Goal: Task Accomplishment & Management: Complete application form

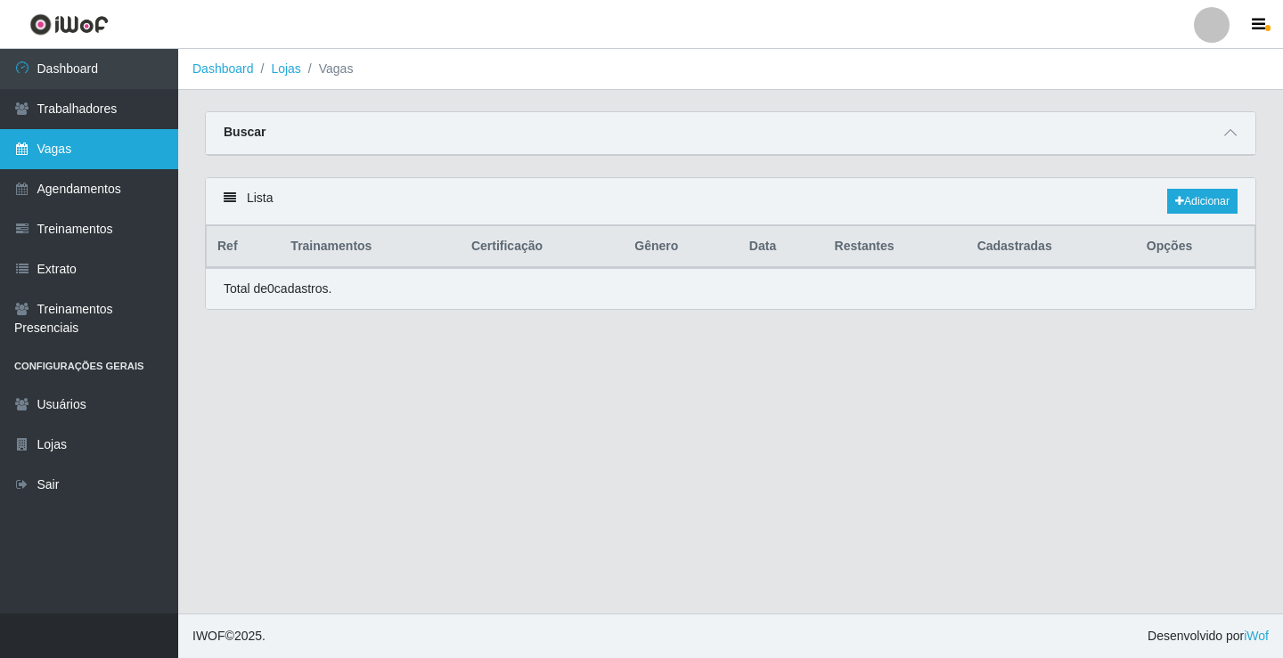
click at [69, 144] on link "Vagas" at bounding box center [89, 149] width 178 height 40
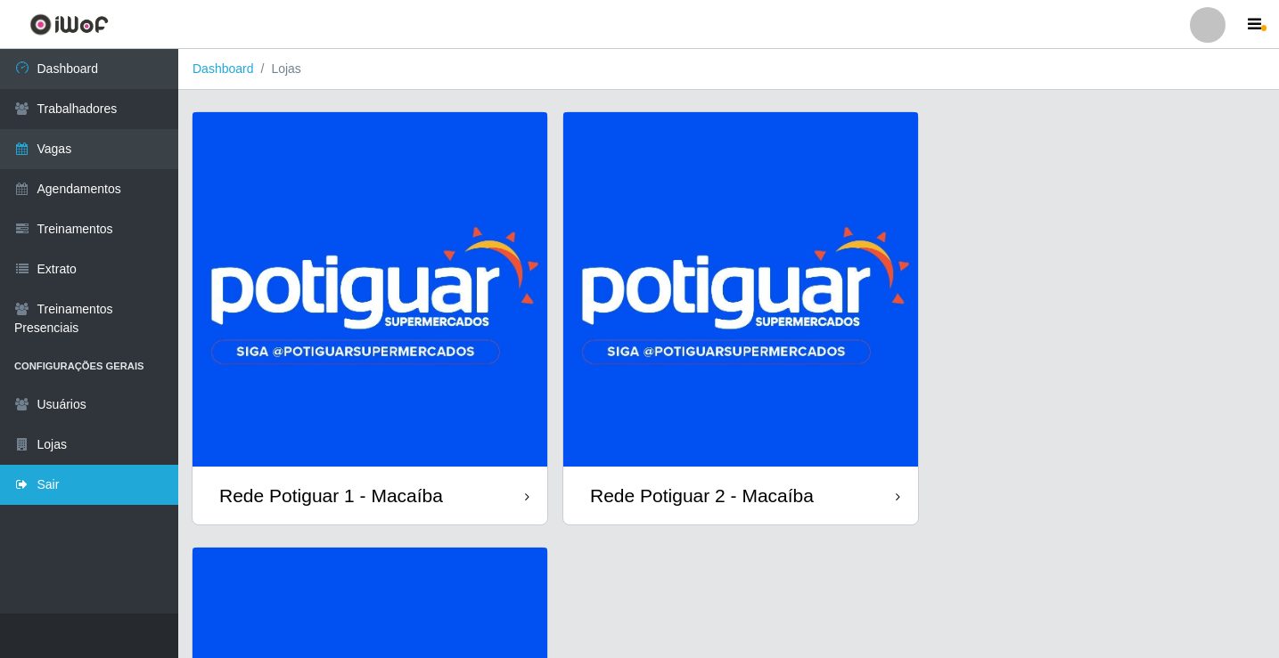
click at [141, 481] on link "Sair" at bounding box center [89, 485] width 178 height 40
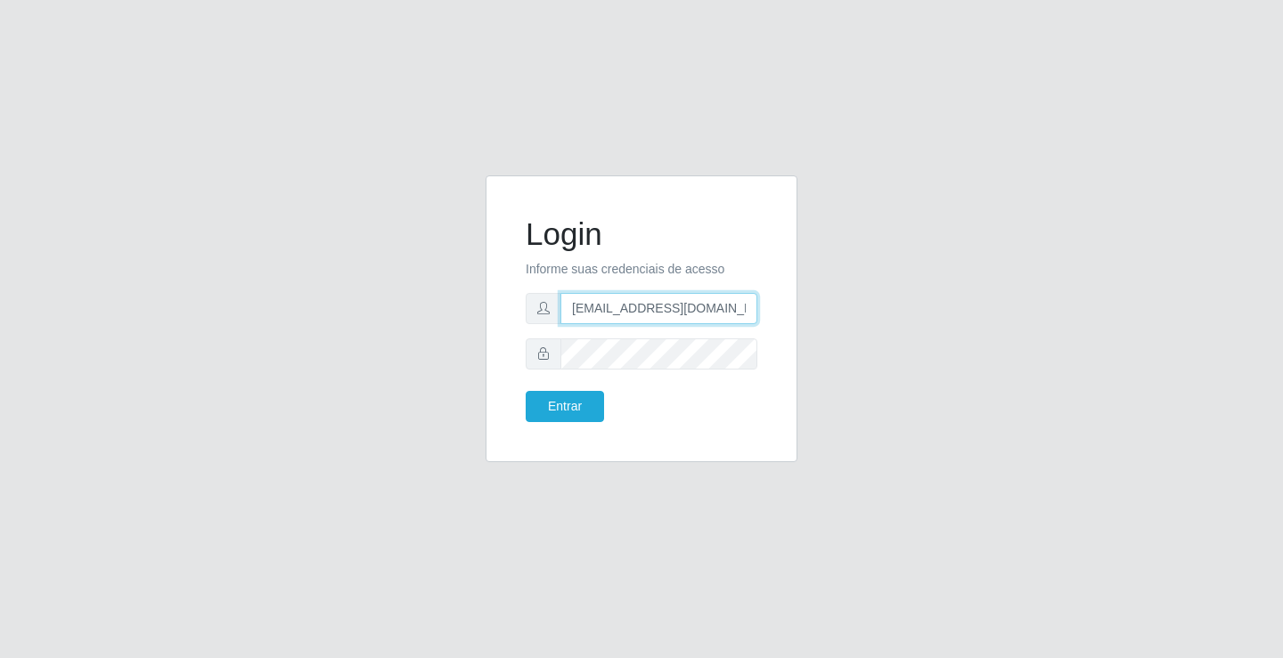
drag, startPoint x: 621, startPoint y: 308, endPoint x: 635, endPoint y: 333, distance: 28.7
click at [621, 308] on input "rh.supermercadopotiguar@gmail.com" at bounding box center [658, 308] width 197 height 31
type input "departamentopessoal2@sbcvarejistas.com.br"
click at [569, 414] on button "Entrar" at bounding box center [565, 406] width 78 height 31
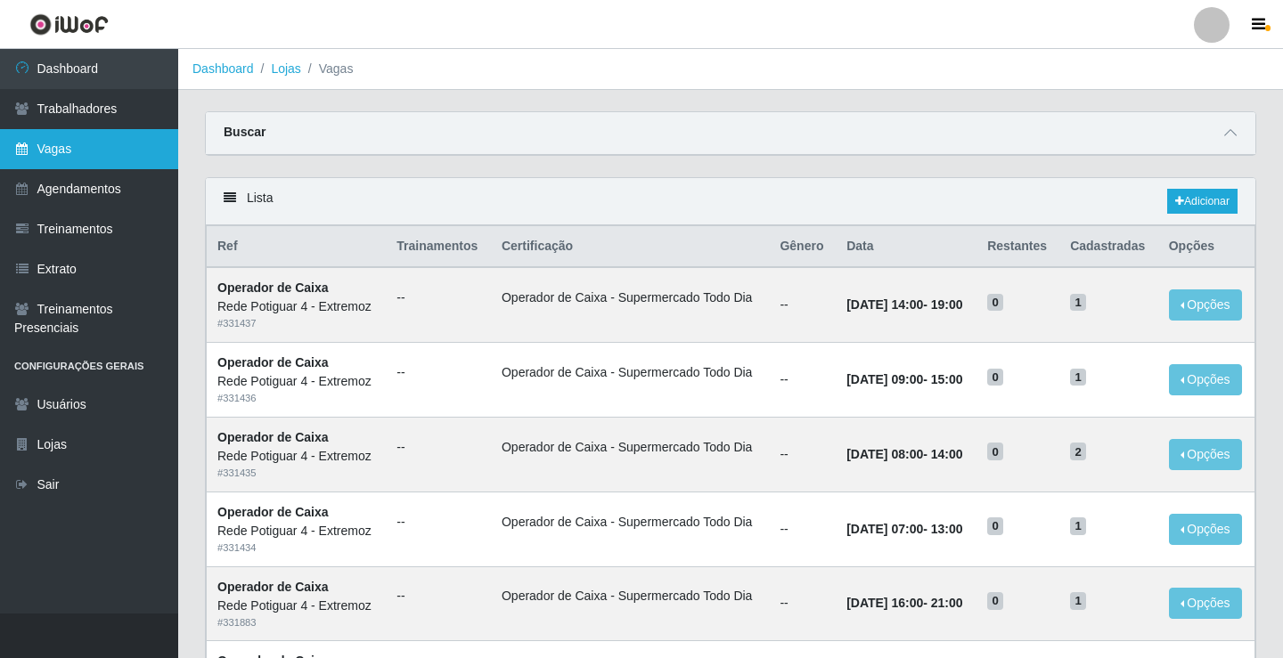
click at [113, 146] on link "Vagas" at bounding box center [89, 149] width 178 height 40
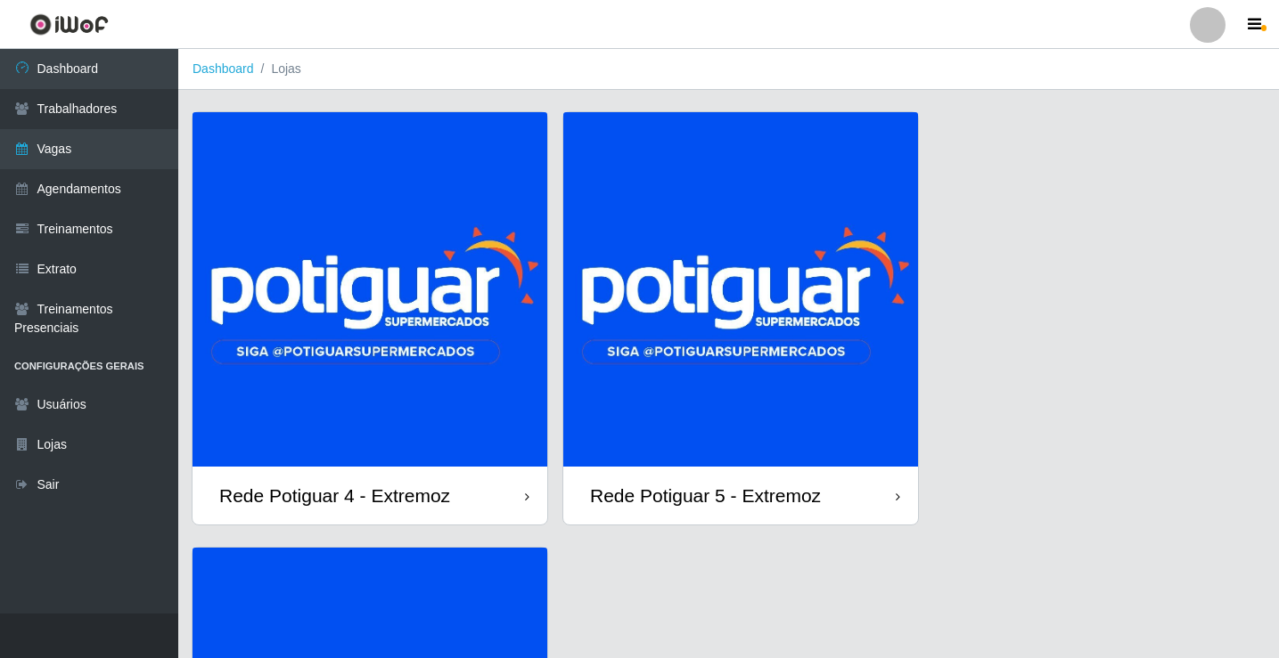
click at [739, 294] on img at bounding box center [740, 289] width 355 height 355
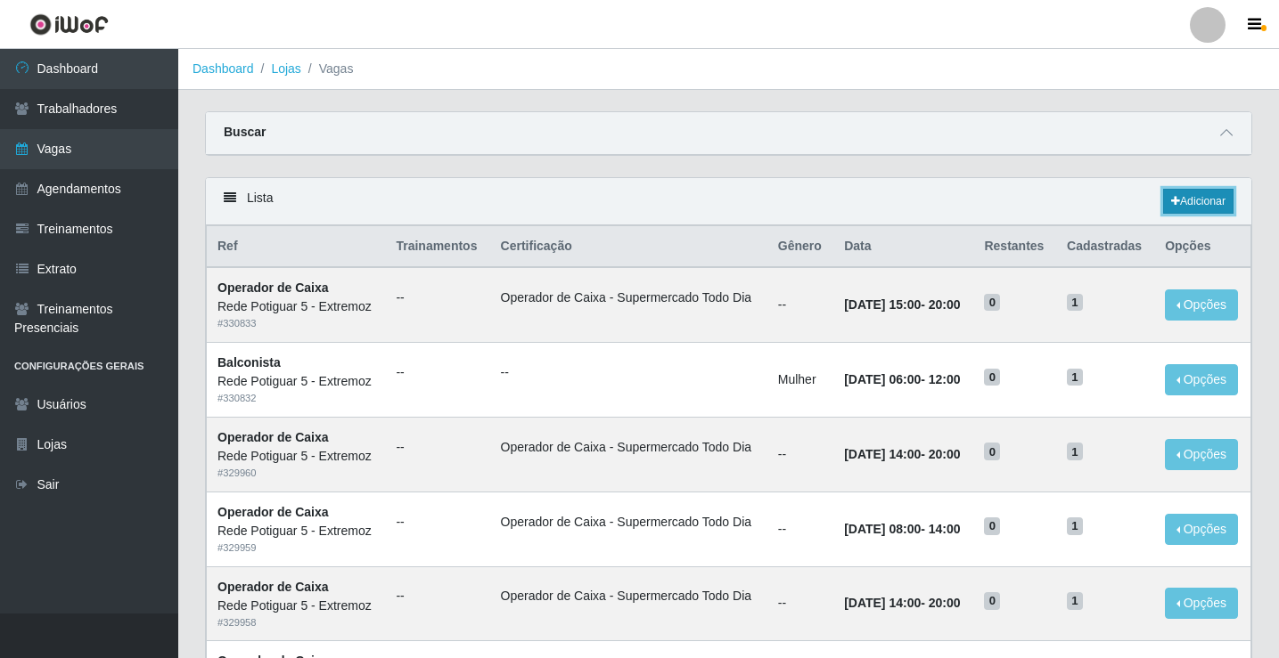
click at [1212, 192] on link "Adicionar" at bounding box center [1198, 201] width 70 height 25
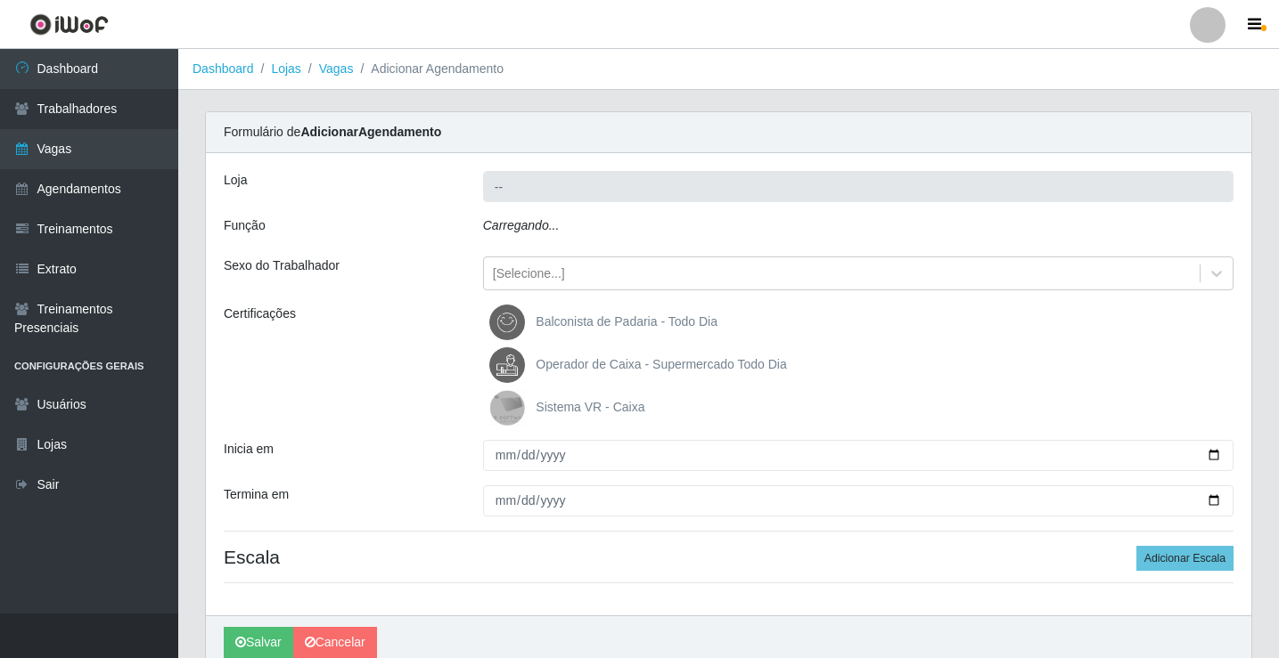
type input "Rede Potiguar 5 - Extremoz"
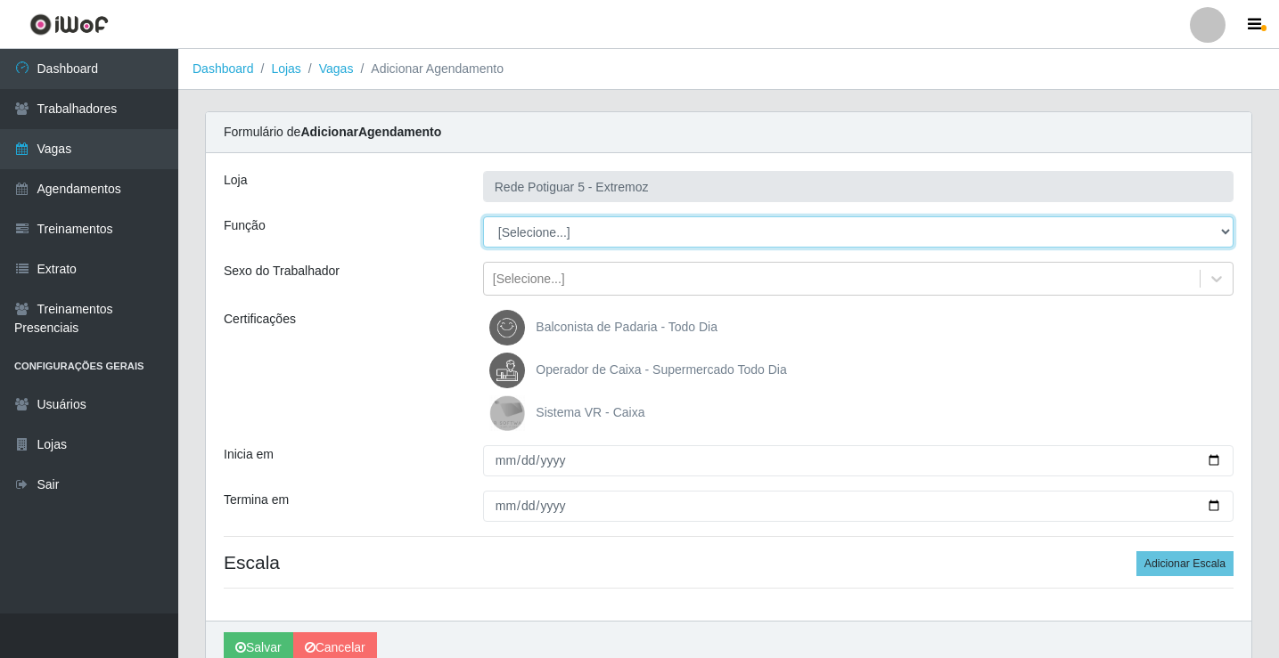
click at [566, 236] on select "[Selecione...] ASG Balconista Embalador Operador de Caixa Operador de Loja Repo…" at bounding box center [858, 231] width 750 height 31
select select "22"
click at [483, 216] on select "[Selecione...] ASG Balconista Embalador Operador de Caixa Operador de Loja Repo…" at bounding box center [858, 231] width 750 height 31
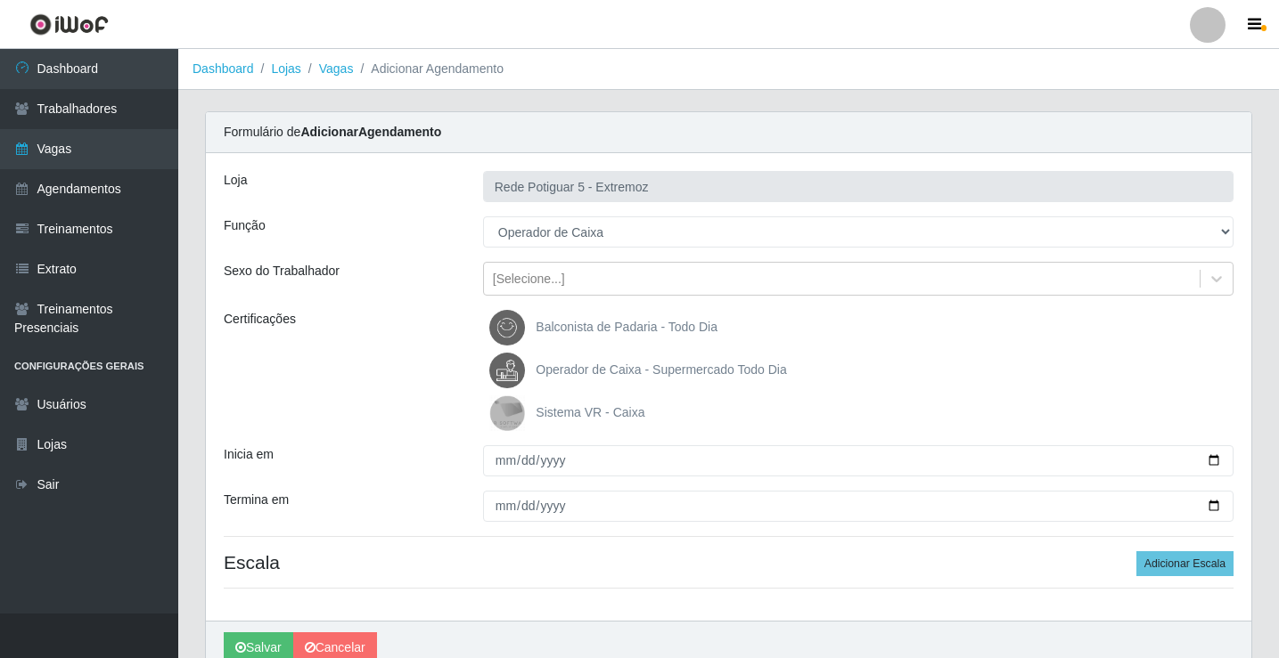
click at [555, 363] on span "Operador de Caixa - Supermercado Todo Dia" at bounding box center [660, 370] width 250 height 14
click at [0, 0] on input "Operador de Caixa - Supermercado Todo Dia" at bounding box center [0, 0] width 0 height 0
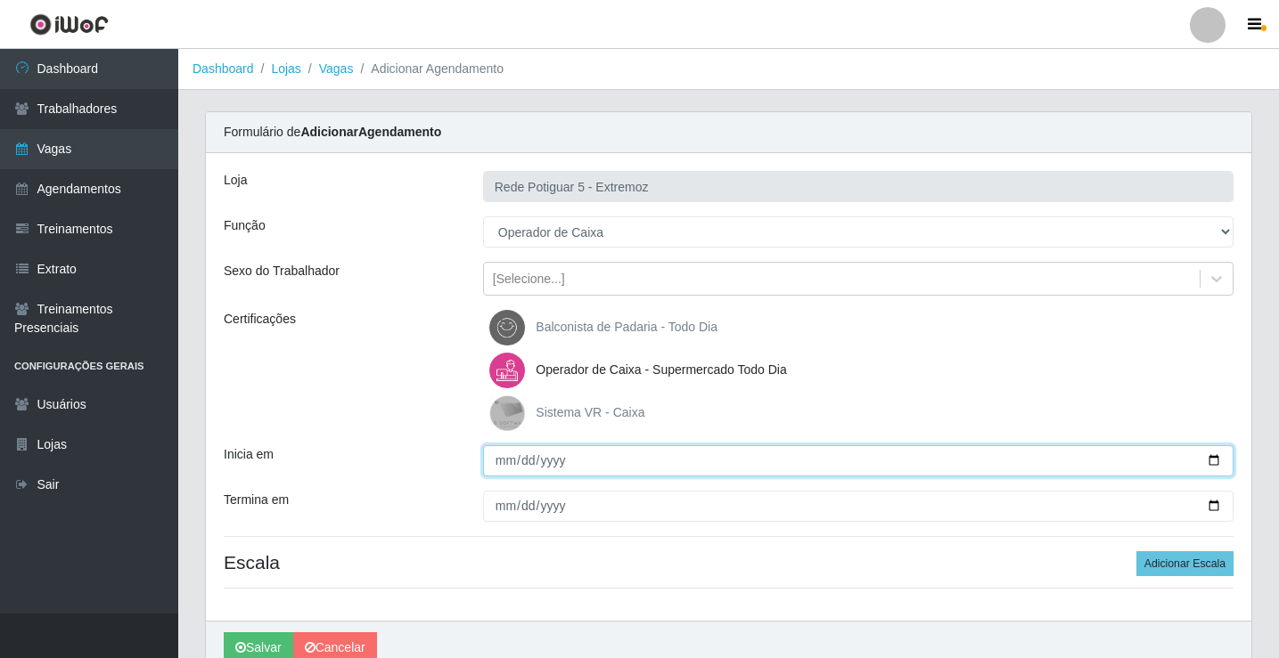
click at [499, 460] on input "Inicia em" at bounding box center [858, 460] width 750 height 31
type input "[DATE]"
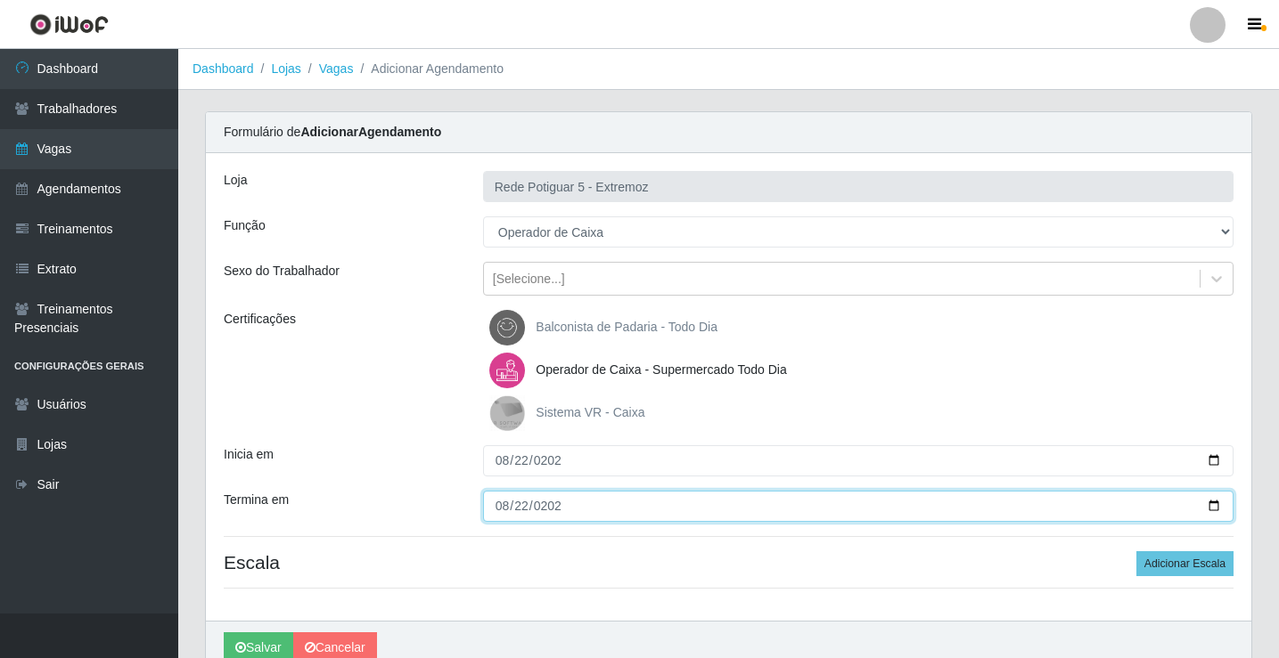
type input "[DATE]"
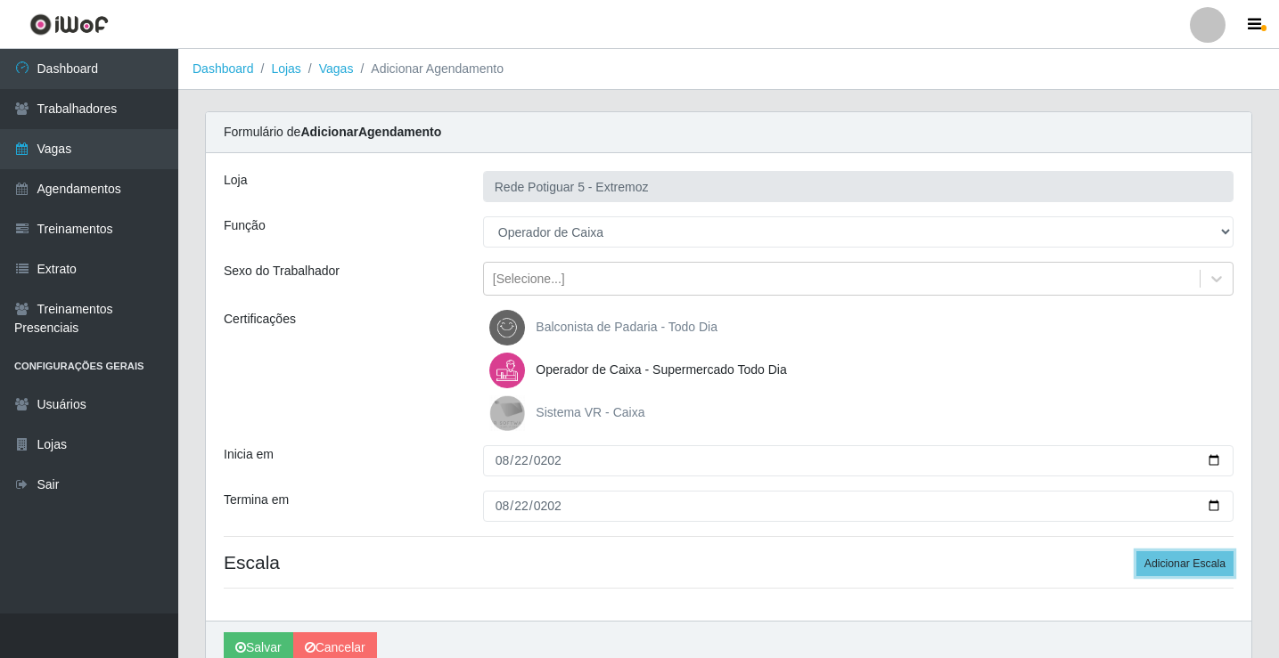
click at [1136, 551] on button "Adicionar Escala" at bounding box center [1184, 563] width 97 height 25
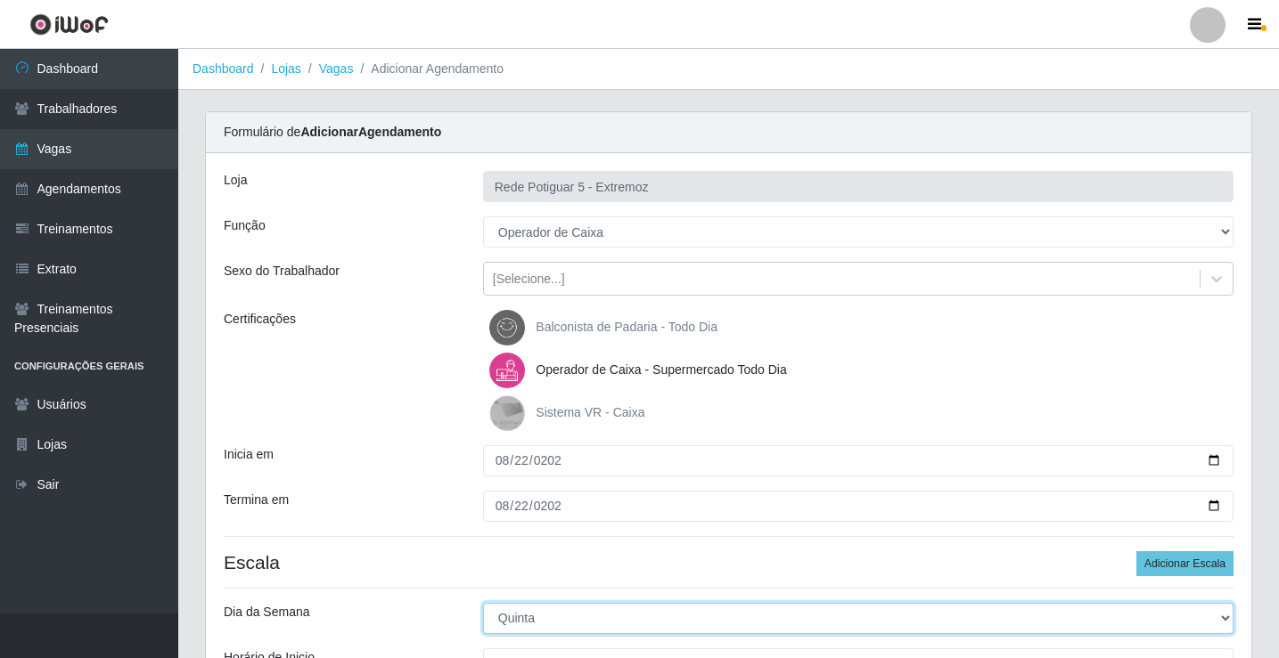
select select "5"
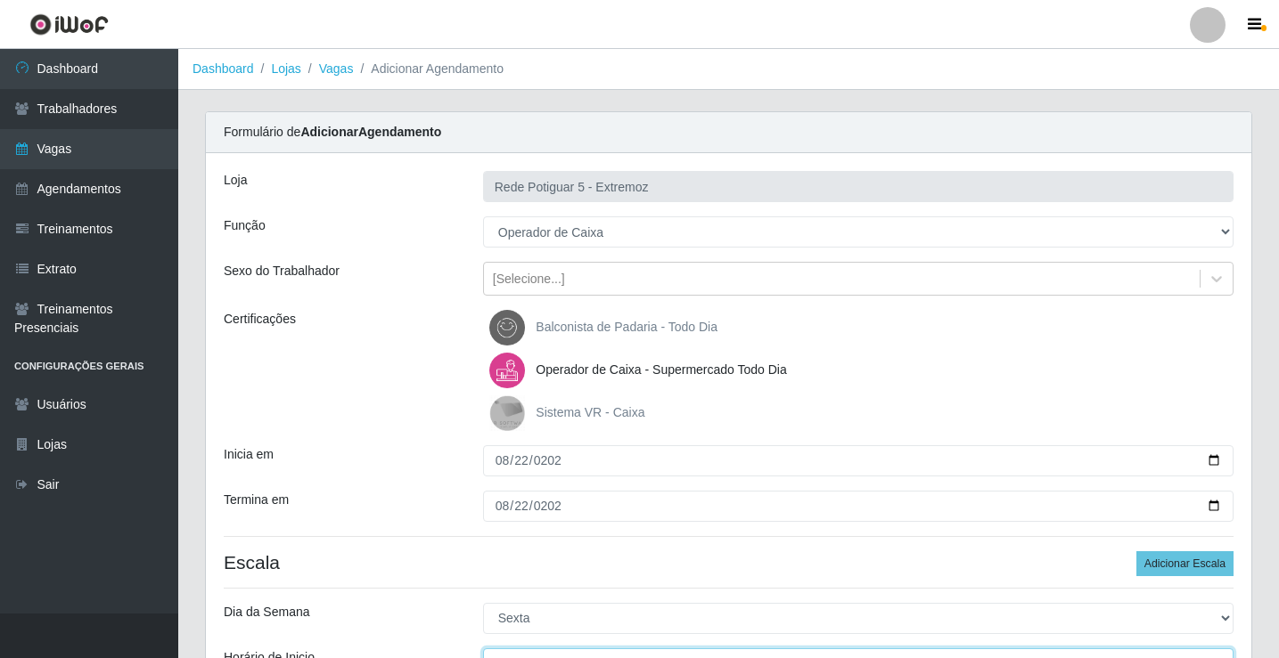
scroll to position [21, 0]
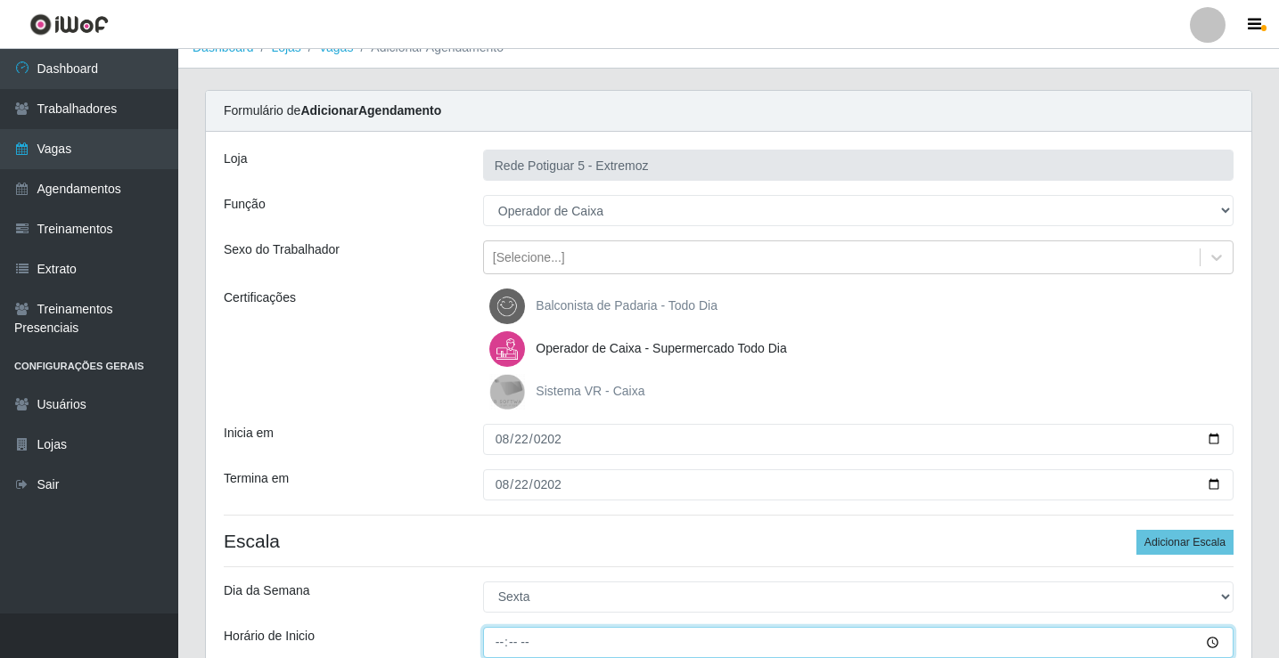
type input "15:00"
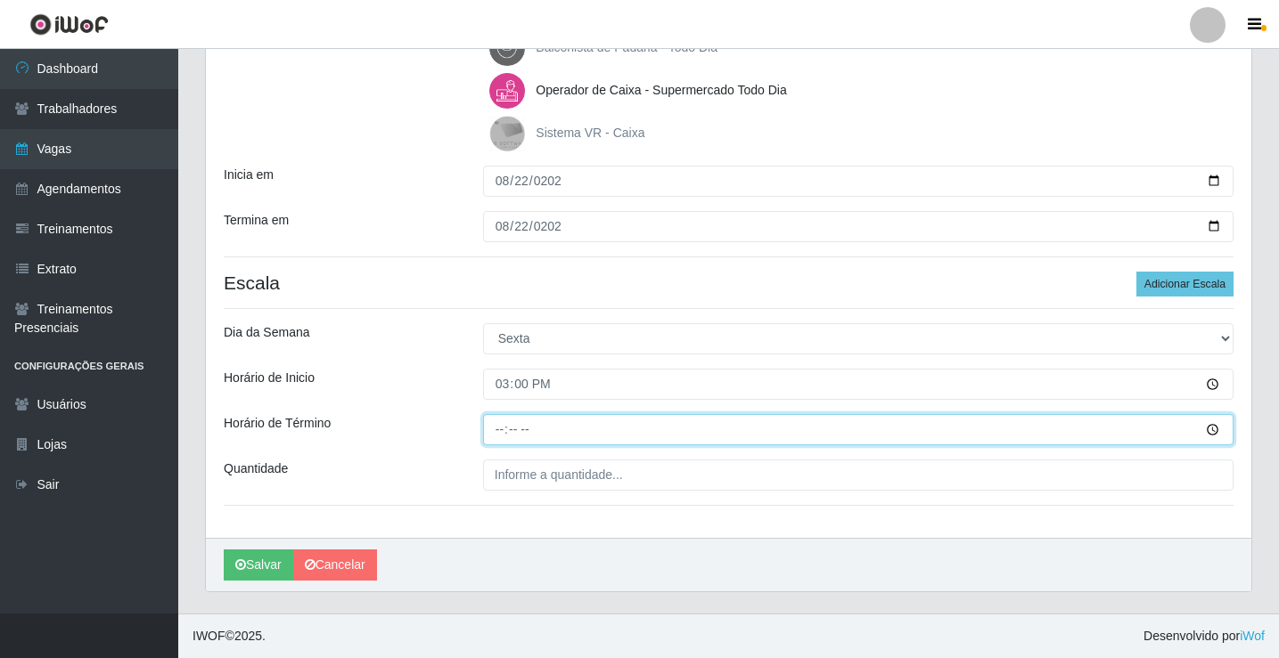
type input "20:00"
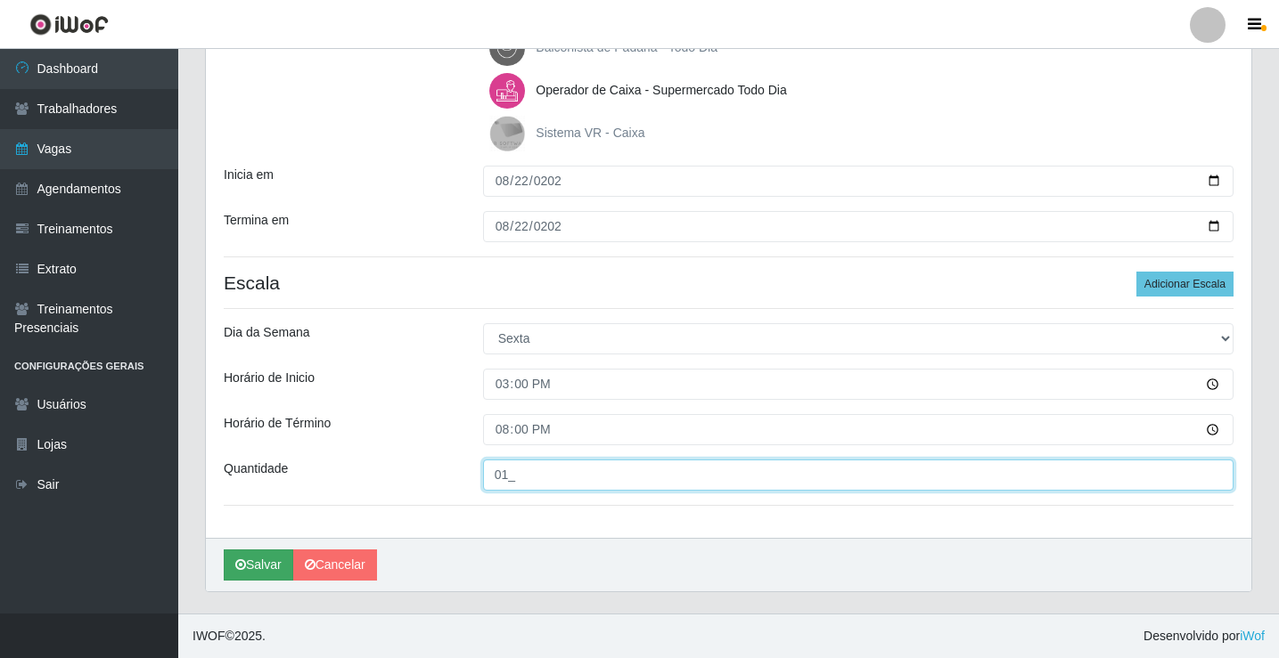
type input "01_"
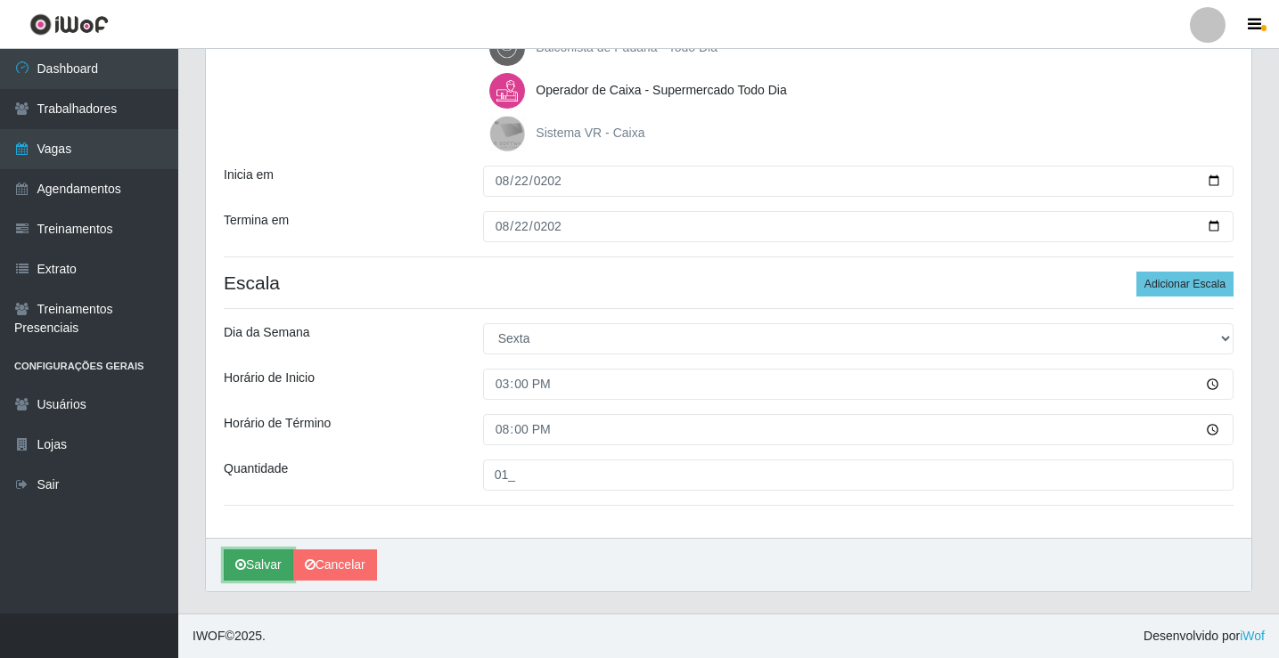
click at [265, 567] on button "Salvar" at bounding box center [258, 565] width 69 height 31
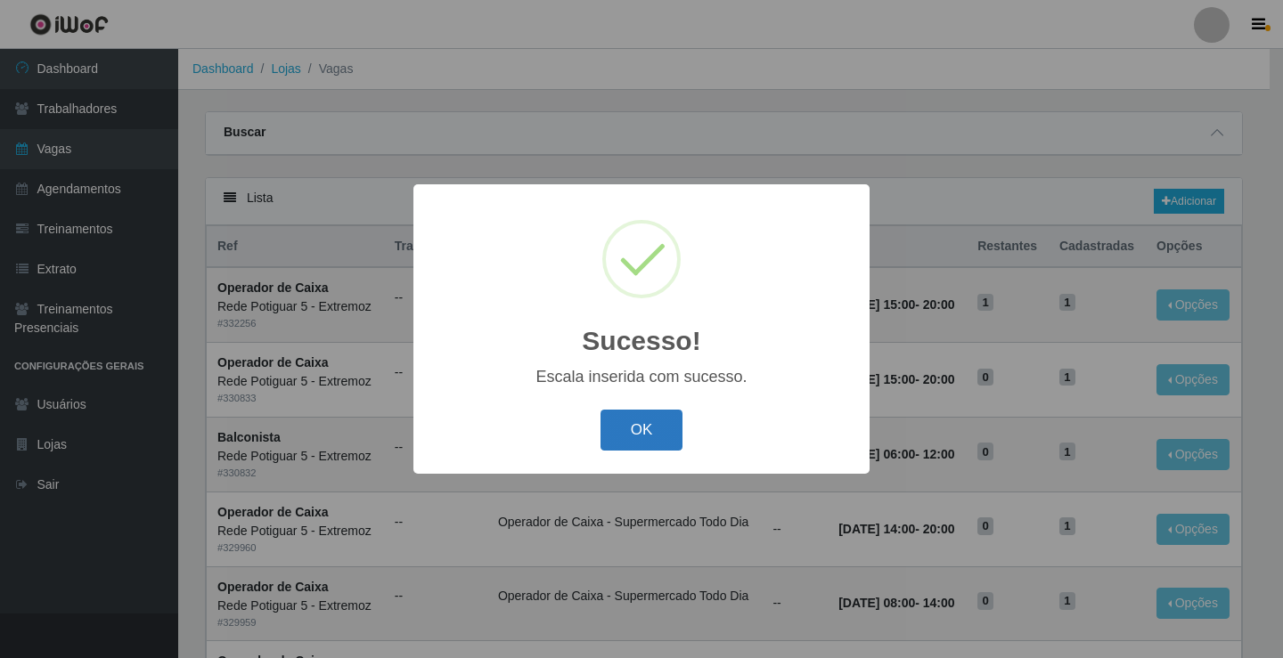
click at [624, 433] on button "OK" at bounding box center [641, 431] width 83 height 42
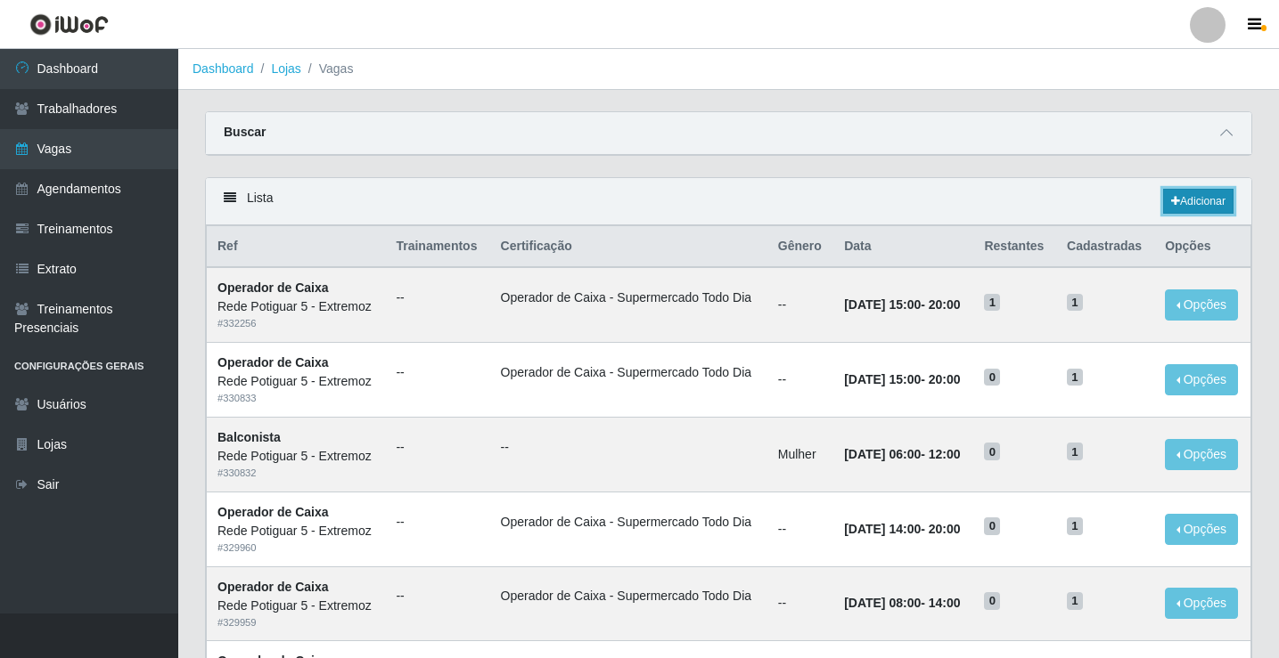
click at [1193, 197] on link "Adicionar" at bounding box center [1198, 201] width 70 height 25
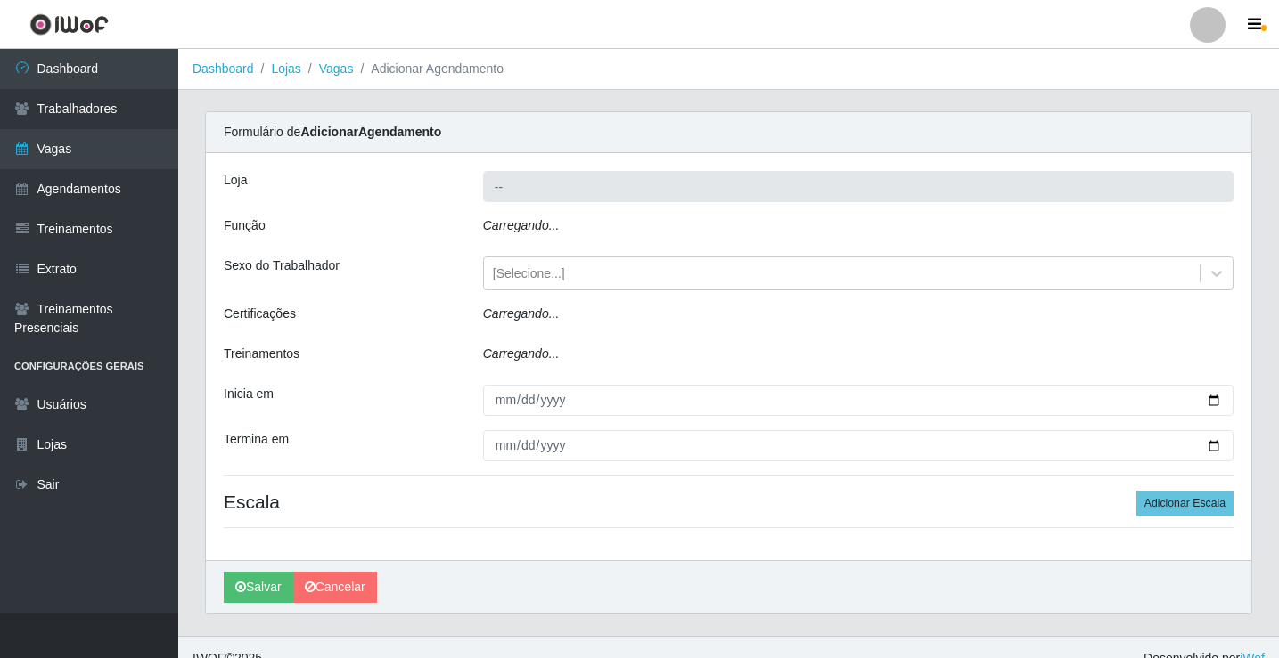
type input "Rede Potiguar 5 - Extremoz"
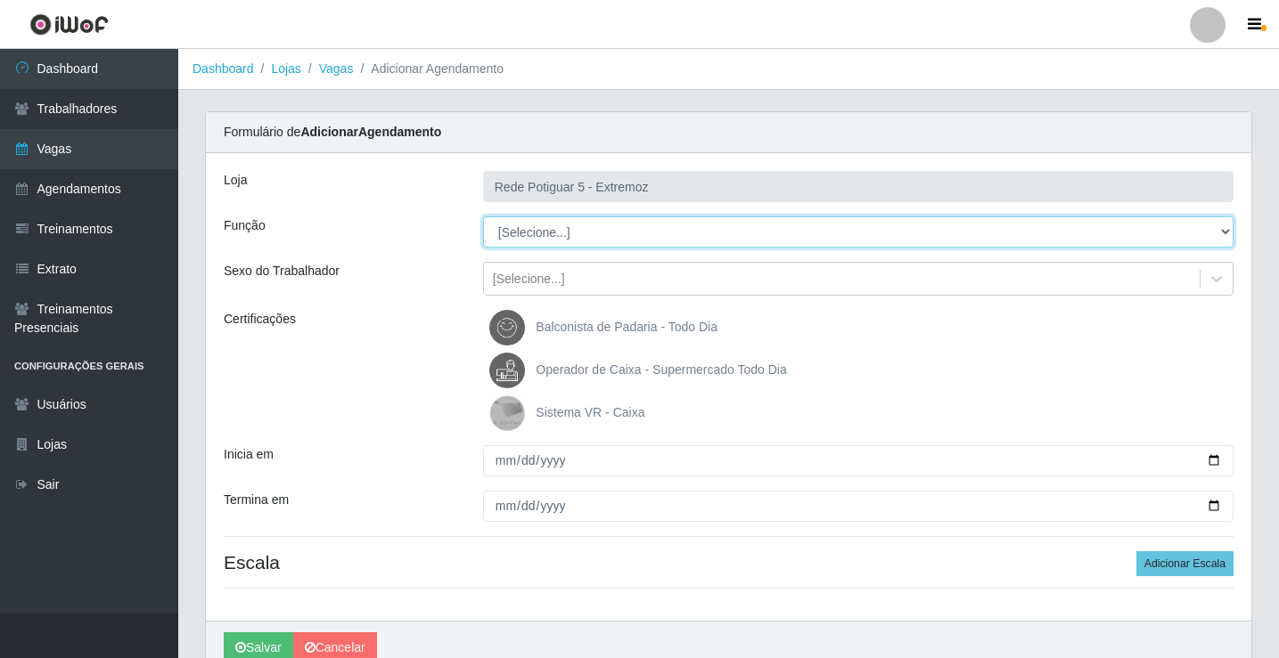
click at [527, 230] on select "[Selecione...] ASG Balconista Embalador Operador de Caixa Operador de Loja Repo…" at bounding box center [858, 231] width 750 height 31
select select "22"
click at [483, 216] on select "[Selecione...] ASG Balconista Embalador Operador de Caixa Operador de Loja Repo…" at bounding box center [858, 231] width 750 height 31
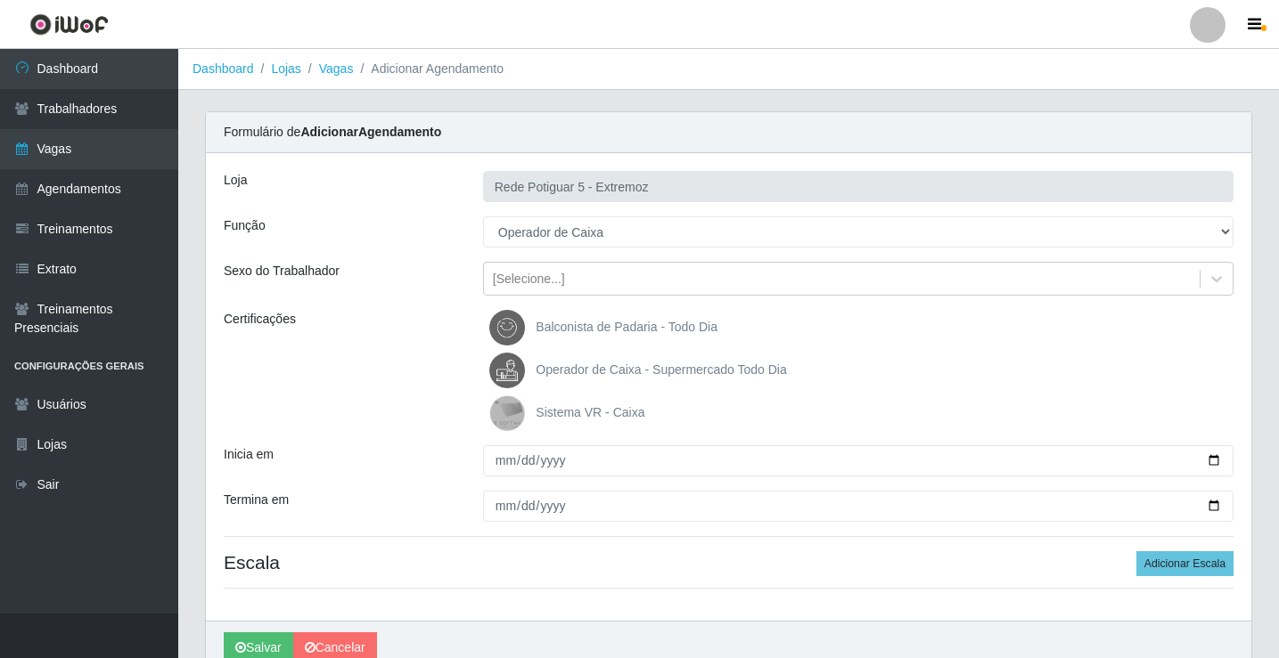
click at [577, 365] on span "Operador de Caixa - Supermercado Todo Dia" at bounding box center [660, 370] width 250 height 14
click at [0, 0] on input "Operador de Caixa - Supermercado Todo Dia" at bounding box center [0, 0] width 0 height 0
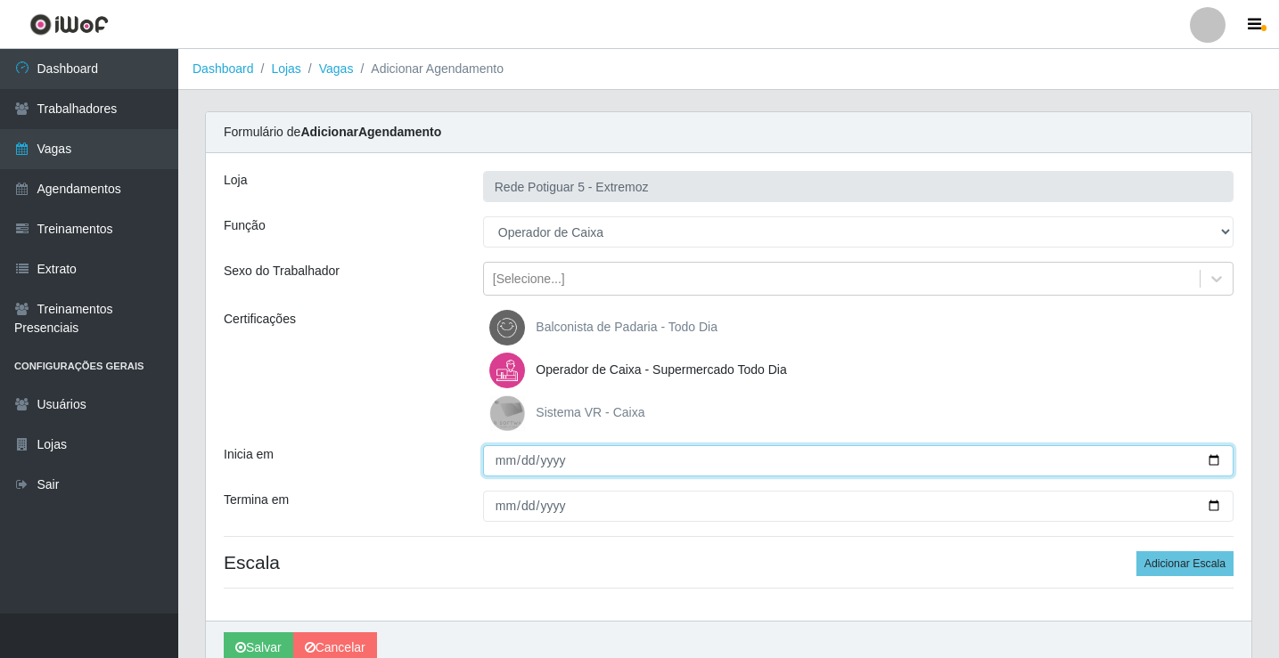
click at [507, 455] on input "Inicia em" at bounding box center [858, 460] width 750 height 31
type input "[DATE]"
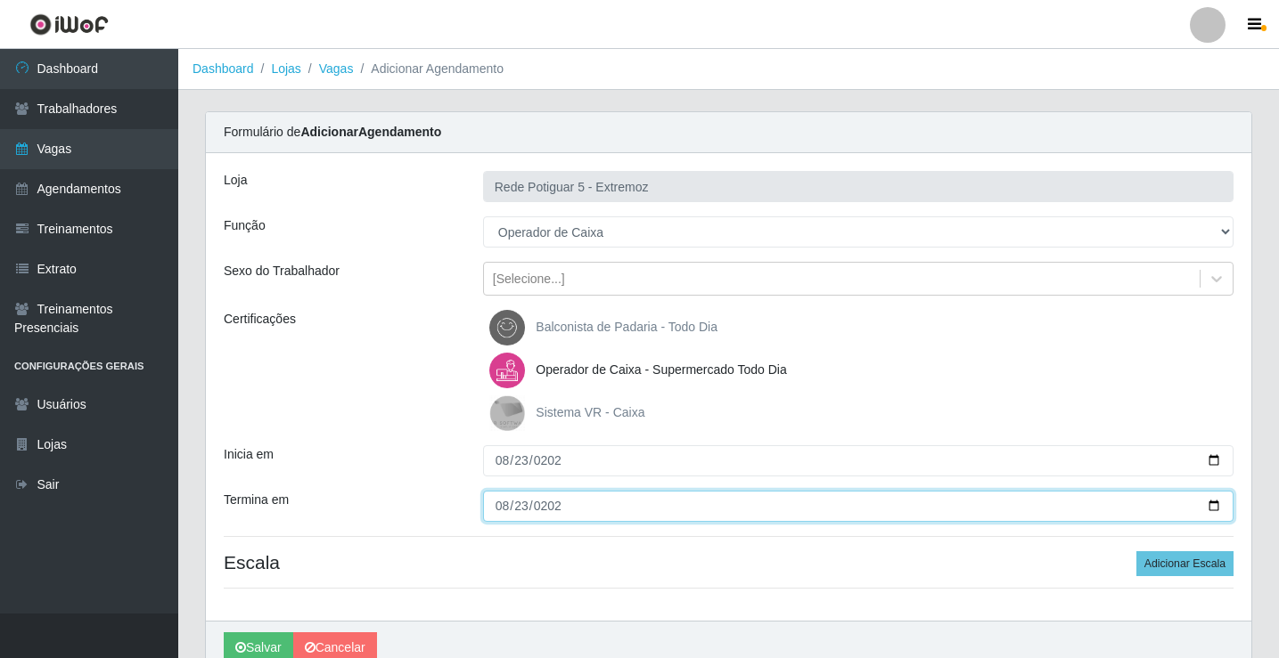
type input "[DATE]"
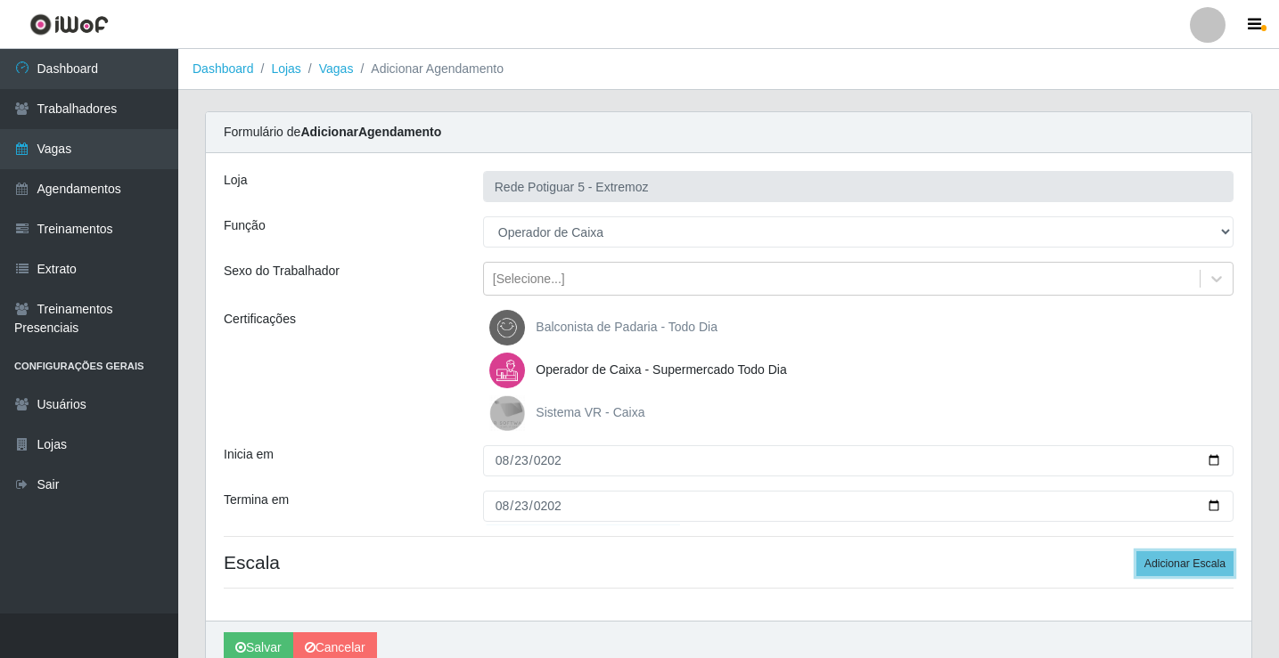
click at [1136, 551] on button "Adicionar Escala" at bounding box center [1184, 563] width 97 height 25
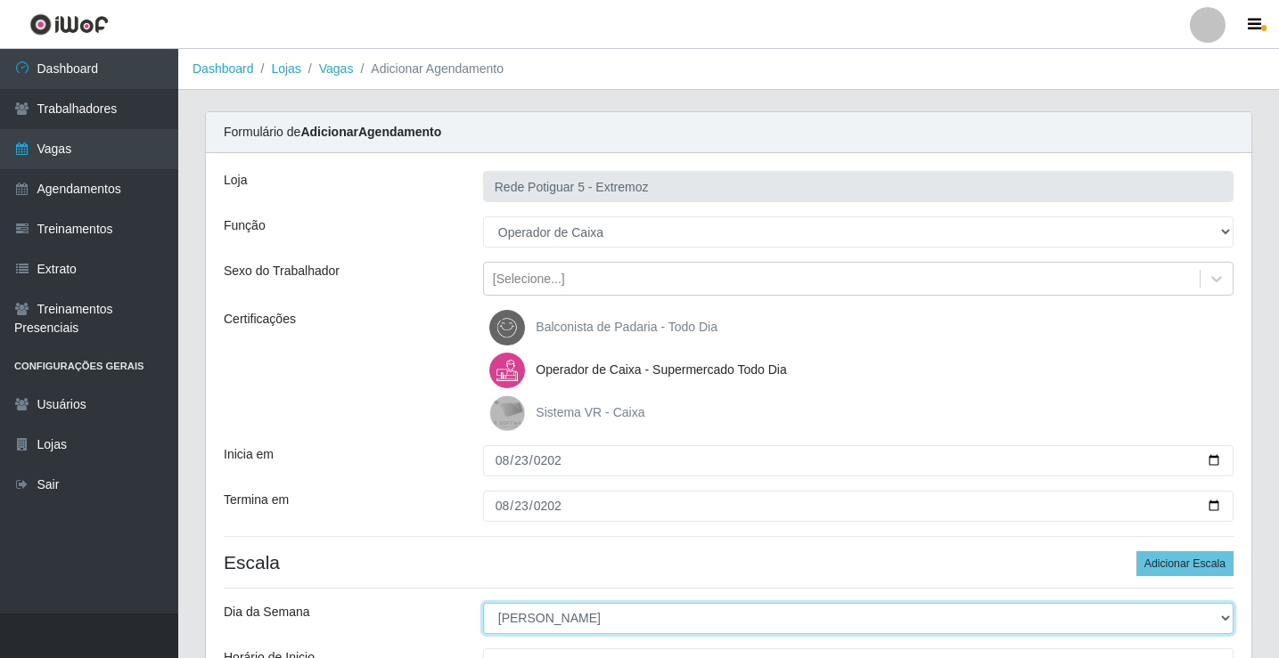
select select "6"
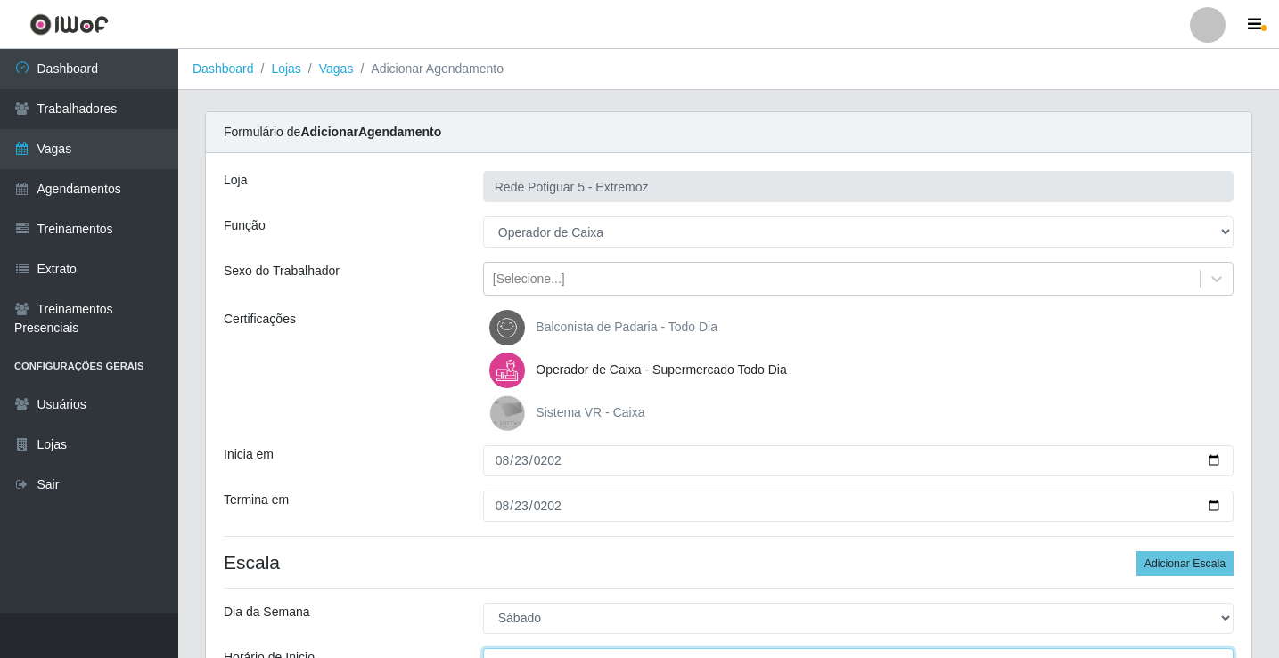
scroll to position [21, 0]
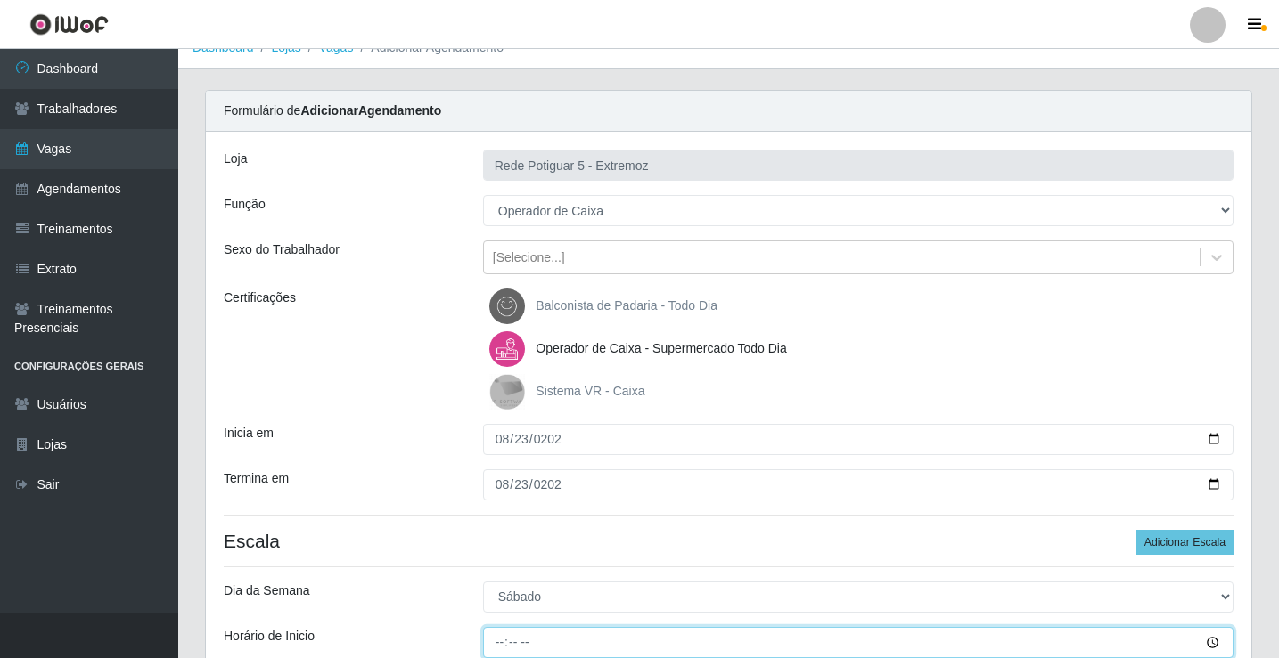
type input "15:00"
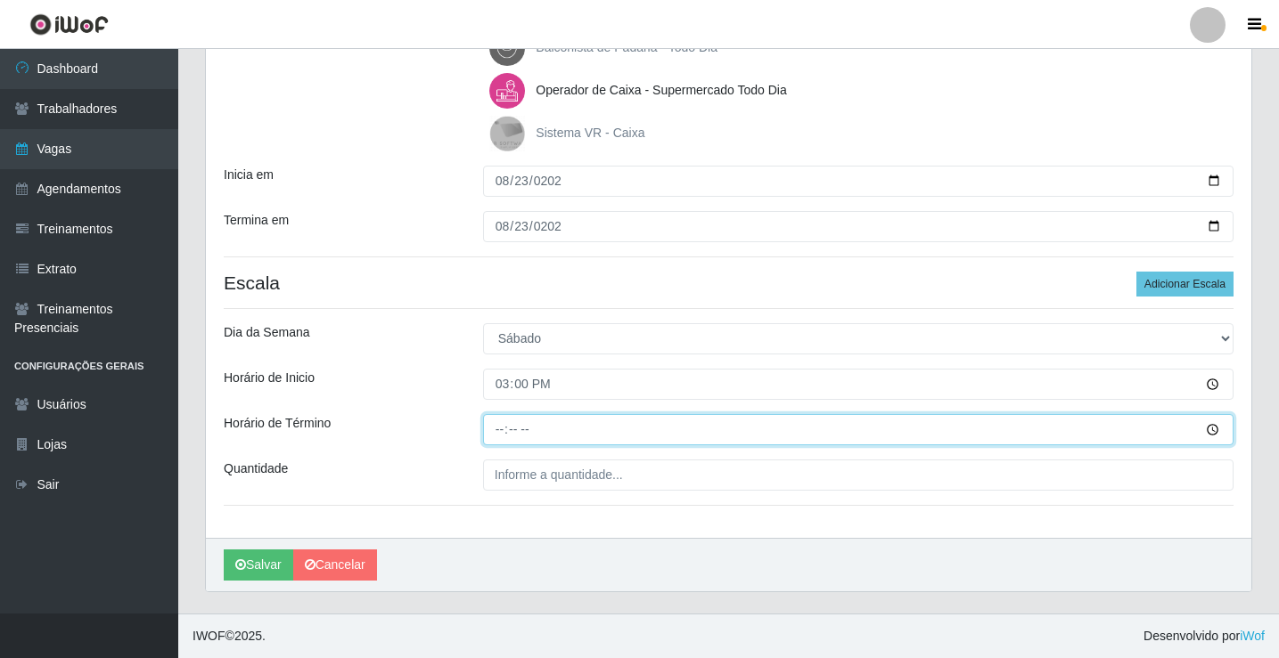
type input "20:00"
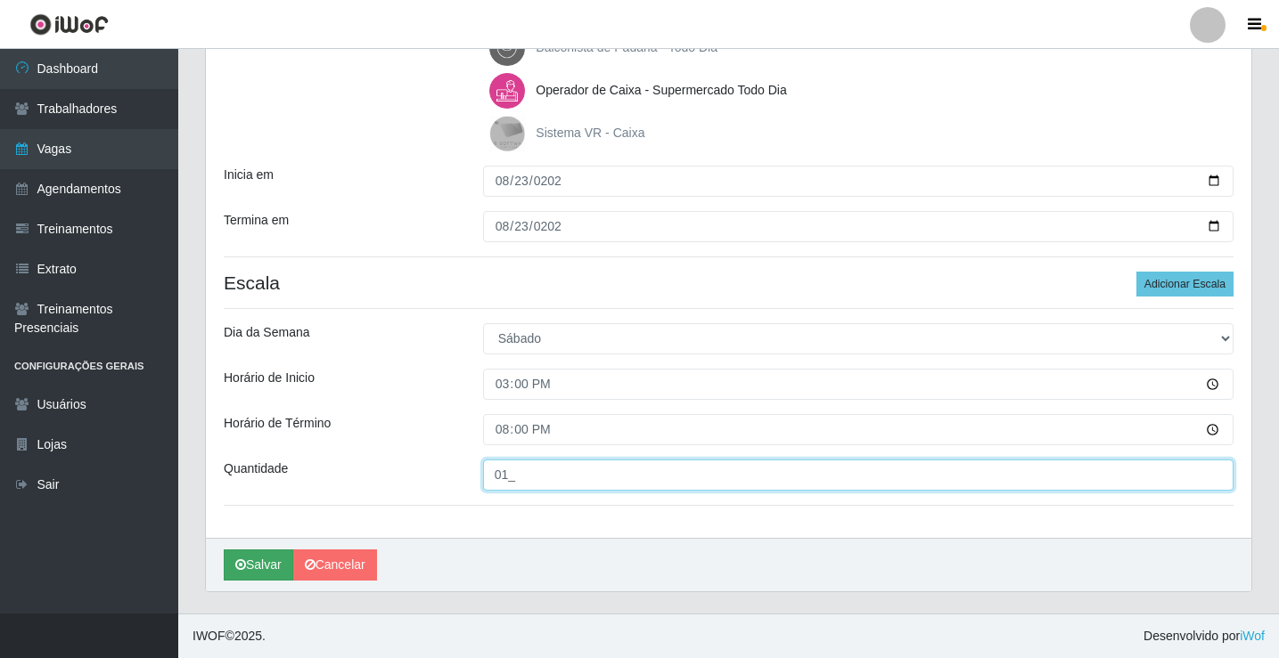
type input "01_"
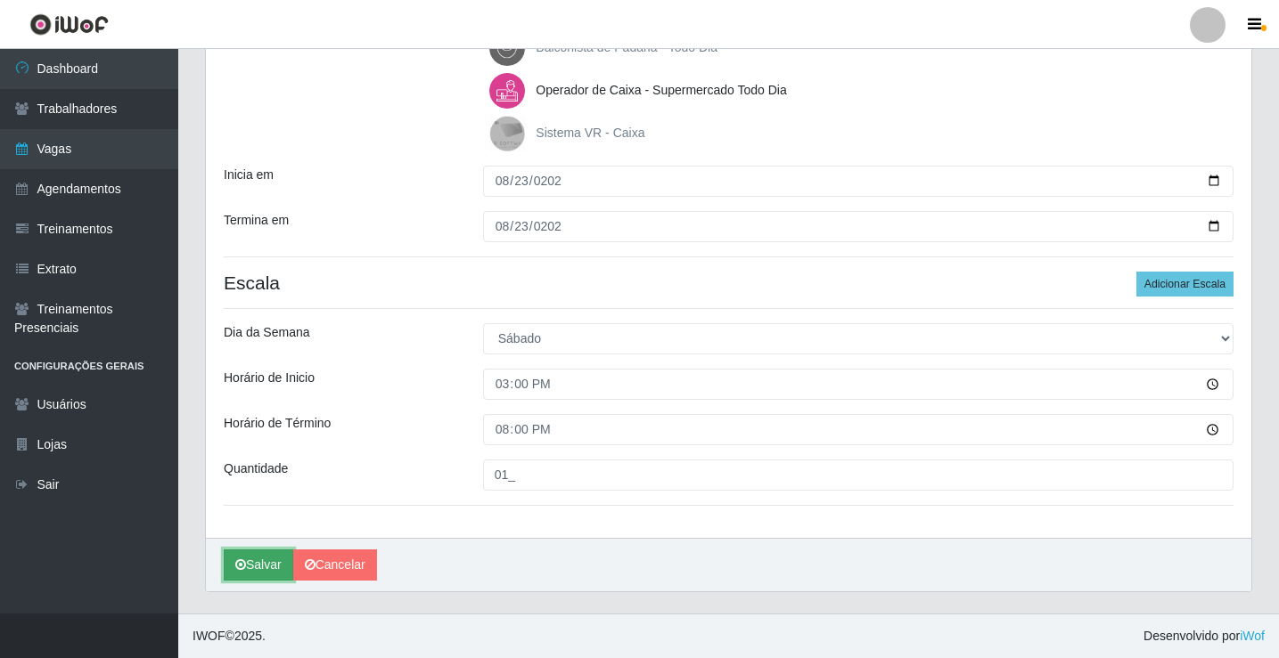
click at [241, 565] on icon "submit" at bounding box center [240, 565] width 11 height 12
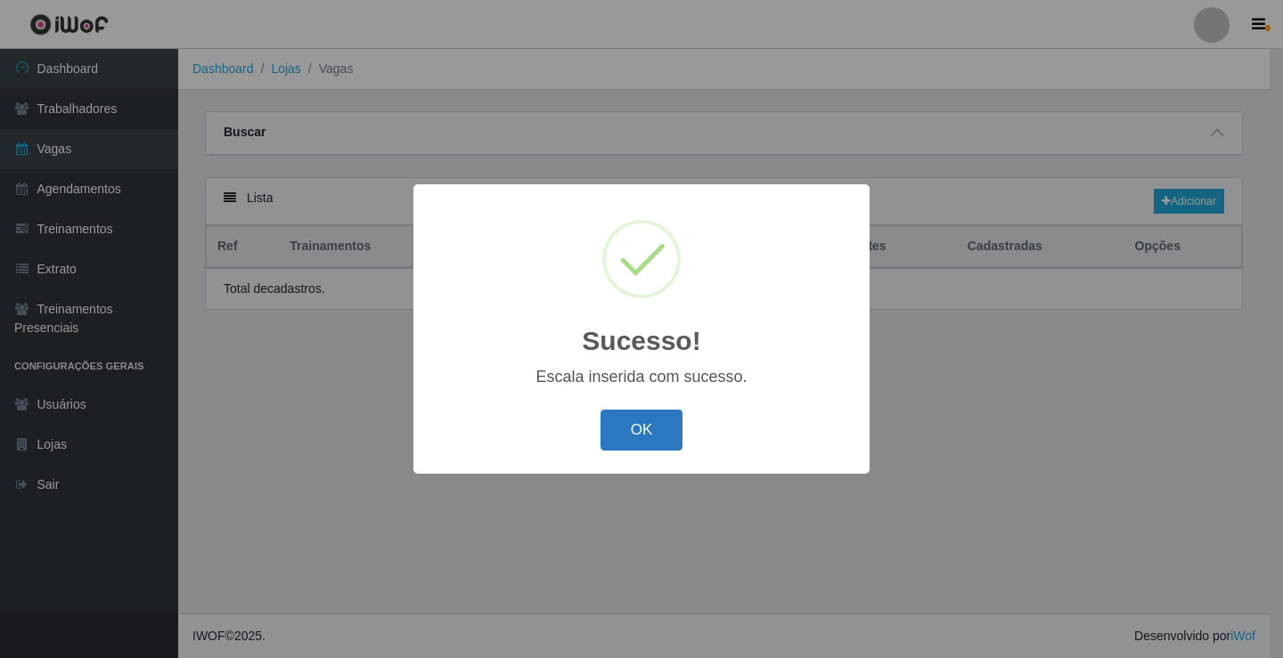
click at [633, 436] on button "OK" at bounding box center [641, 431] width 83 height 42
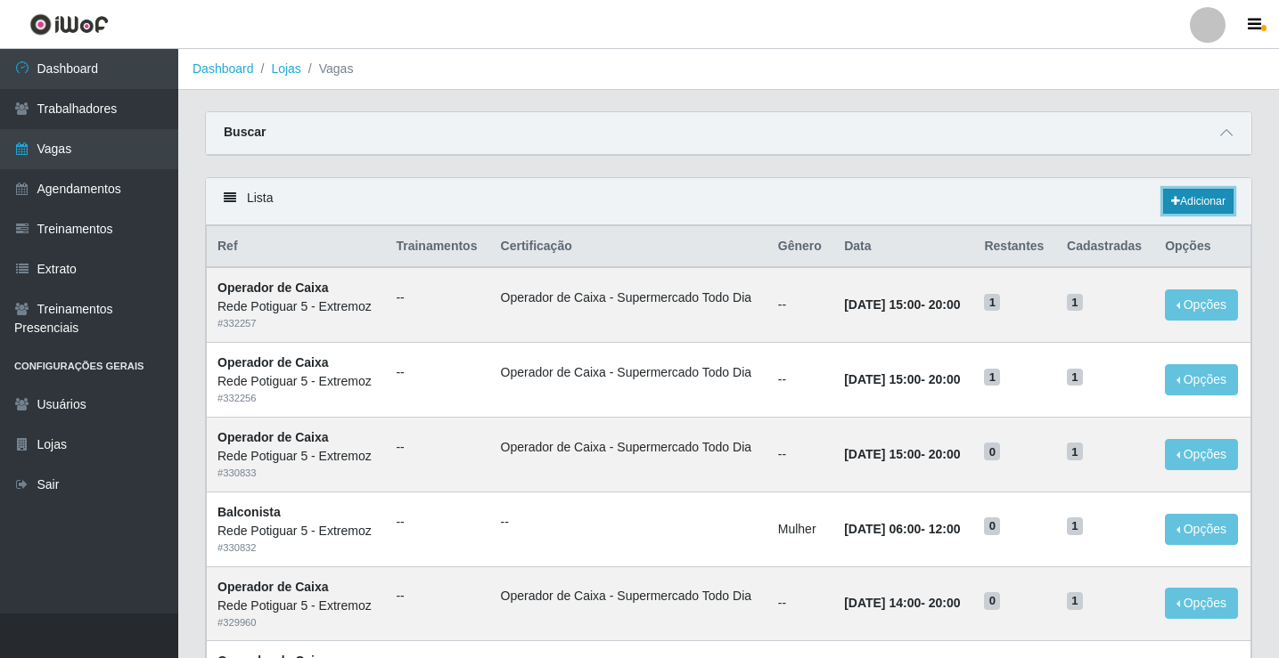
click at [1204, 196] on link "Adicionar" at bounding box center [1198, 201] width 70 height 25
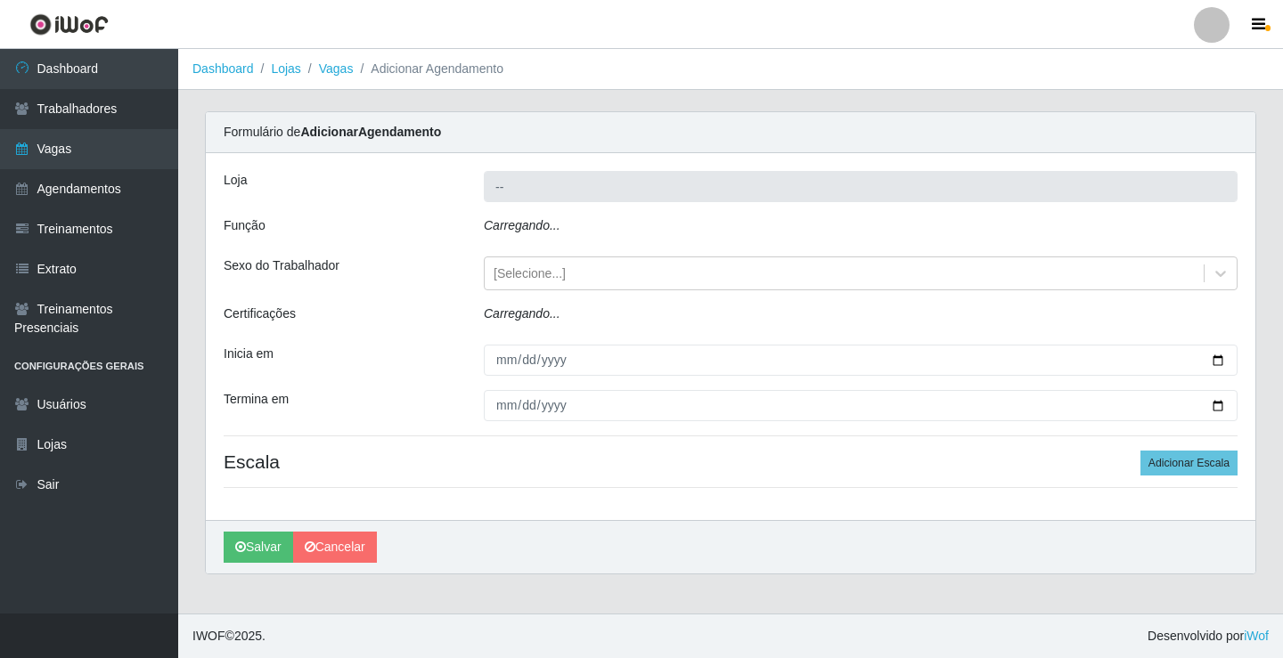
type input "Rede Potiguar 5 - Extremoz"
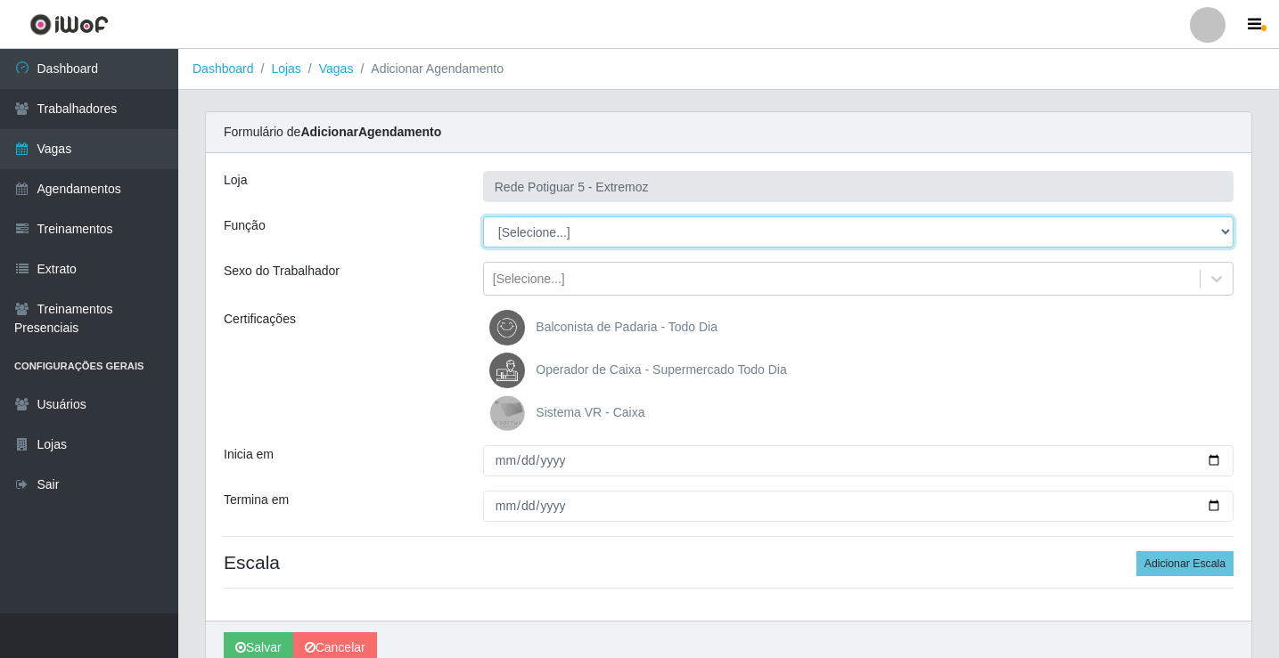
click at [524, 231] on select "[Selecione...] ASG Balconista Embalador Operador de Caixa Operador de Loja Repo…" at bounding box center [858, 231] width 750 height 31
select select "22"
click at [483, 216] on select "[Selecione...] ASG Balconista Embalador Operador de Caixa Operador de Loja Repo…" at bounding box center [858, 231] width 750 height 31
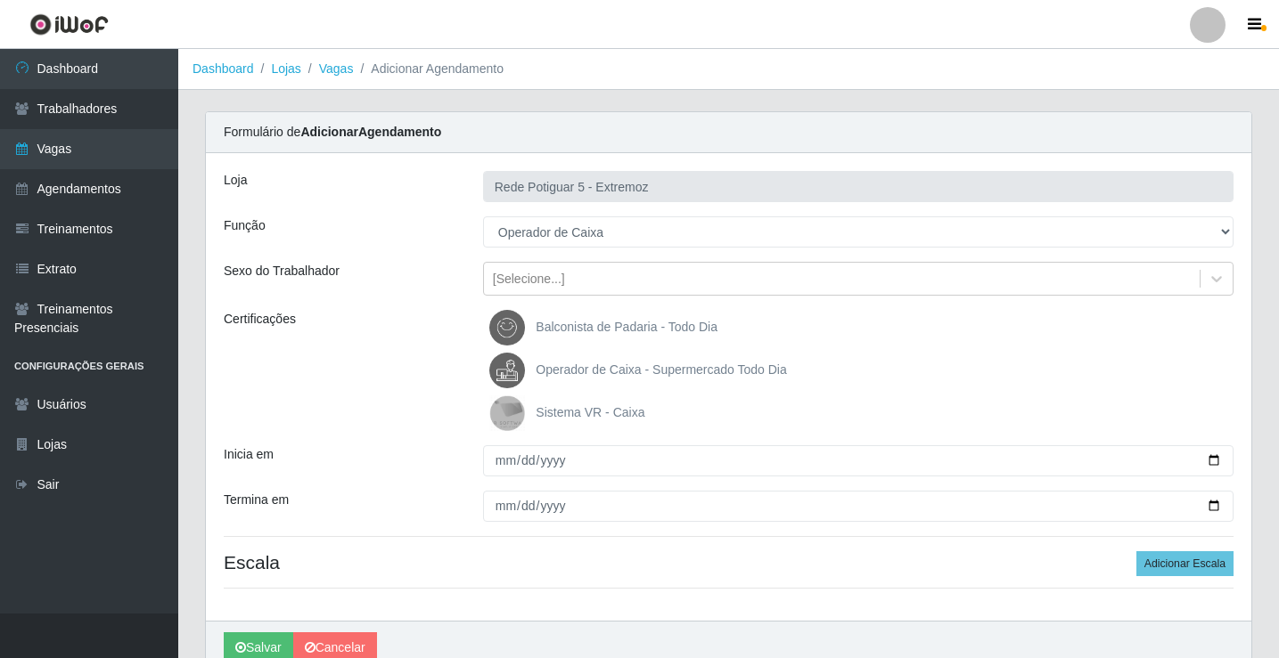
click at [596, 364] on span "Operador de Caixa - Supermercado Todo Dia" at bounding box center [660, 370] width 250 height 14
click at [0, 0] on input "Operador de Caixa - Supermercado Todo Dia" at bounding box center [0, 0] width 0 height 0
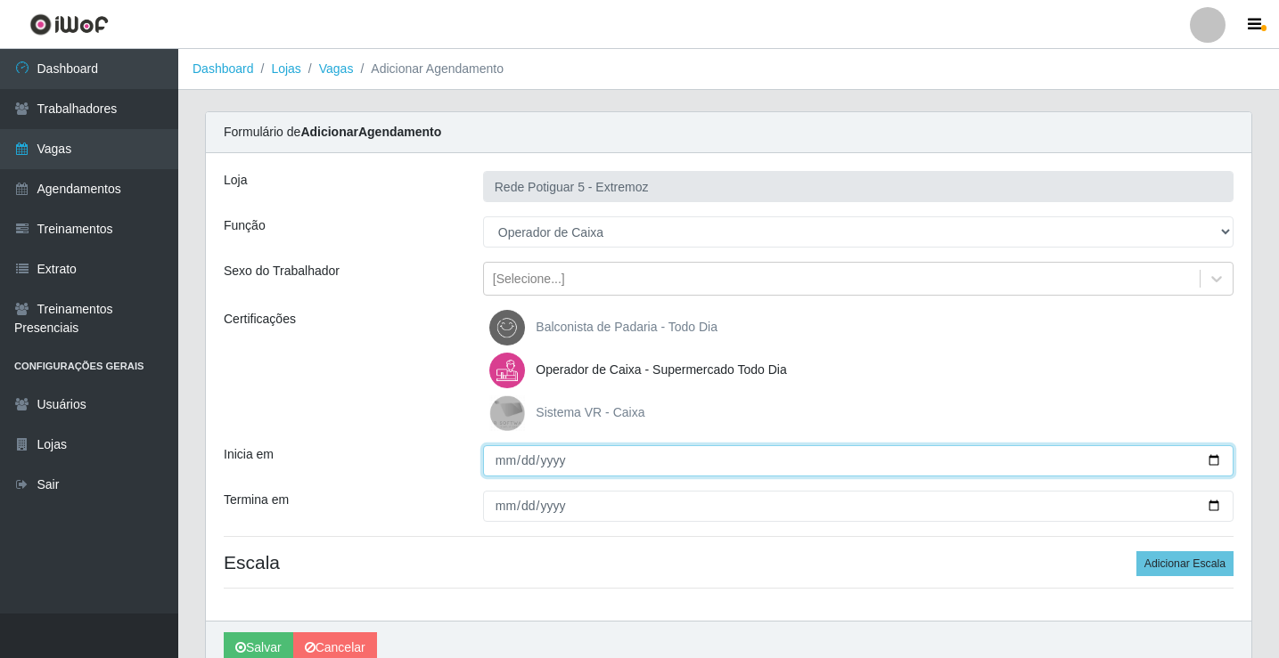
click at [508, 453] on input "Inicia em" at bounding box center [858, 460] width 750 height 31
type input "[DATE]"
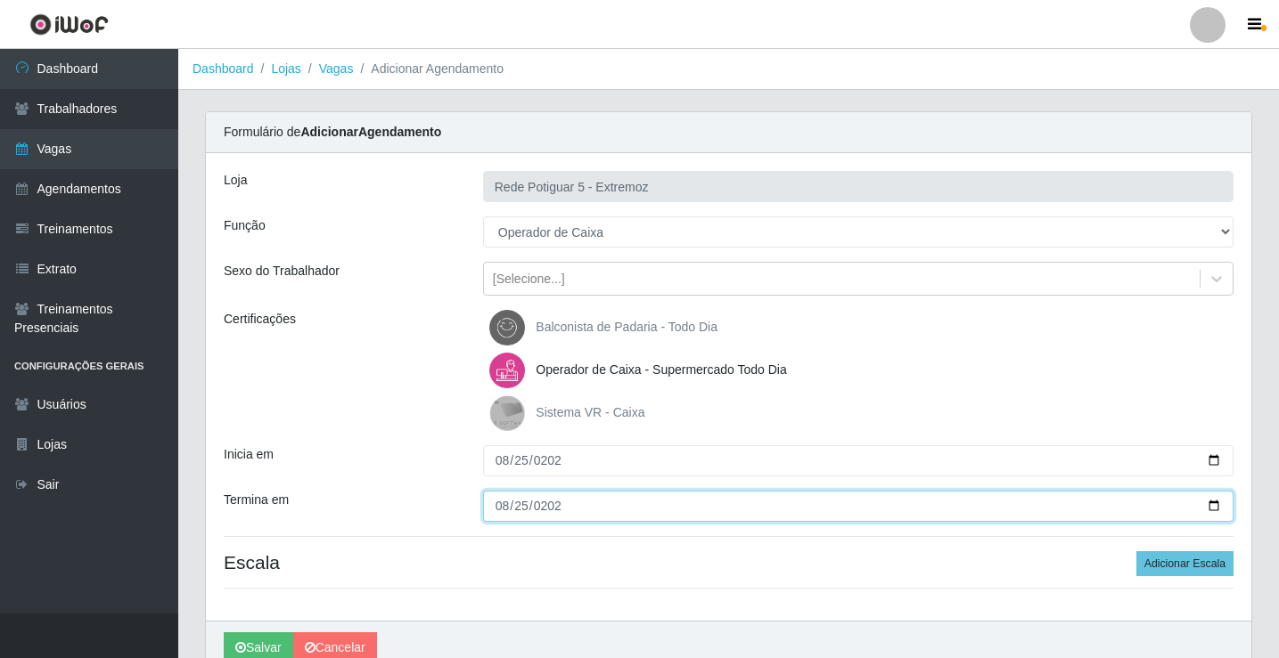
type input "[DATE]"
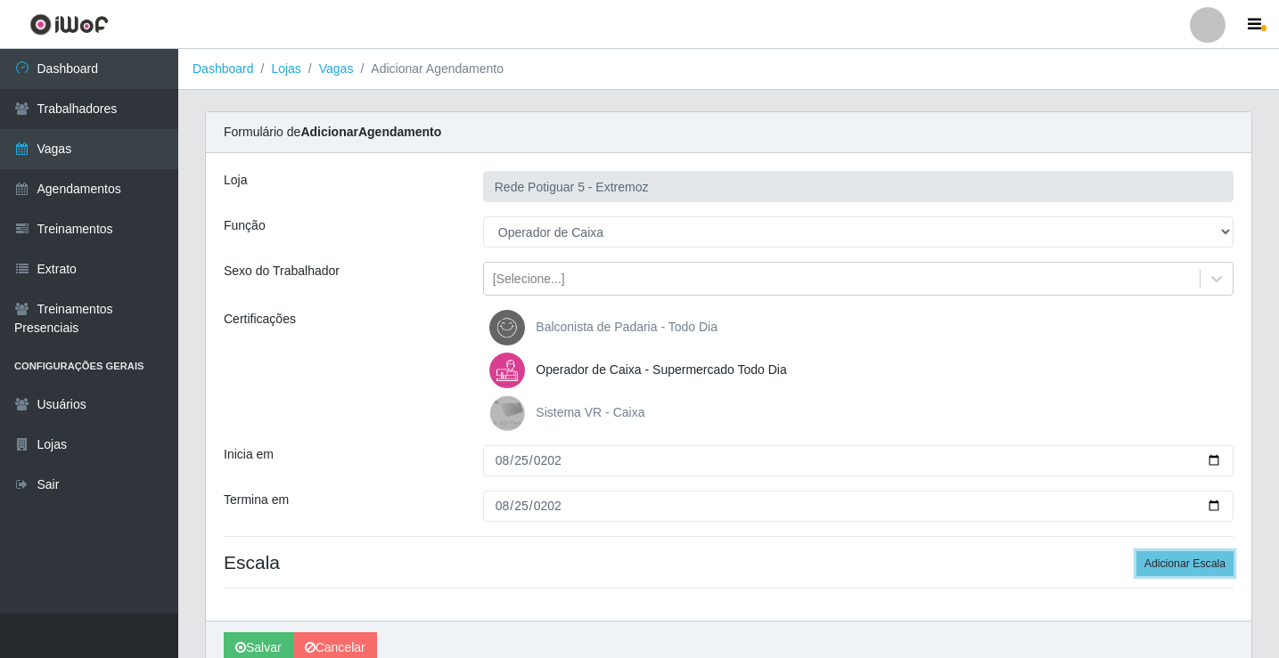
click at [1136, 551] on button "Adicionar Escala" at bounding box center [1184, 563] width 97 height 25
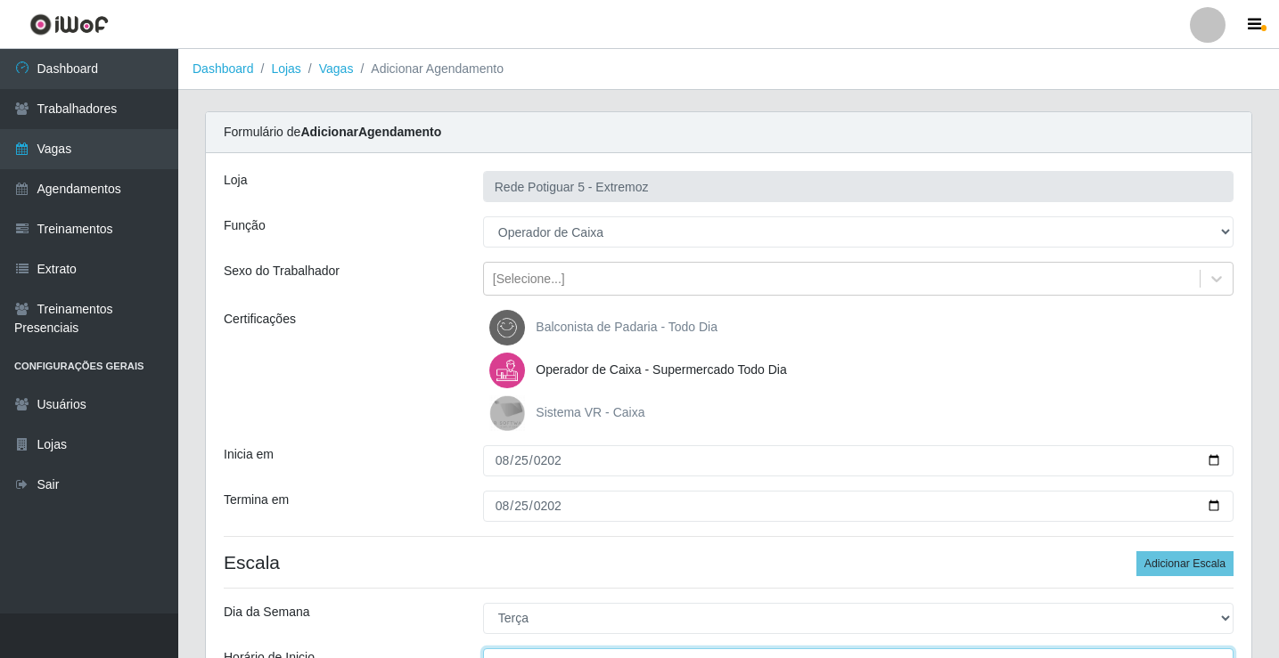
scroll to position [21, 0]
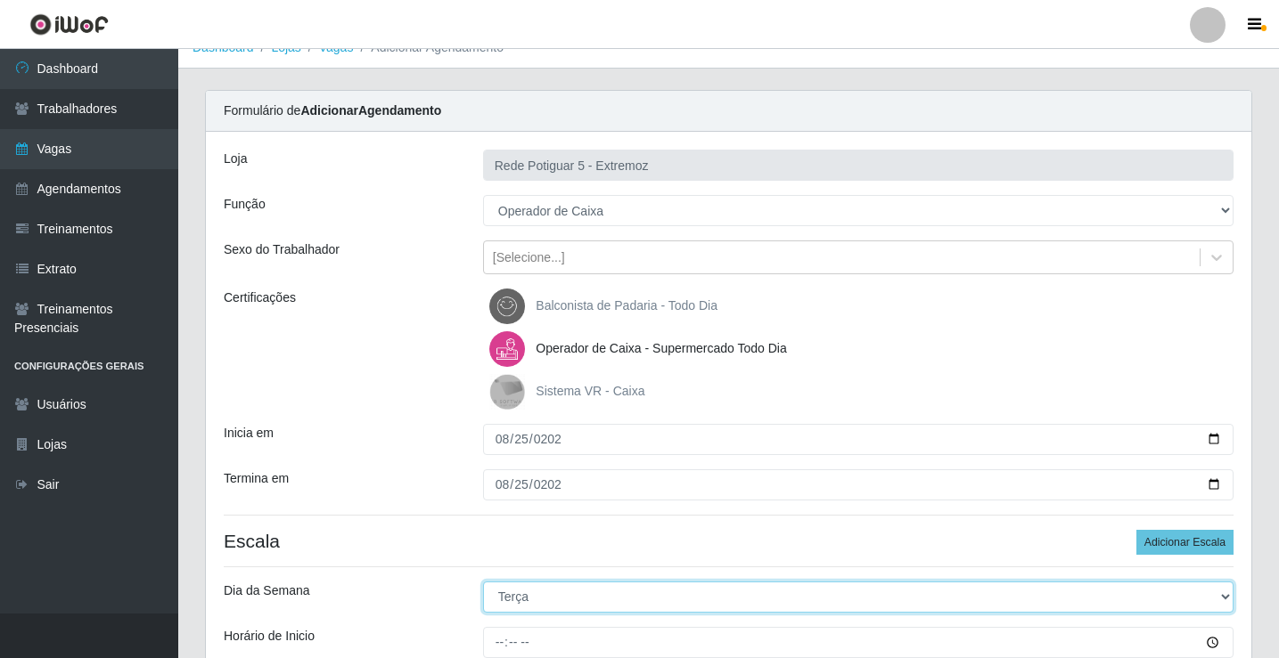
click at [518, 599] on select "[Selecione...] Segunda Terça Quarta Quinta Sexta Sábado Domingo" at bounding box center [858, 597] width 750 height 31
select select "1"
click at [483, 582] on select "[Selecione...] Segunda Terça Quarta Quinta Sexta Sábado Domingo" at bounding box center [858, 597] width 750 height 31
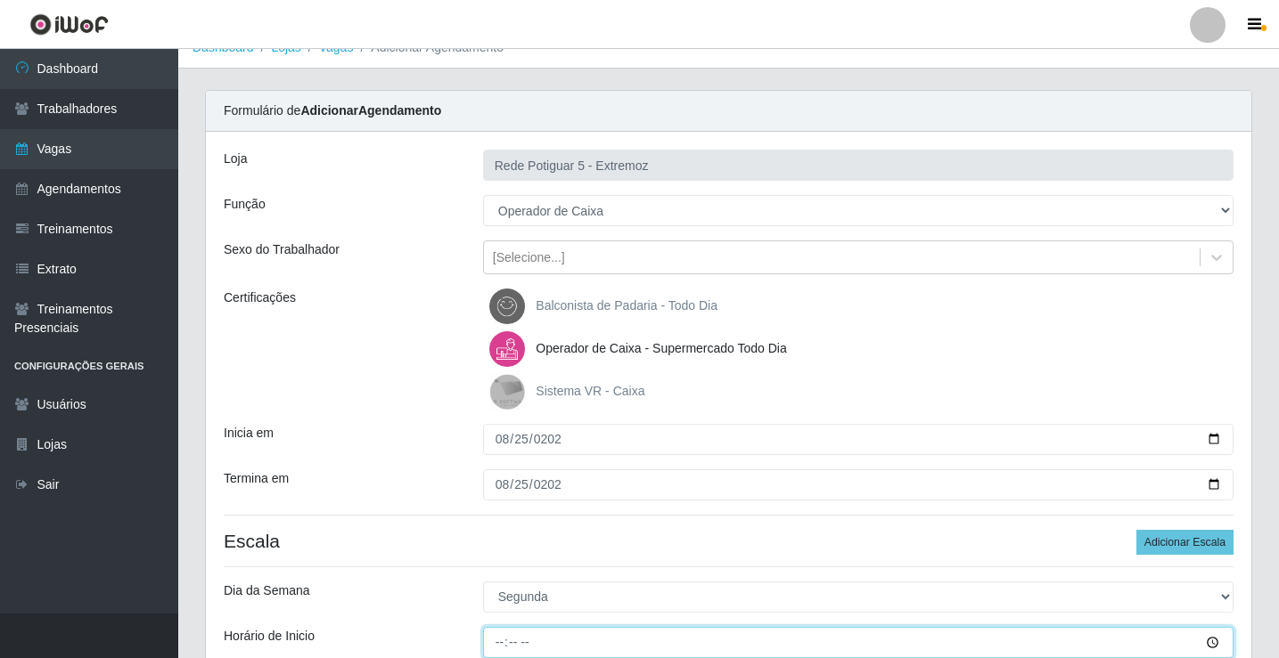
click at [497, 641] on input "Horário de Inicio" at bounding box center [858, 642] width 750 height 31
type input "15:00"
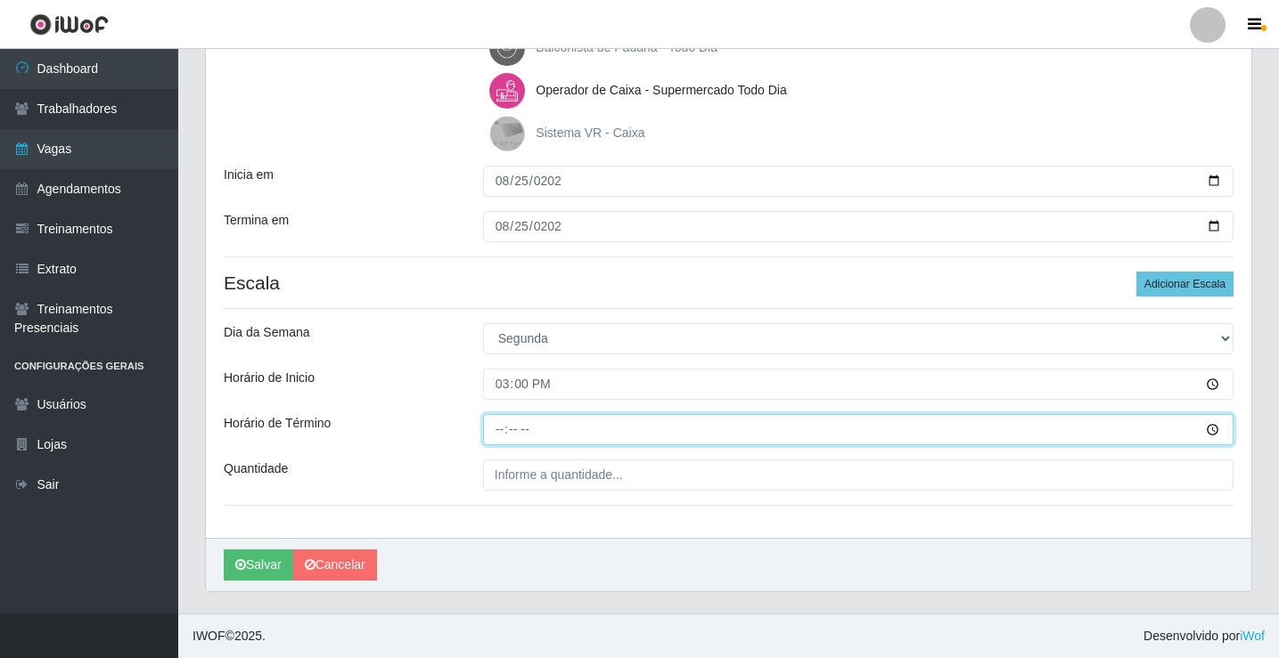
type input "20:00"
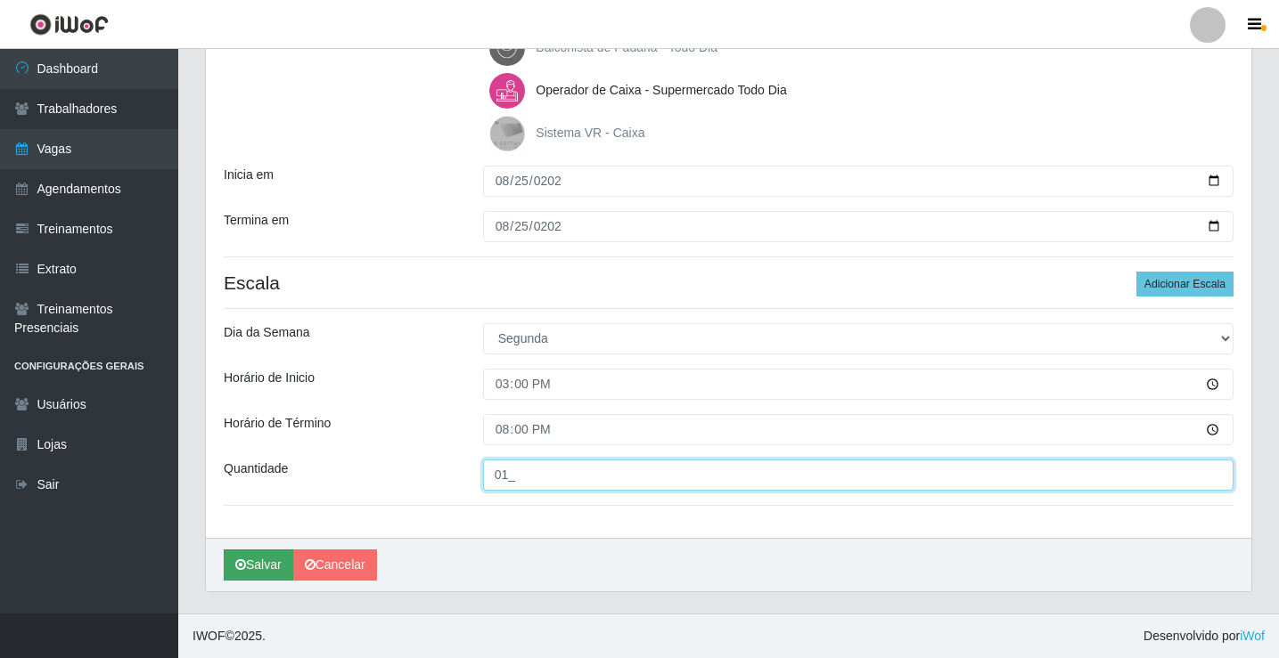
type input "01_"
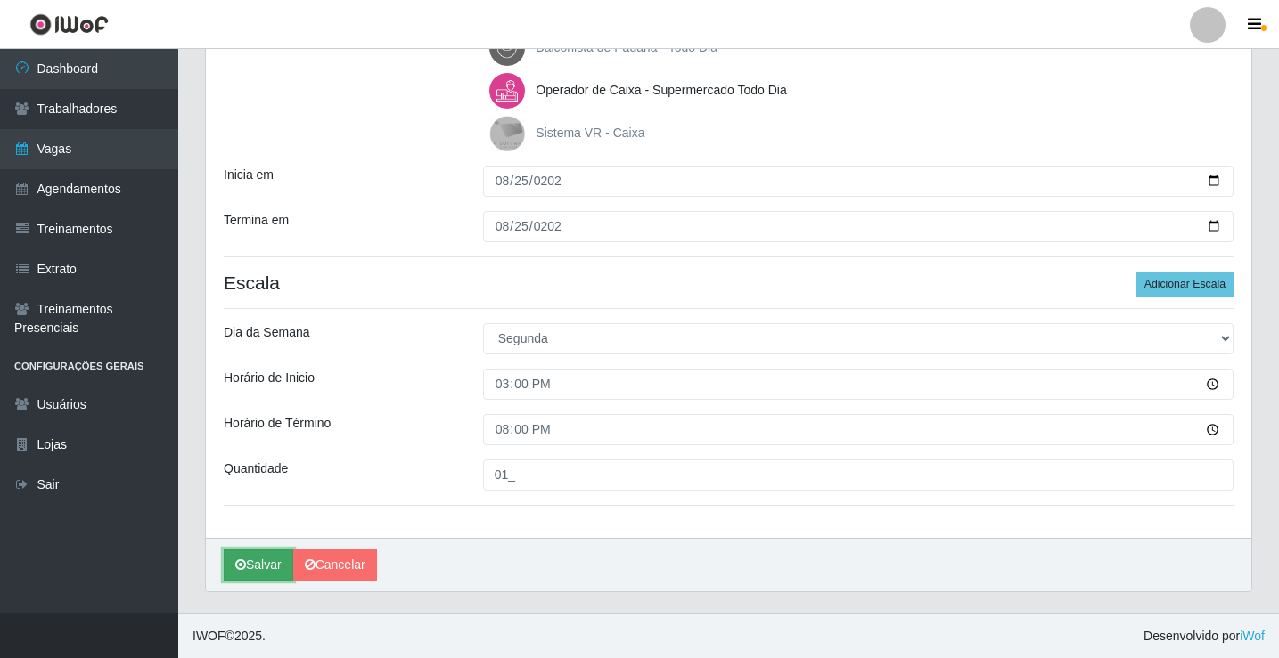
click at [251, 561] on button "Salvar" at bounding box center [258, 565] width 69 height 31
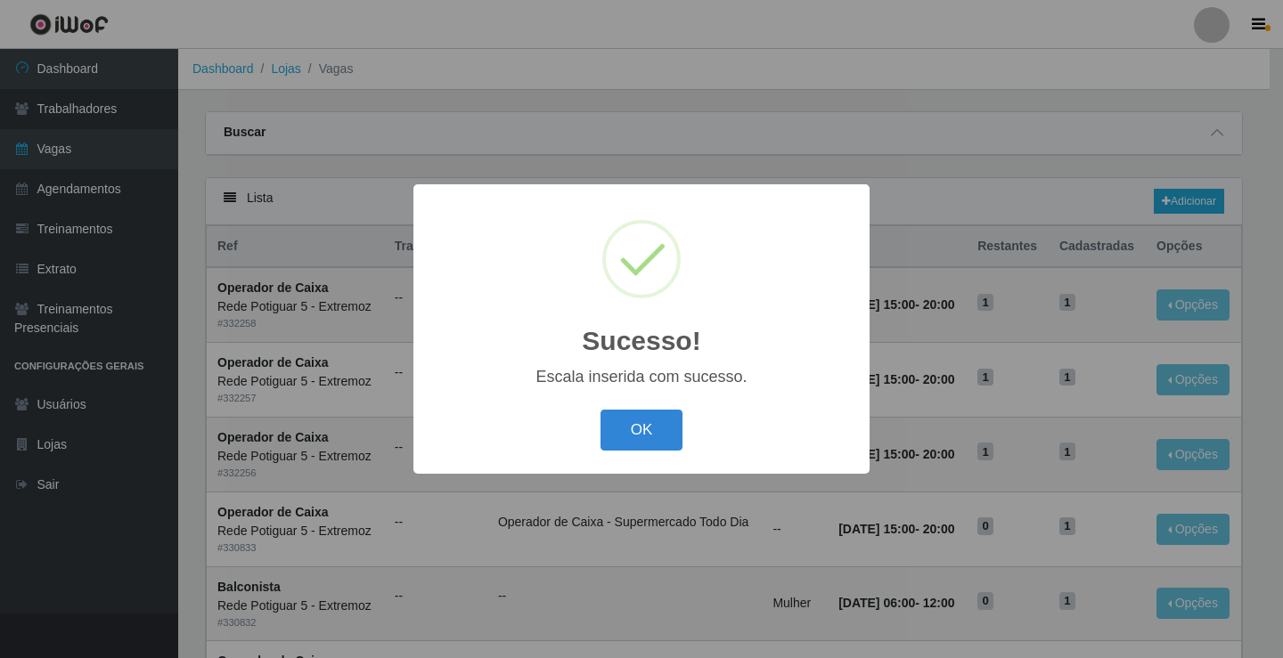
click at [655, 438] on button "OK" at bounding box center [641, 431] width 83 height 42
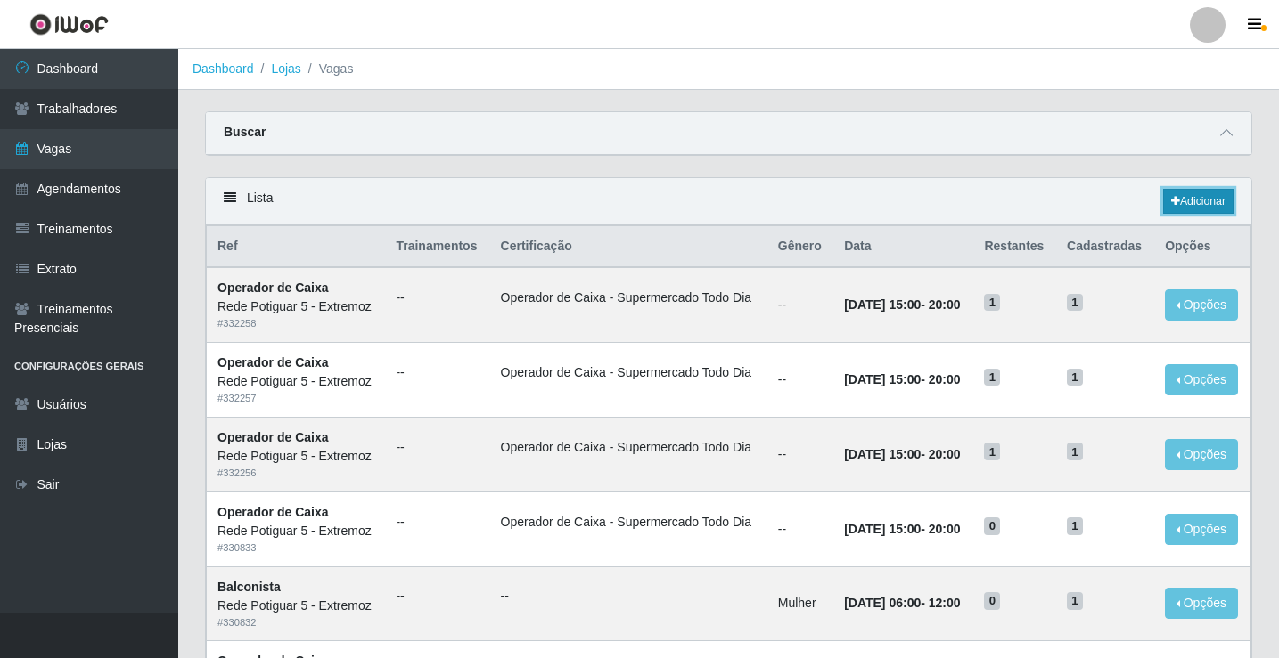
click at [1191, 192] on link "Adicionar" at bounding box center [1198, 201] width 70 height 25
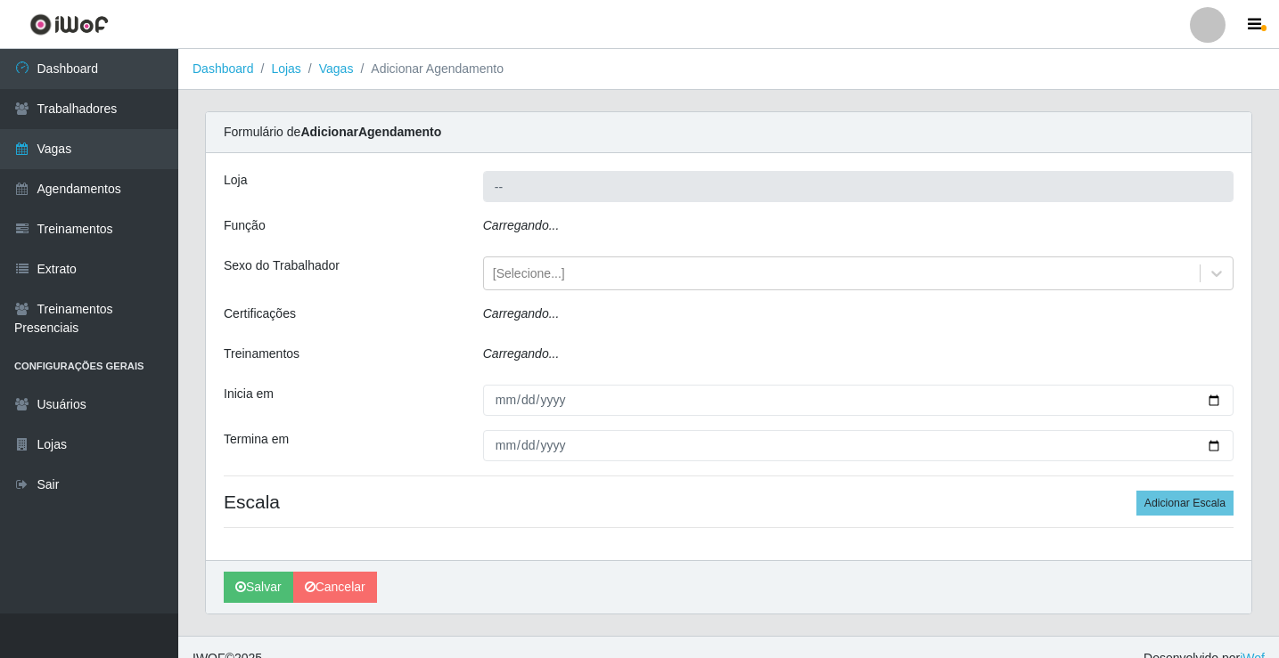
type input "Rede Potiguar 5 - Extremoz"
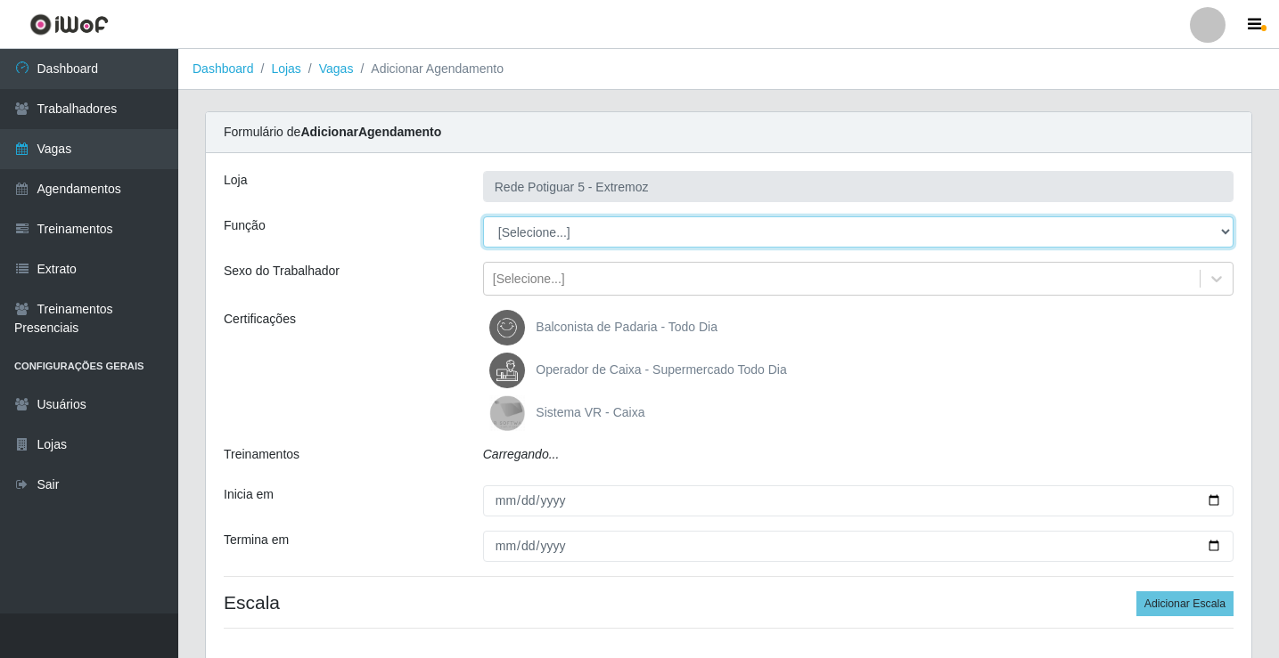
drag, startPoint x: 538, startPoint y: 231, endPoint x: 554, endPoint y: 225, distance: 16.9
click at [554, 225] on select "[Selecione...] ASG Balconista Embalador Operador de Caixa Operador de Loja Repo…" at bounding box center [858, 231] width 750 height 31
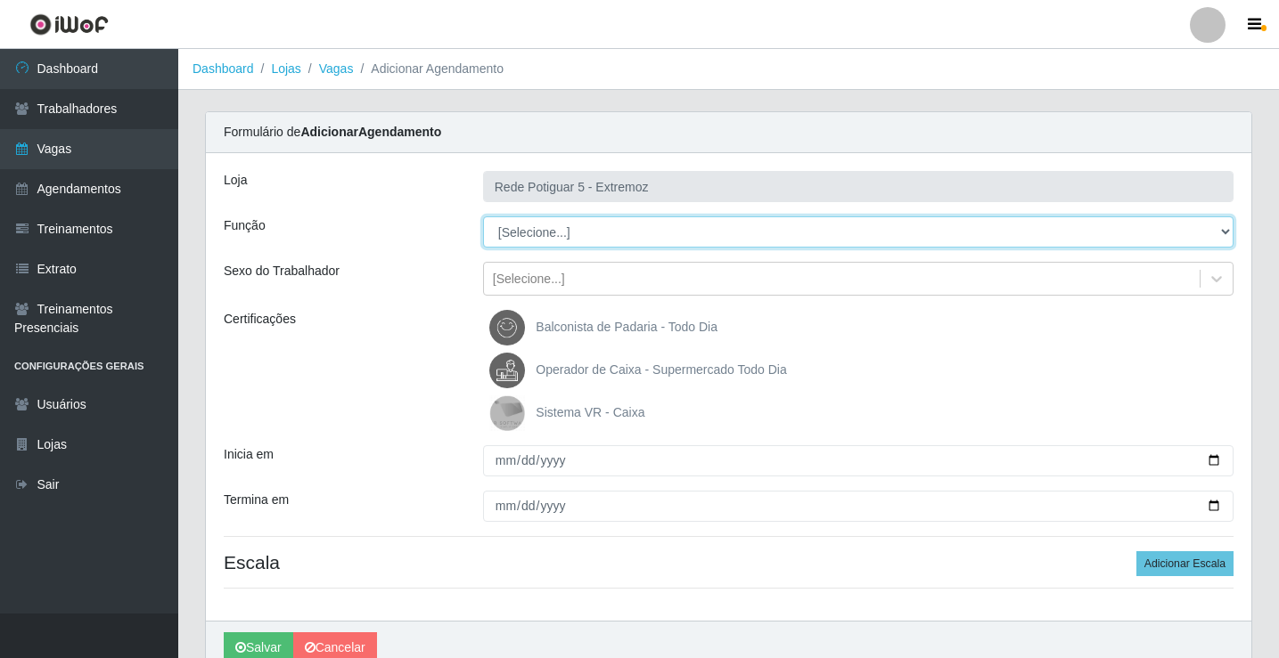
select select "22"
click at [483, 216] on select "[Selecione...] ASG Balconista Embalador Operador de Caixa Operador de Loja Repo…" at bounding box center [858, 231] width 750 height 31
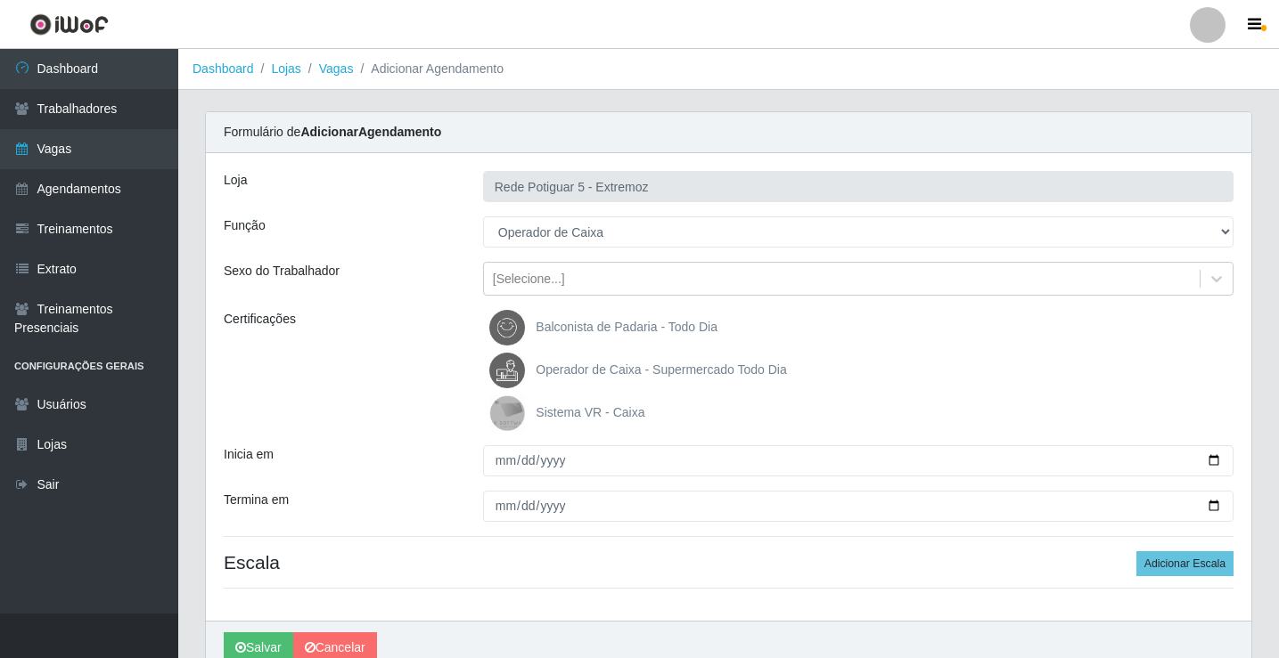
click at [580, 370] on span "Operador de Caixa - Supermercado Todo Dia" at bounding box center [660, 370] width 250 height 14
click at [0, 0] on input "Operador de Caixa - Supermercado Todo Dia" at bounding box center [0, 0] width 0 height 0
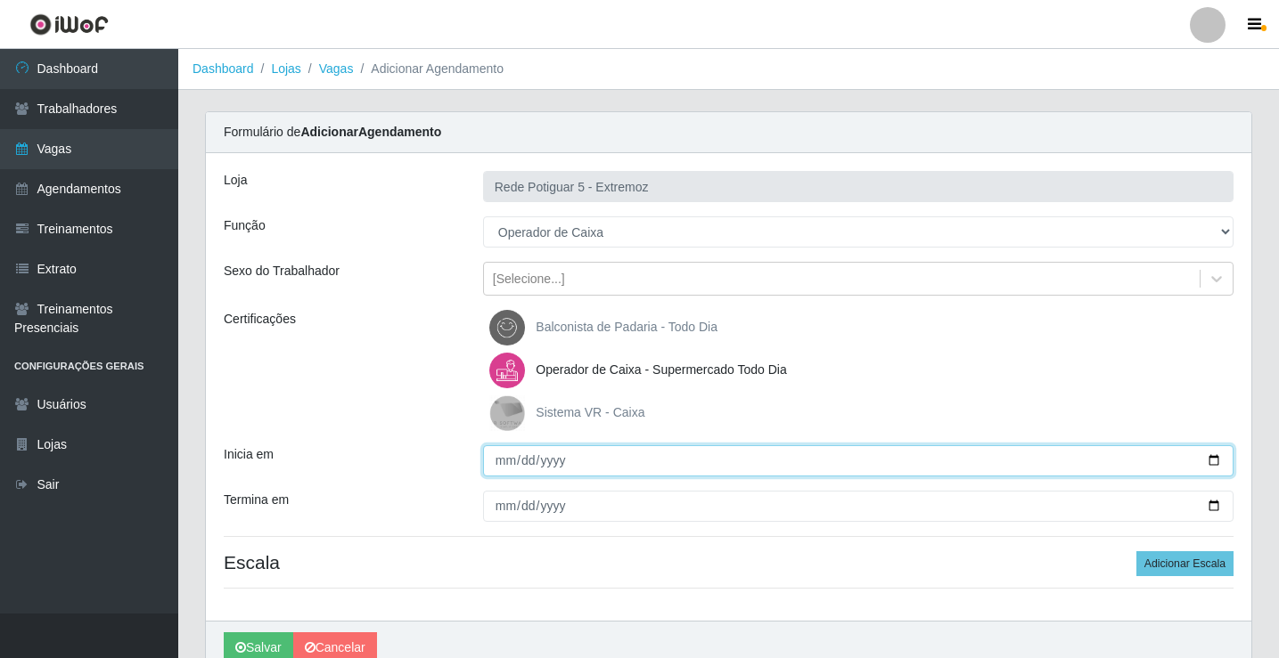
click at [498, 468] on input "Inicia em" at bounding box center [858, 460] width 750 height 31
type input "[DATE]"
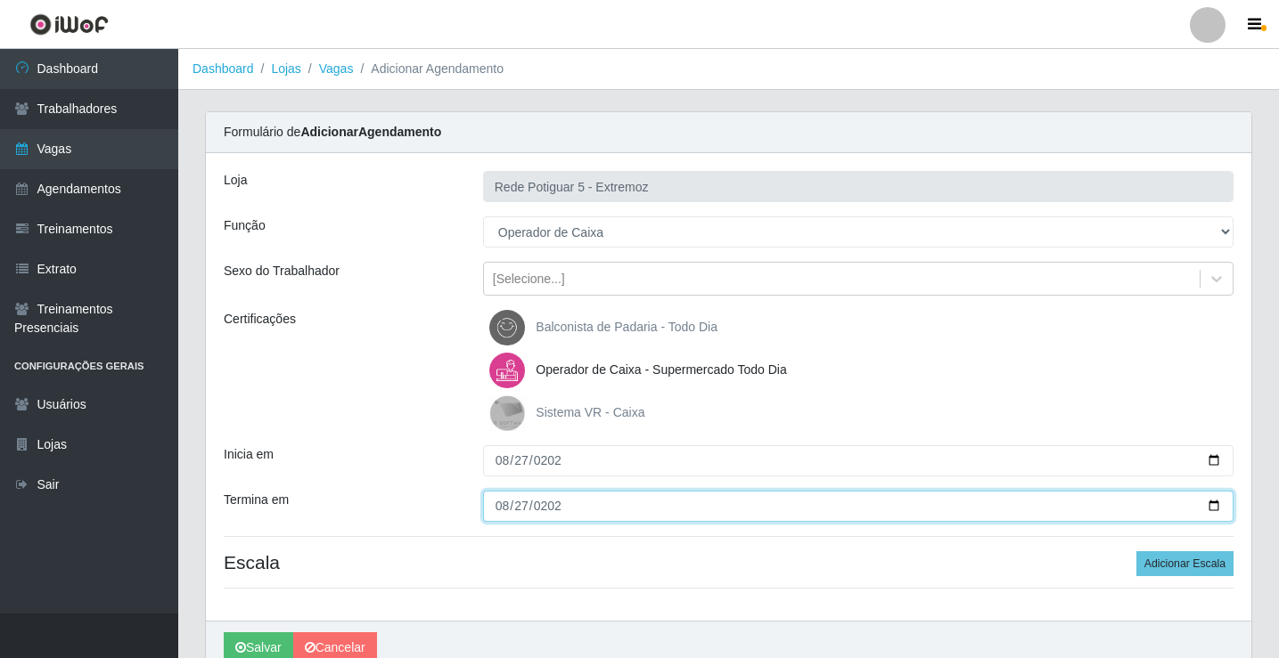
type input "[DATE]"
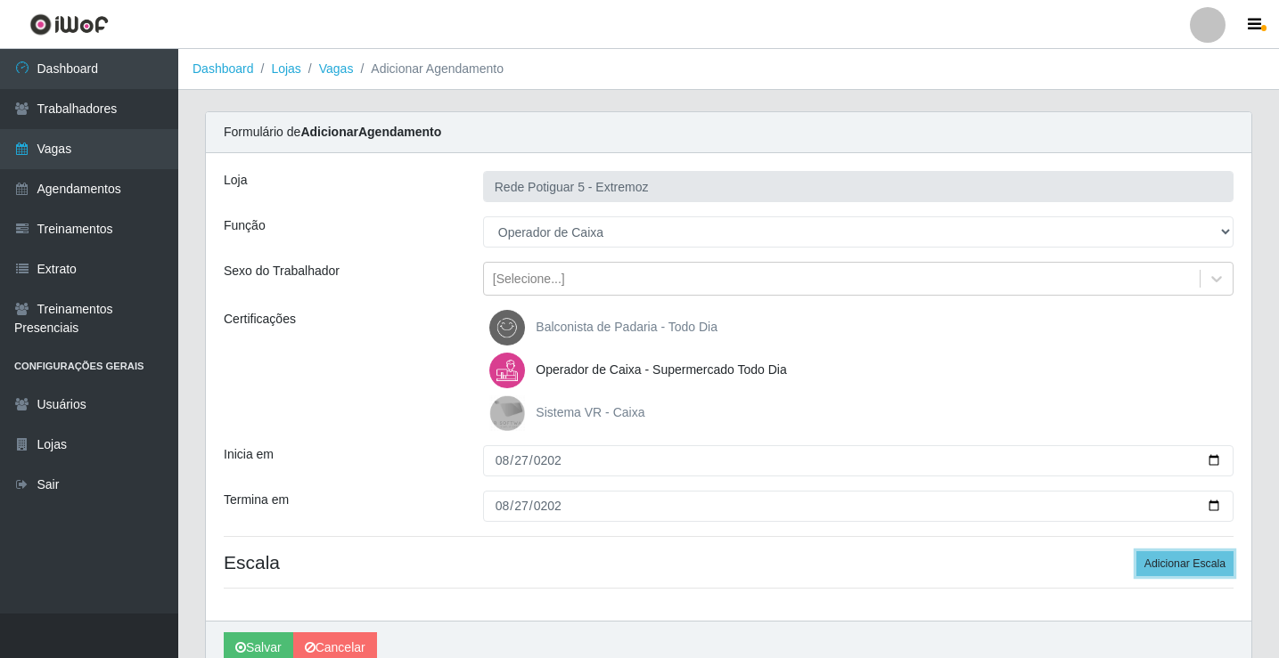
click at [1136, 551] on button "Adicionar Escala" at bounding box center [1184, 563] width 97 height 25
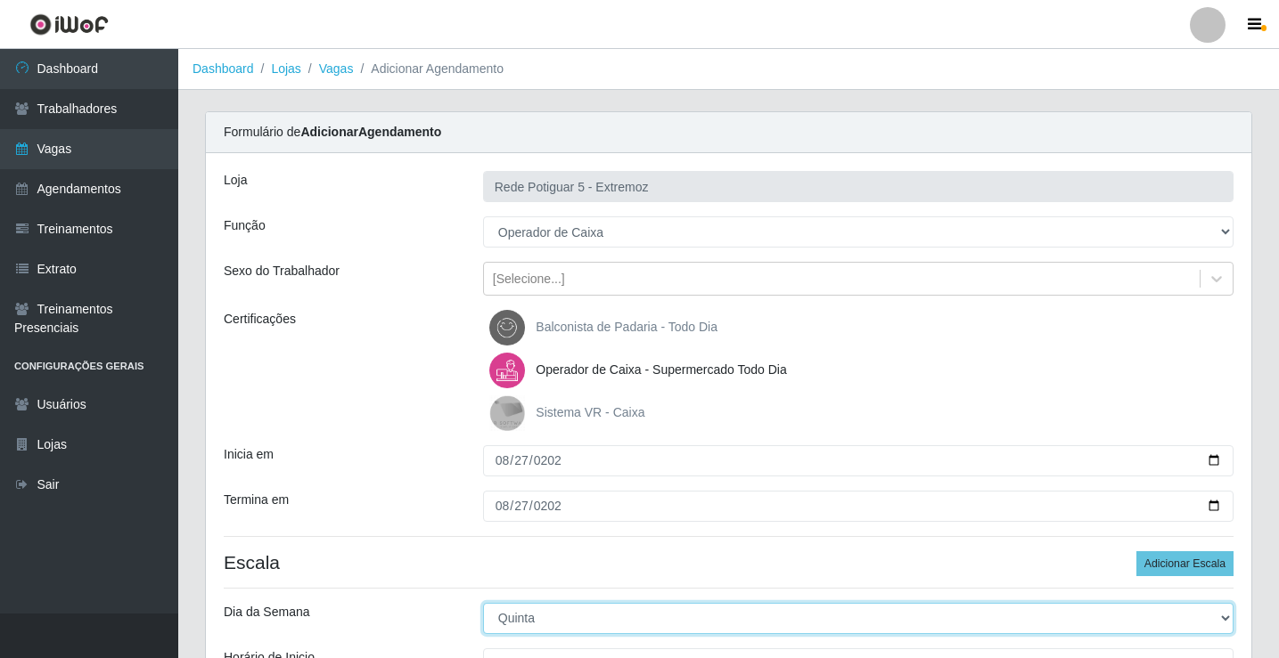
select select "3"
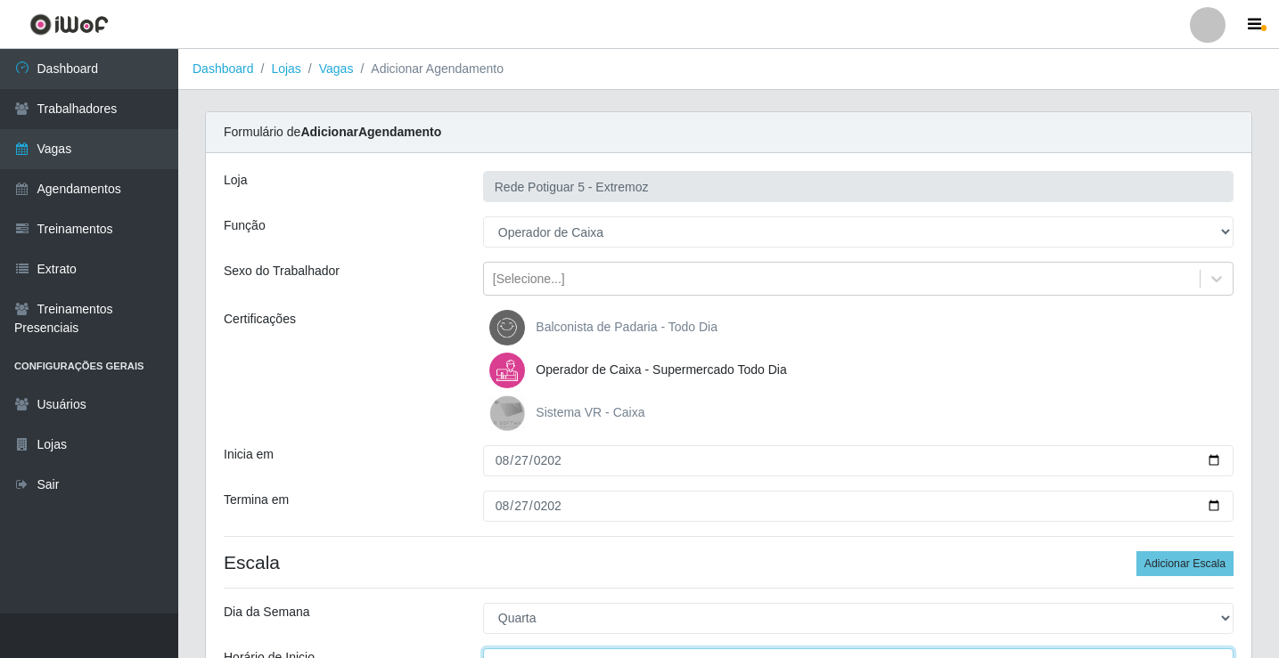
scroll to position [21, 0]
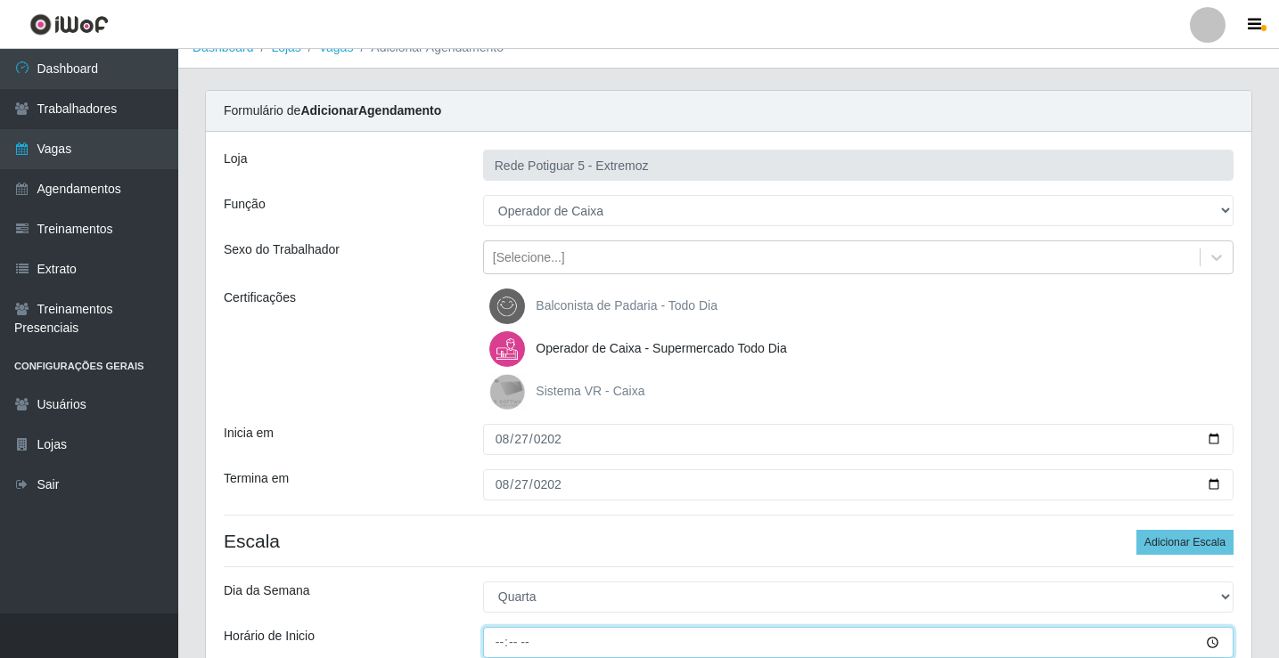
type input "15:00"
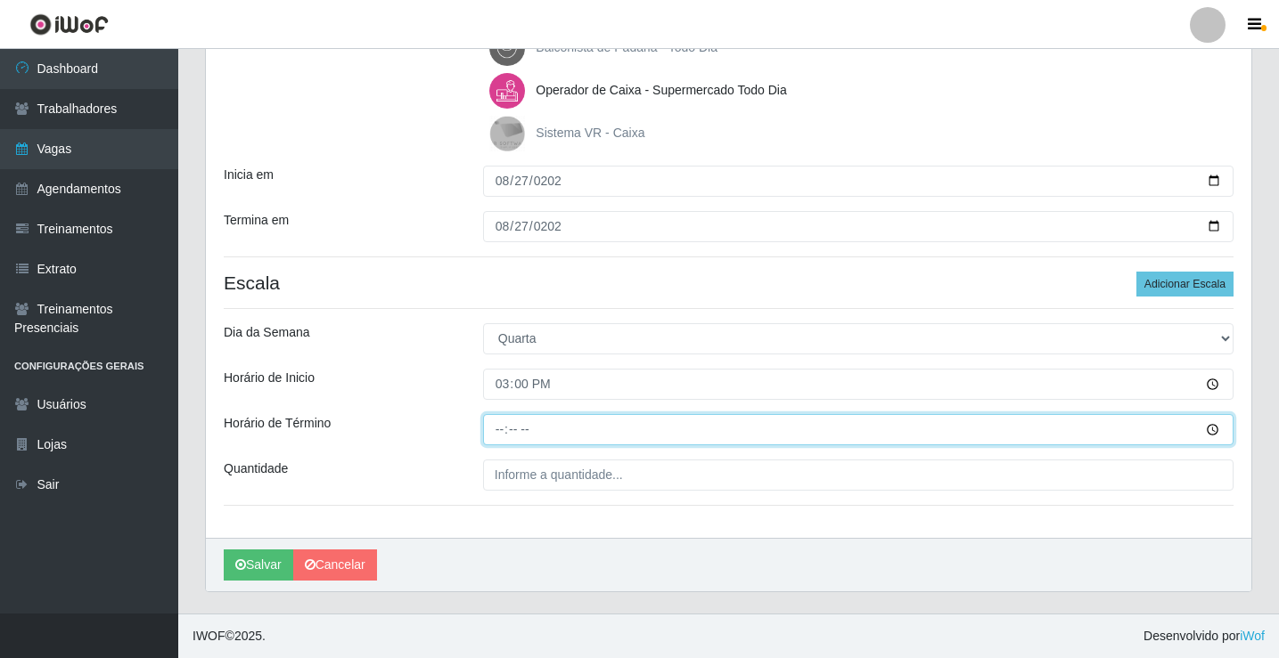
type input "20:00"
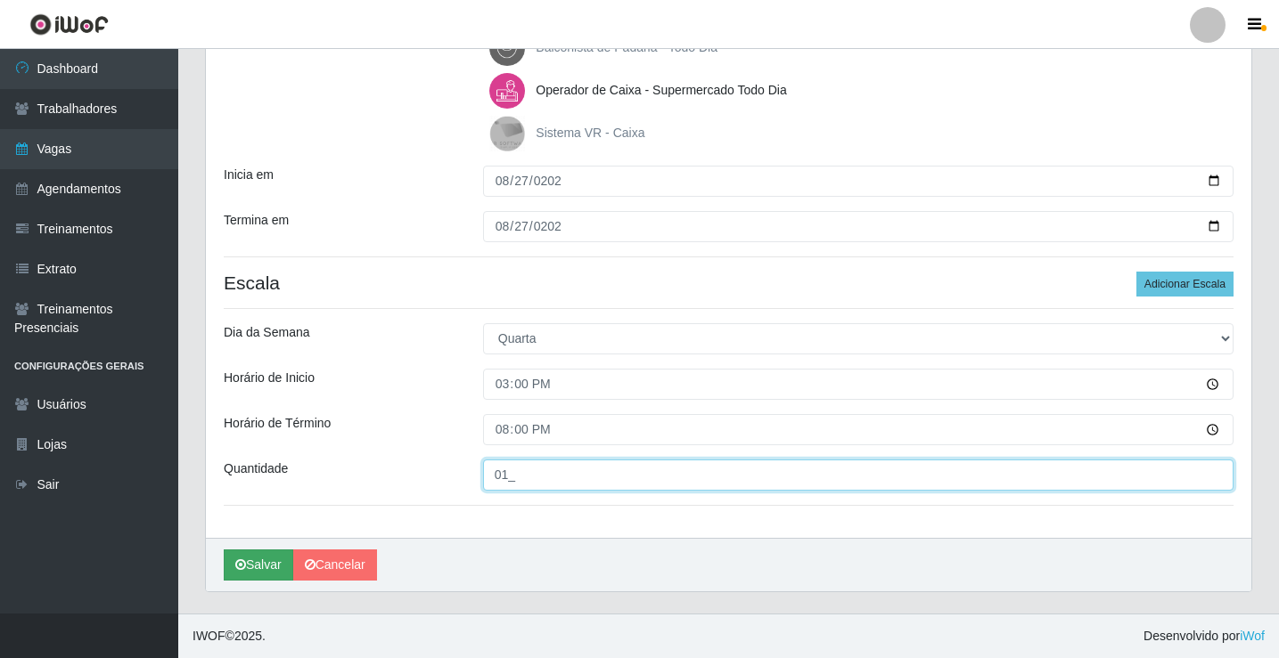
type input "01_"
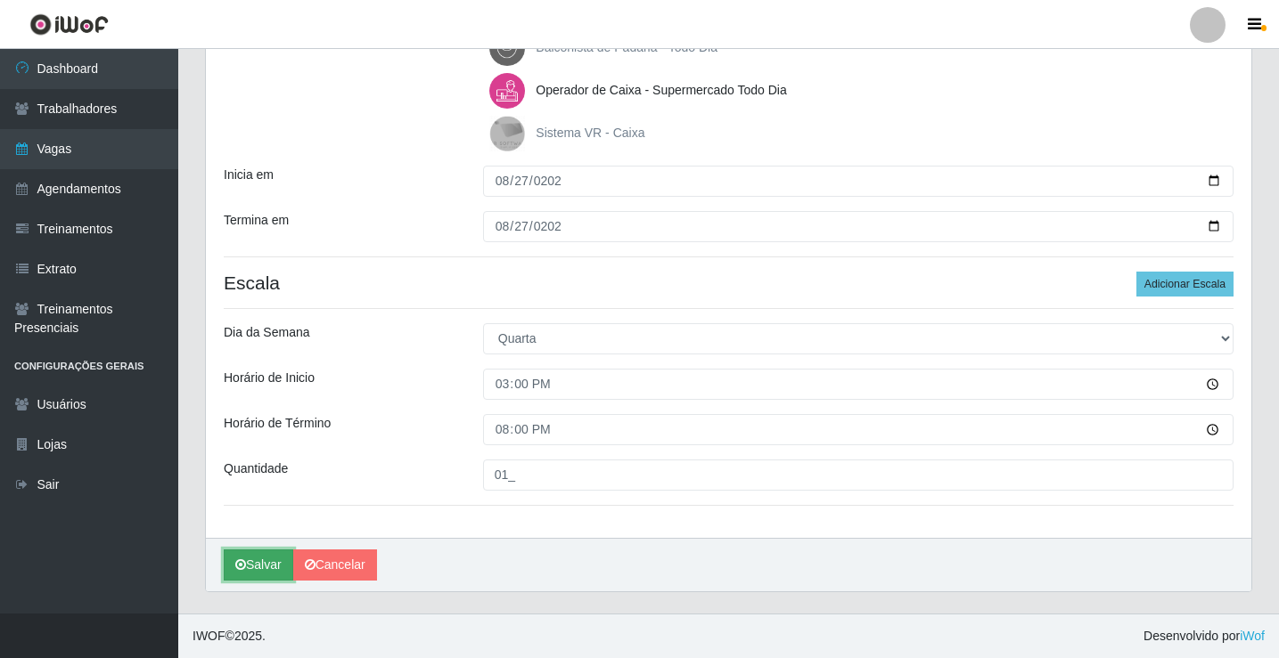
click at [261, 558] on button "Salvar" at bounding box center [258, 565] width 69 height 31
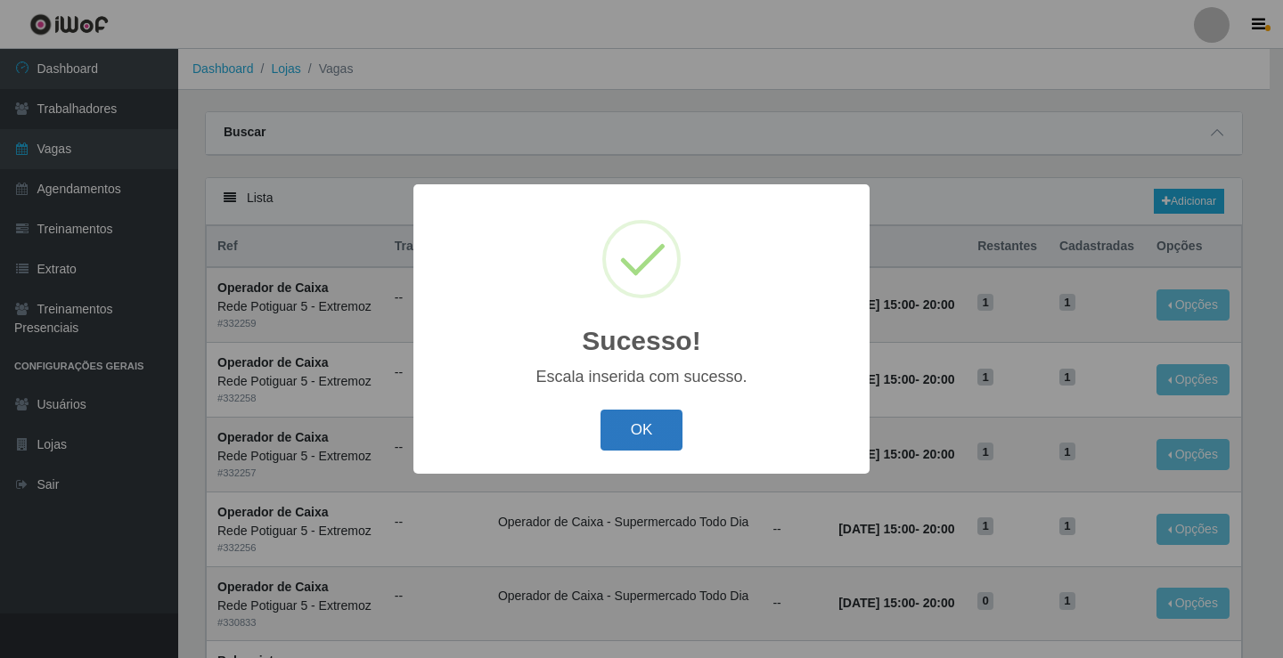
click at [659, 430] on button "OK" at bounding box center [641, 431] width 83 height 42
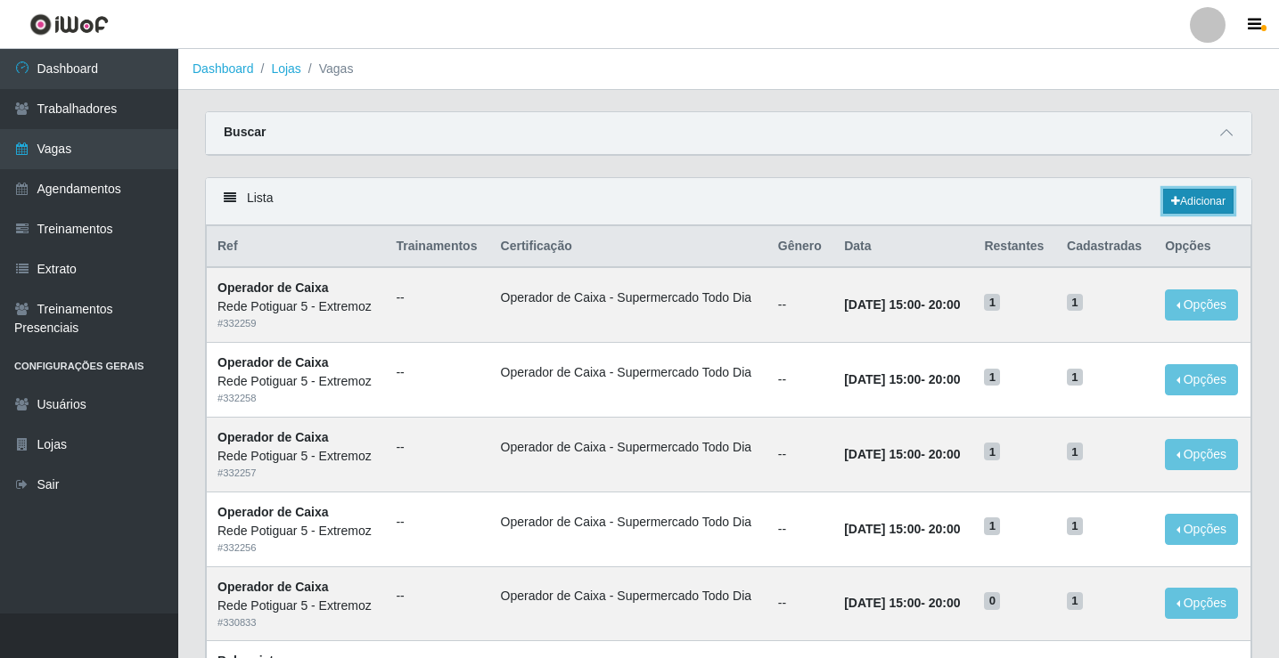
click at [1194, 201] on link "Adicionar" at bounding box center [1198, 201] width 70 height 25
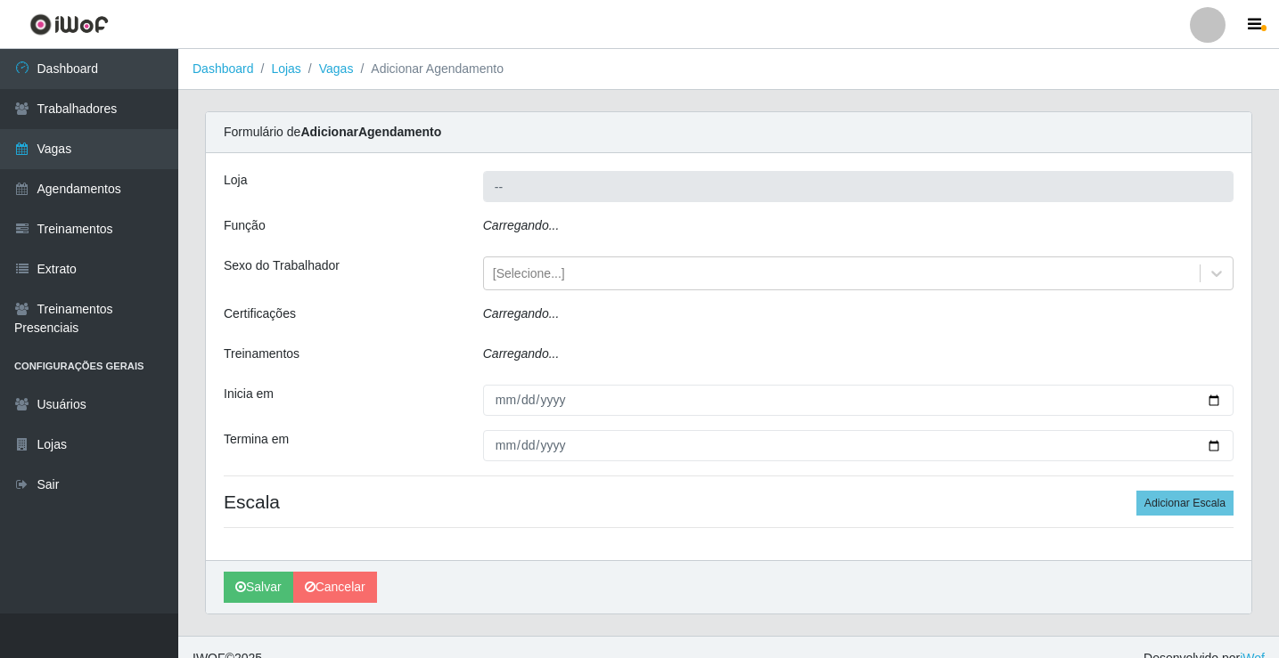
type input "Rede Potiguar 5 - Extremoz"
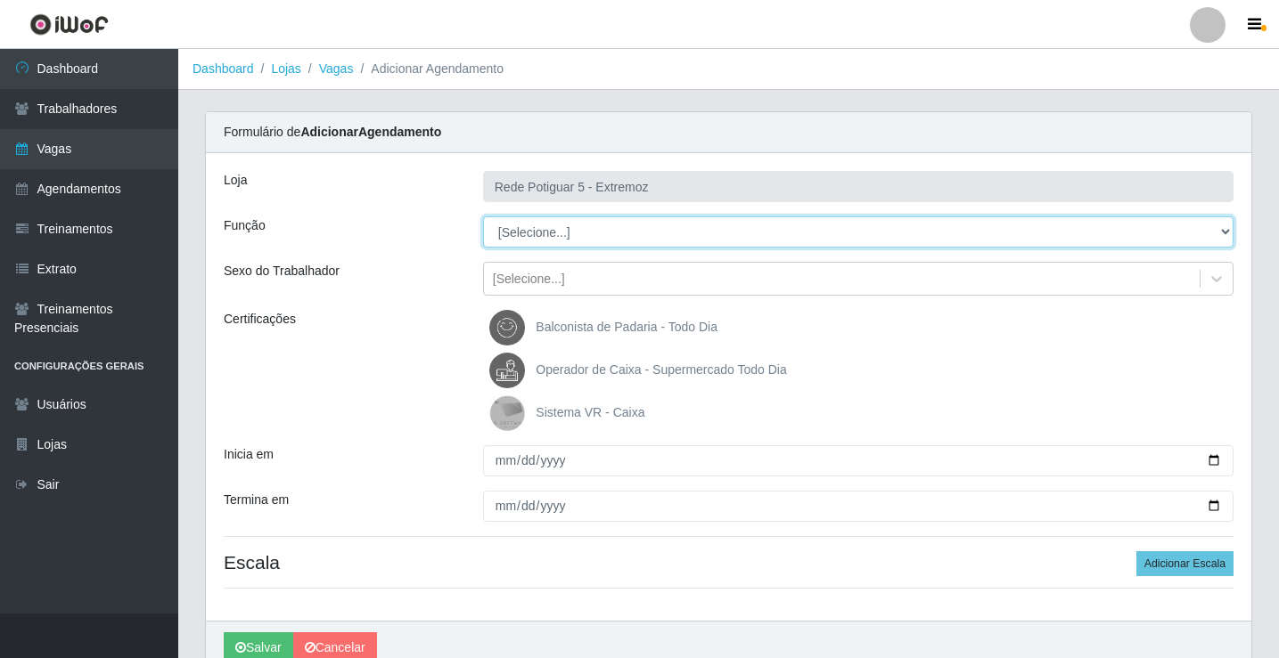
click at [577, 237] on select "[Selecione...] ASG Balconista Embalador Operador de Caixa Operador de Loja Repo…" at bounding box center [858, 231] width 750 height 31
select select "22"
click at [483, 216] on select "[Selecione...] ASG Balconista Embalador Operador de Caixa Operador de Loja Repo…" at bounding box center [858, 231] width 750 height 31
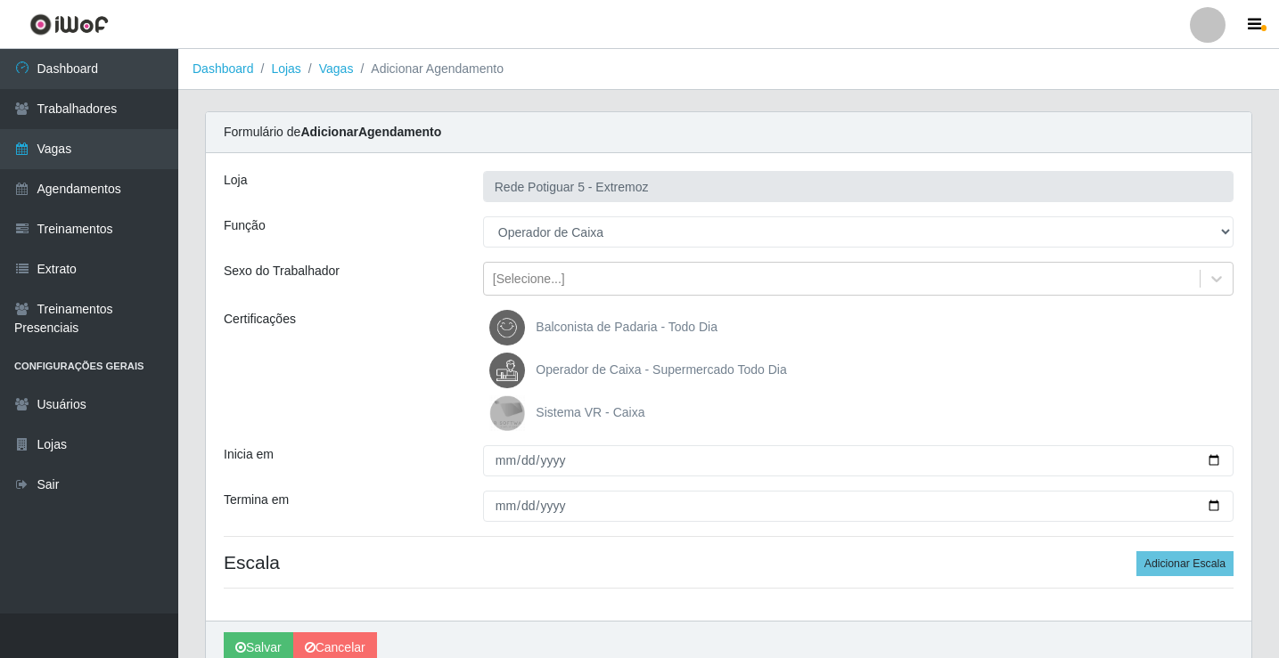
click at [591, 363] on span "Operador de Caixa - Supermercado Todo Dia" at bounding box center [660, 370] width 250 height 14
click at [0, 0] on input "Operador de Caixa - Supermercado Todo Dia" at bounding box center [0, 0] width 0 height 0
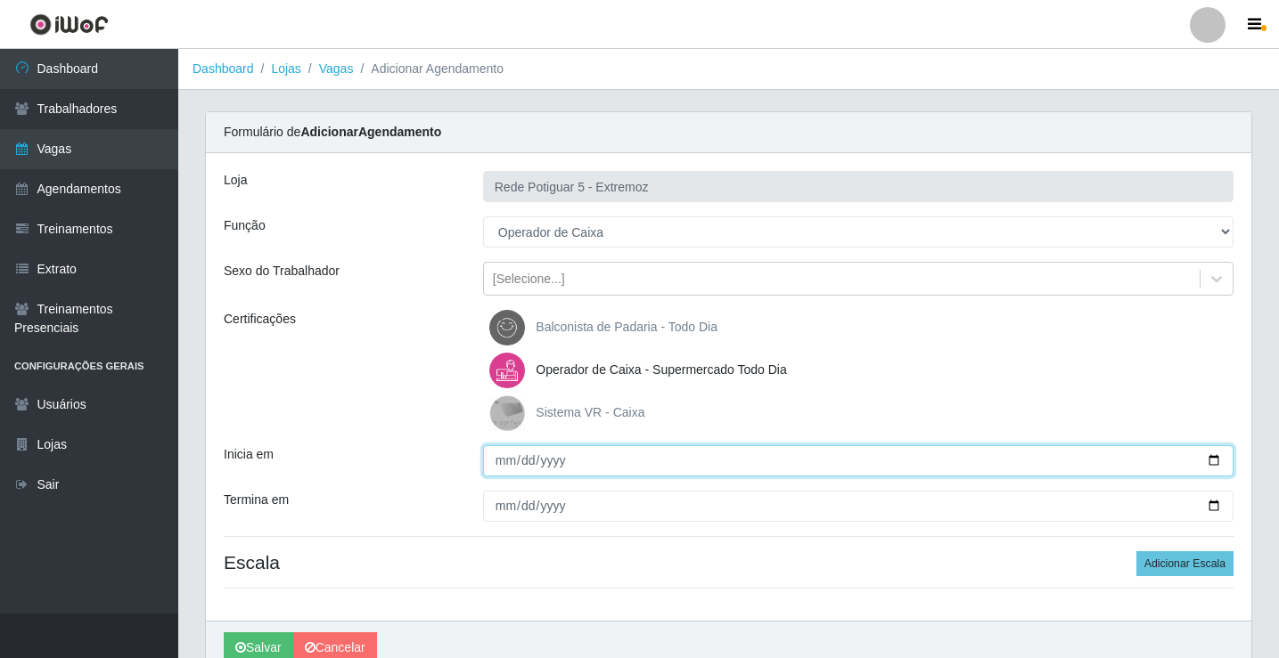
click at [494, 460] on input "Inicia em" at bounding box center [858, 460] width 750 height 31
type input "[DATE]"
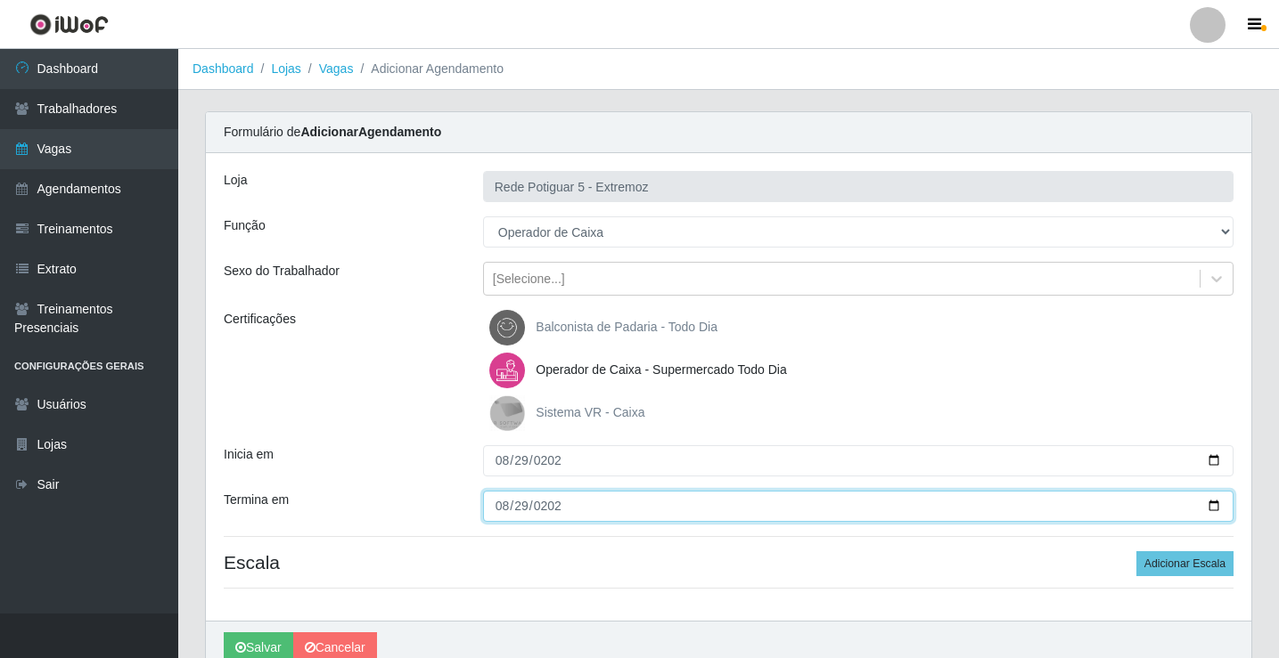
type input "[DATE]"
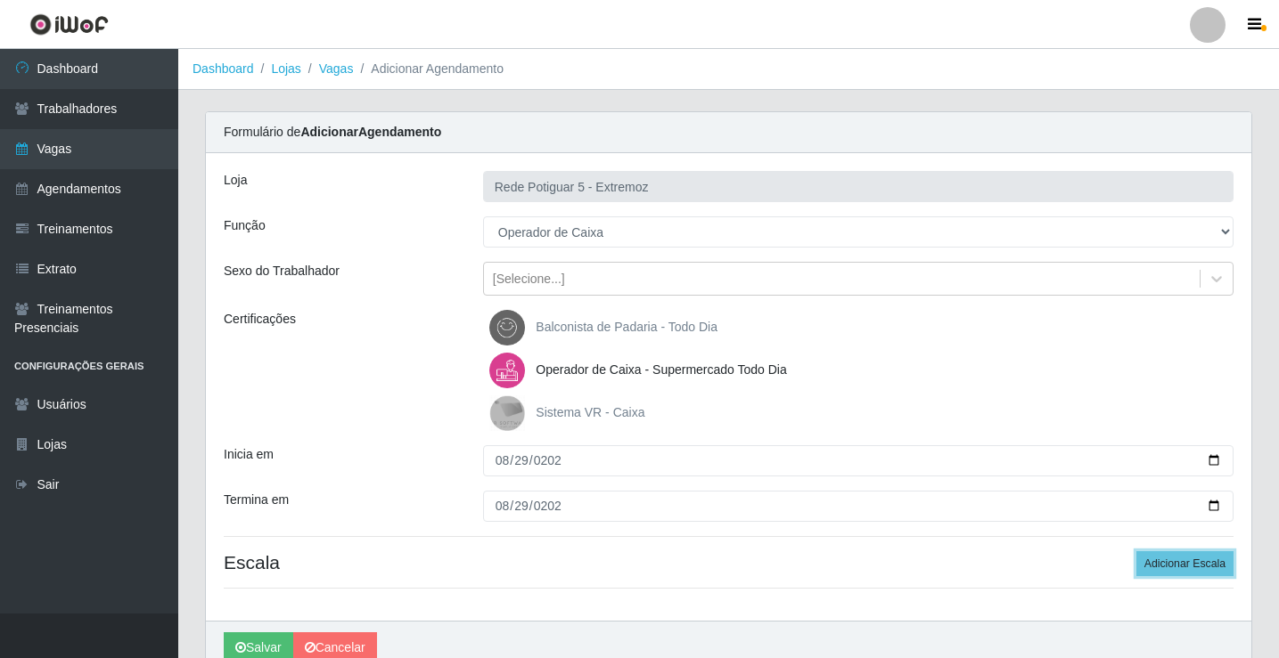
click at [1136, 551] on button "Adicionar Escala" at bounding box center [1184, 563] width 97 height 25
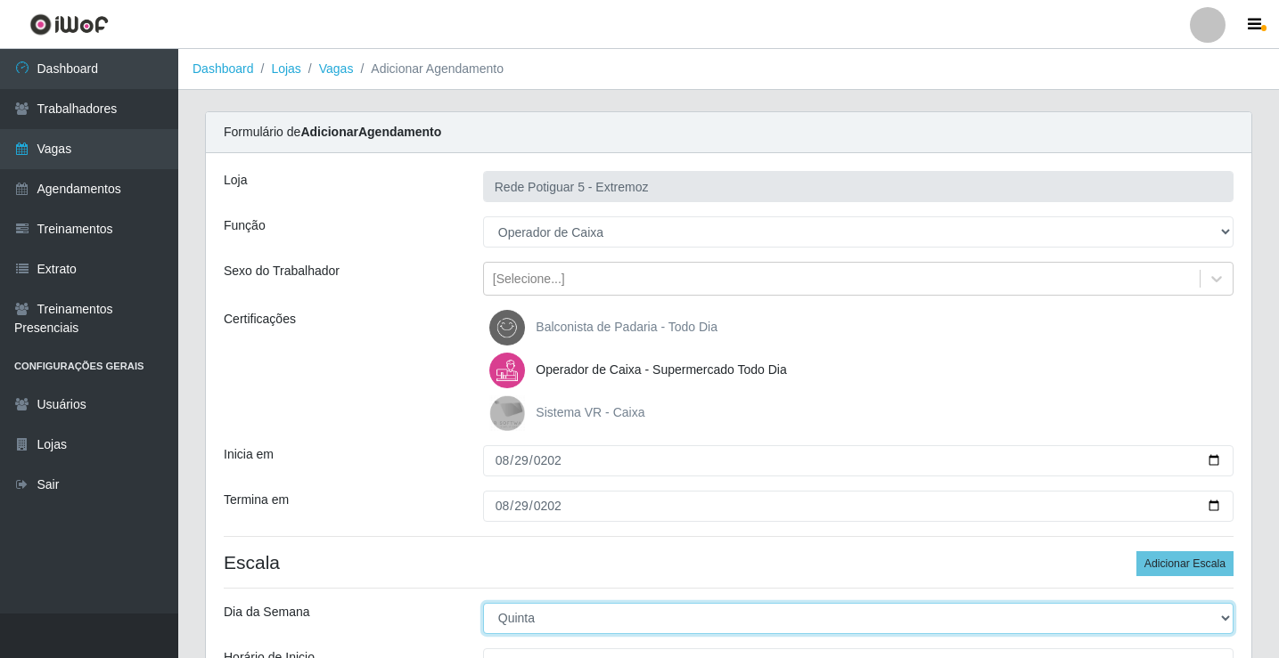
select select "5"
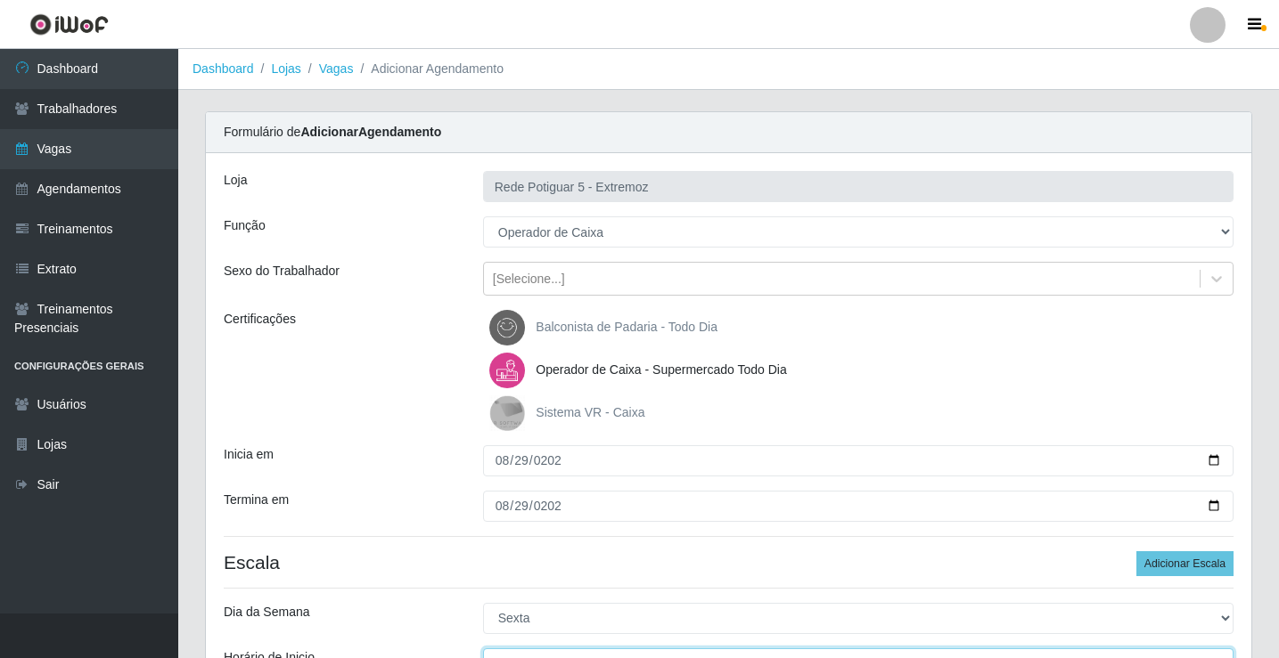
scroll to position [21, 0]
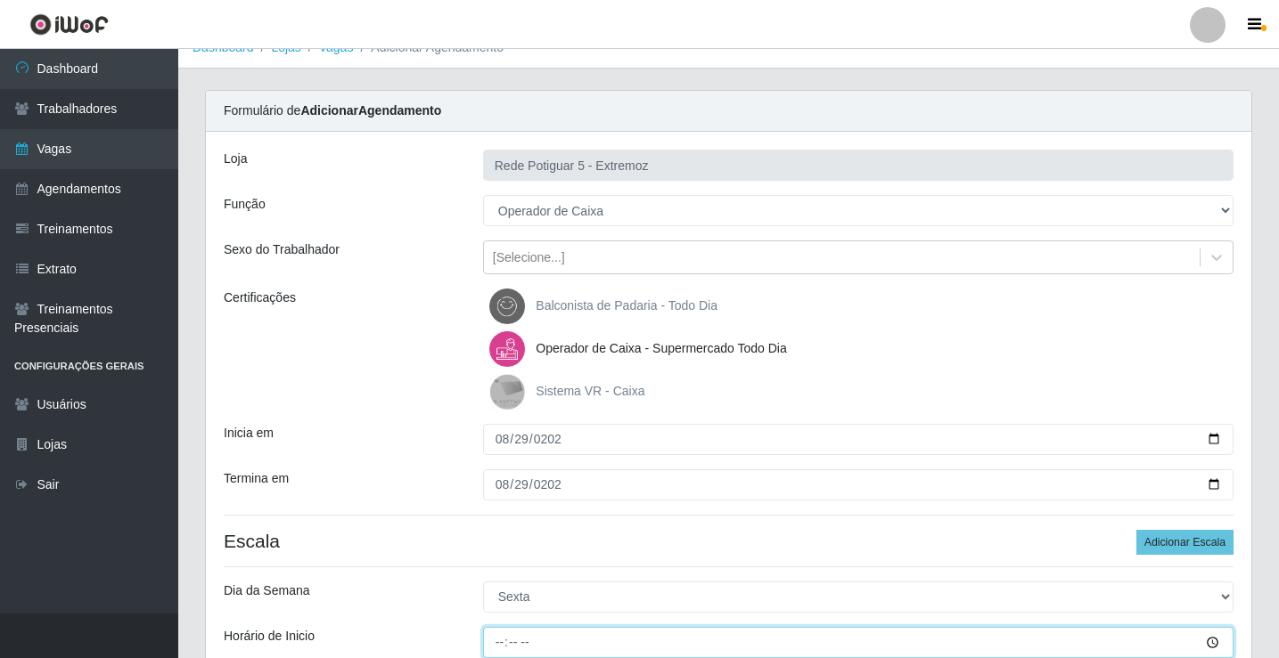
type input "15:00"
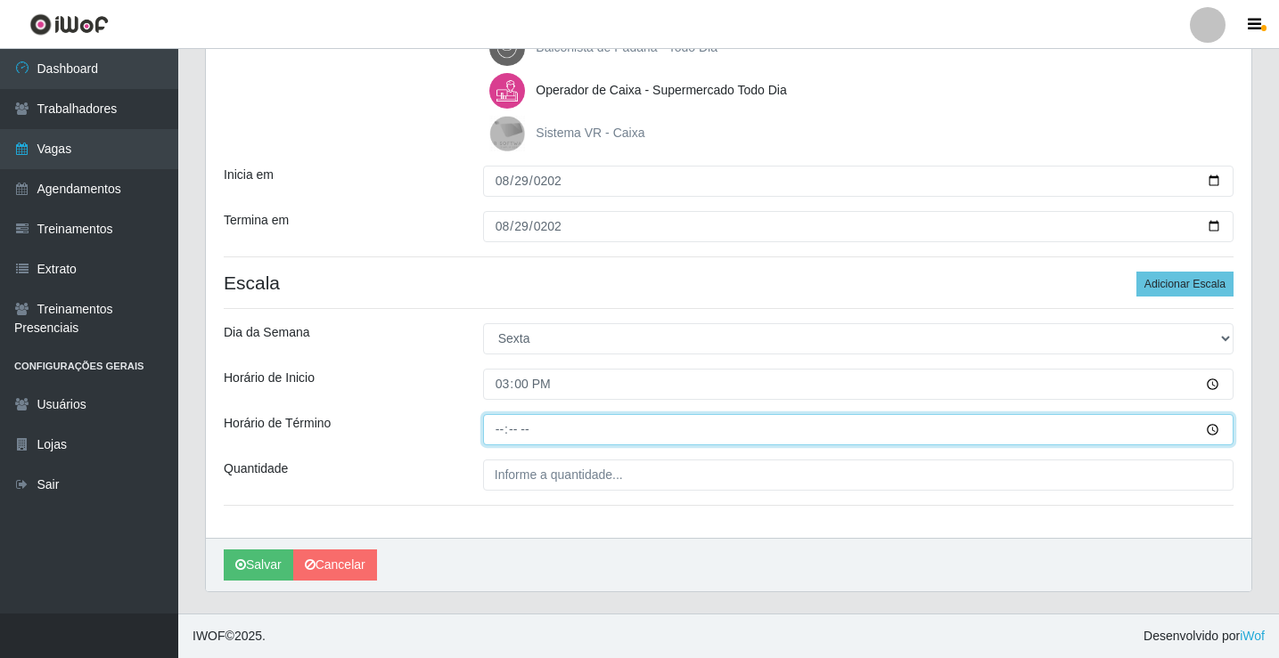
type input "20:00"
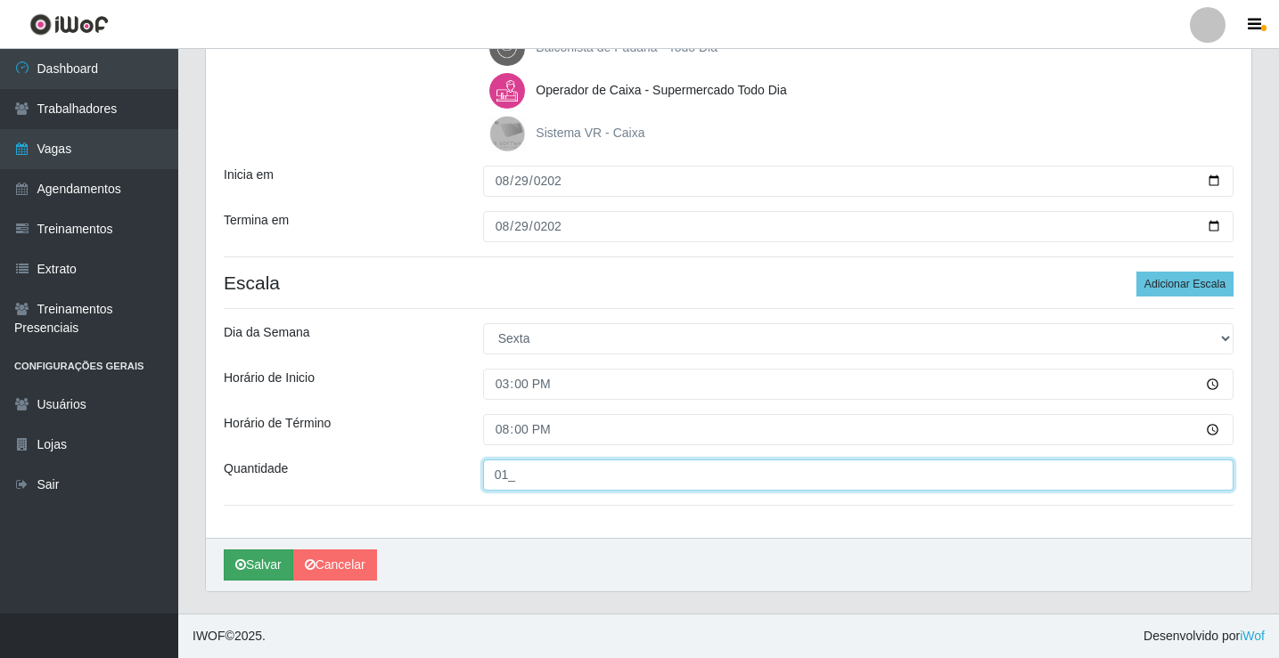
type input "01_"
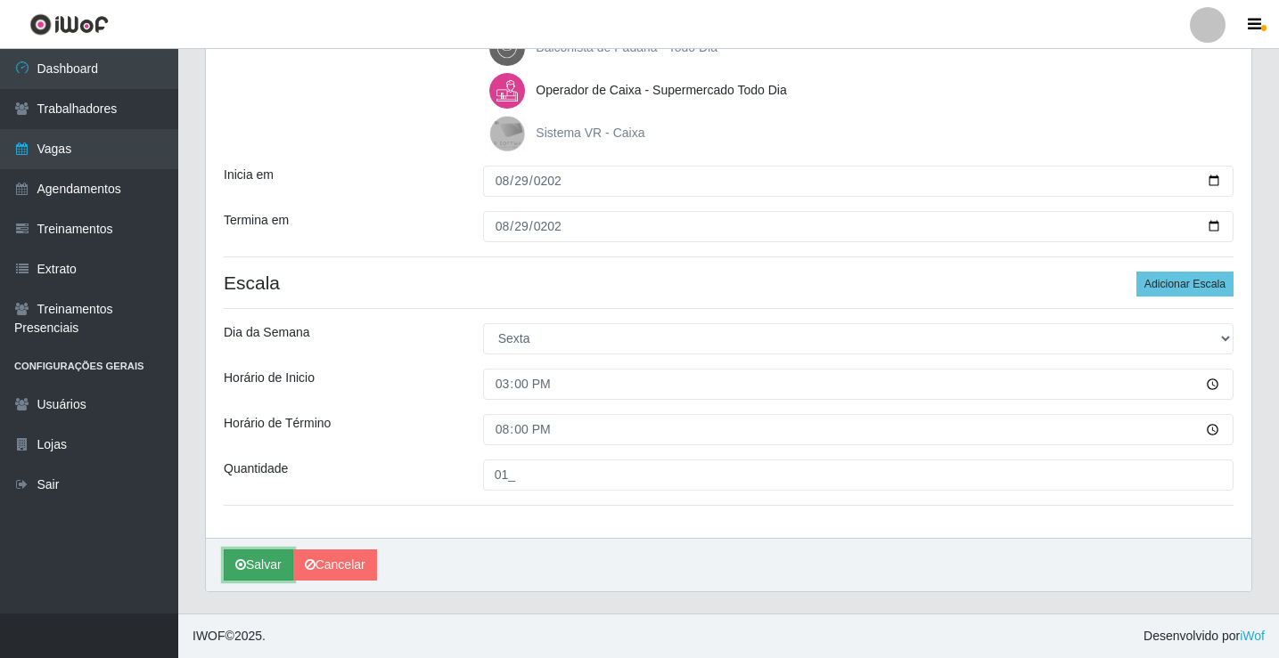
click at [261, 558] on button "Salvar" at bounding box center [258, 565] width 69 height 31
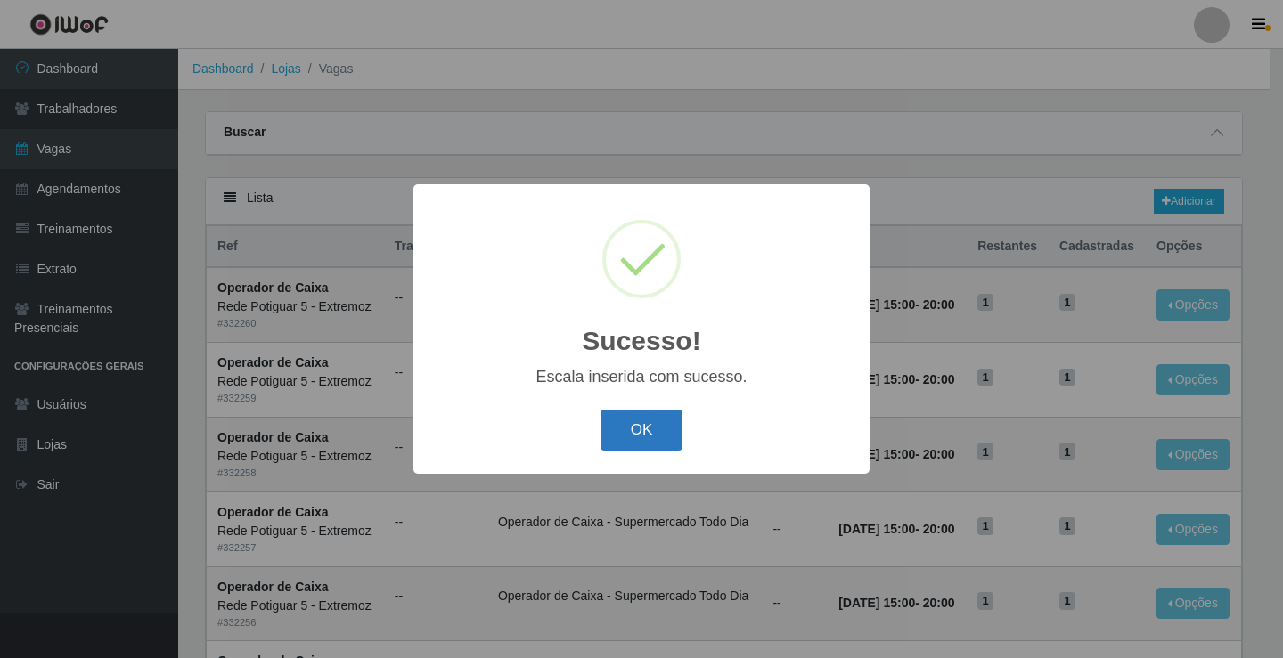
click at [612, 429] on button "OK" at bounding box center [641, 431] width 83 height 42
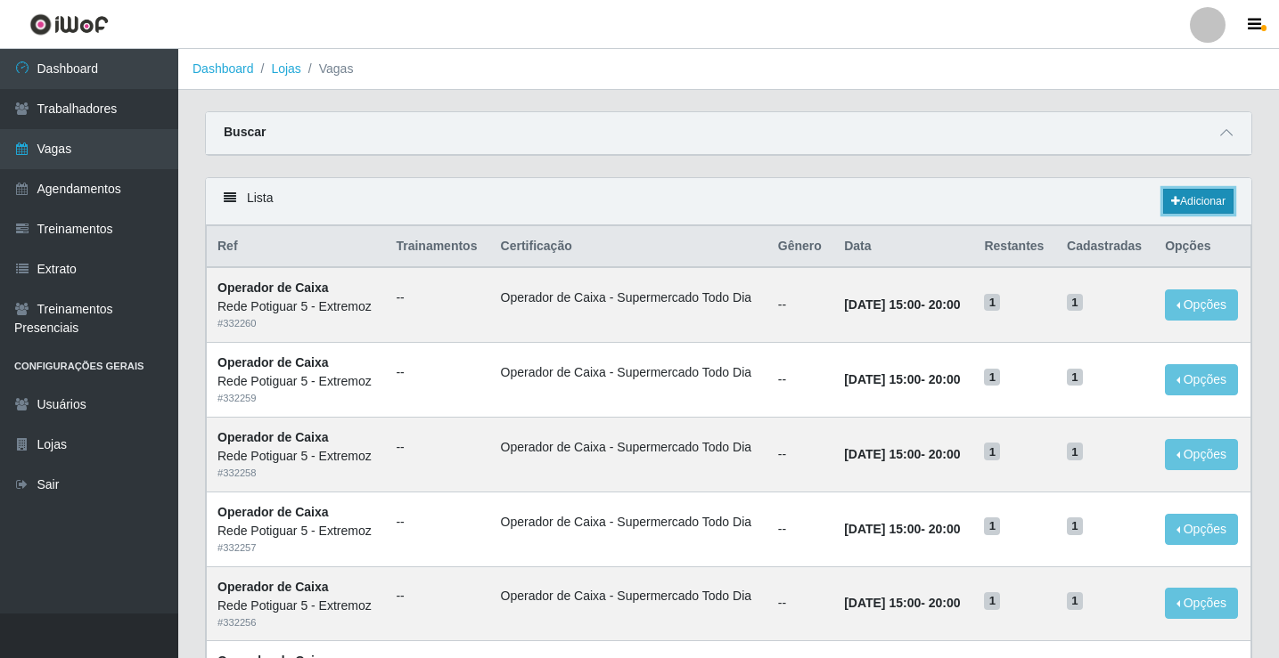
click at [1179, 193] on link "Adicionar" at bounding box center [1198, 201] width 70 height 25
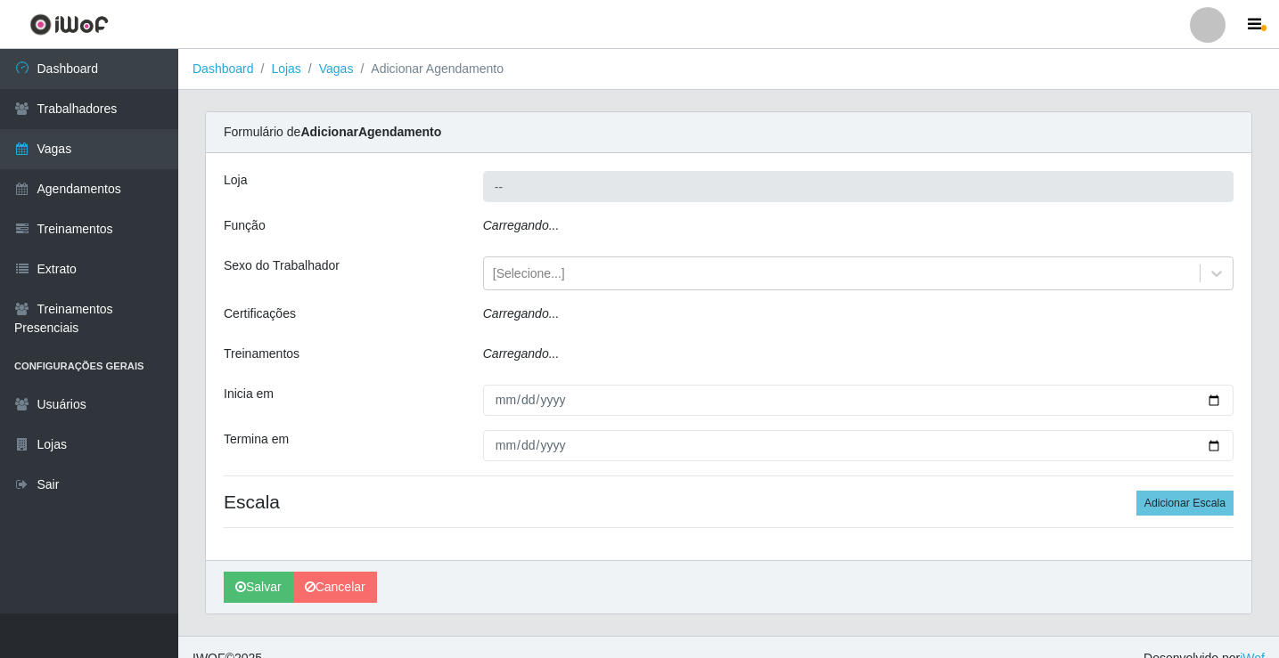
type input "Rede Potiguar 5 - Extremoz"
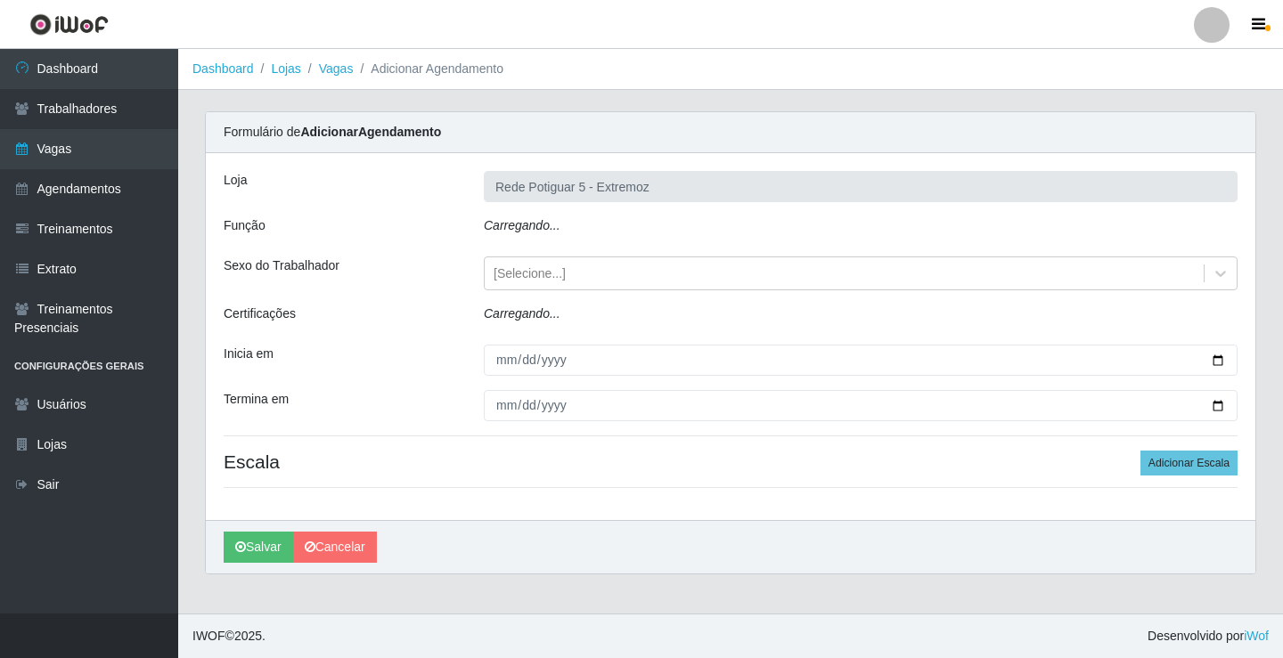
click at [561, 227] on div "Carregando..." at bounding box center [860, 229] width 780 height 26
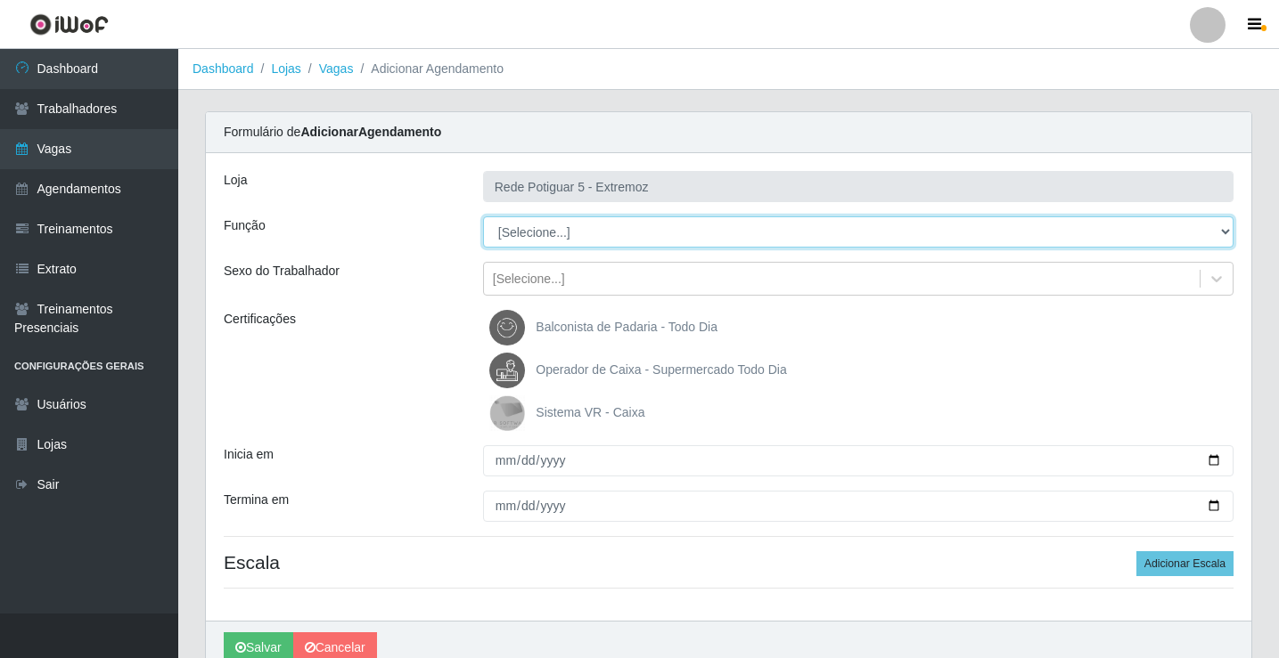
click at [559, 236] on select "[Selecione...] ASG Balconista Embalador Operador de Caixa Operador de Loja Repo…" at bounding box center [858, 231] width 750 height 31
select select "22"
click at [483, 216] on select "[Selecione...] ASG Balconista Embalador Operador de Caixa Operador de Loja Repo…" at bounding box center [858, 231] width 750 height 31
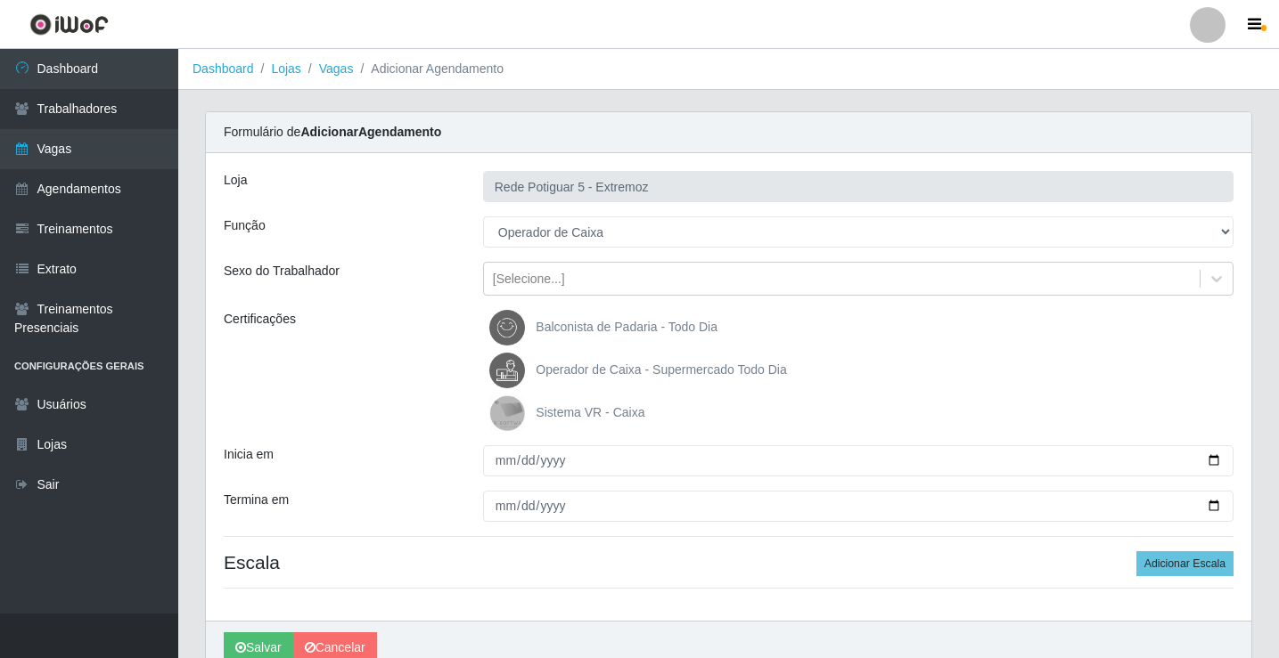
click at [600, 363] on span "Operador de Caixa - Supermercado Todo Dia" at bounding box center [660, 370] width 250 height 14
click at [0, 0] on input "Operador de Caixa - Supermercado Todo Dia" at bounding box center [0, 0] width 0 height 0
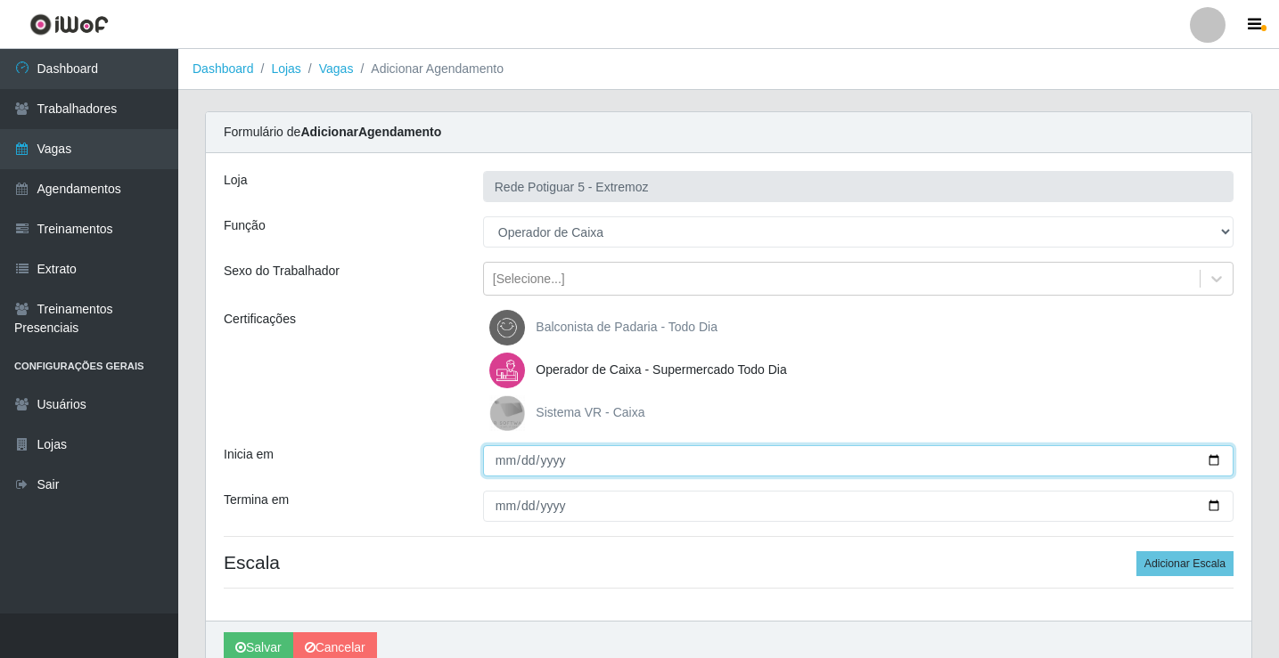
click at [503, 456] on input "Inicia em" at bounding box center [858, 460] width 750 height 31
type input "[DATE]"
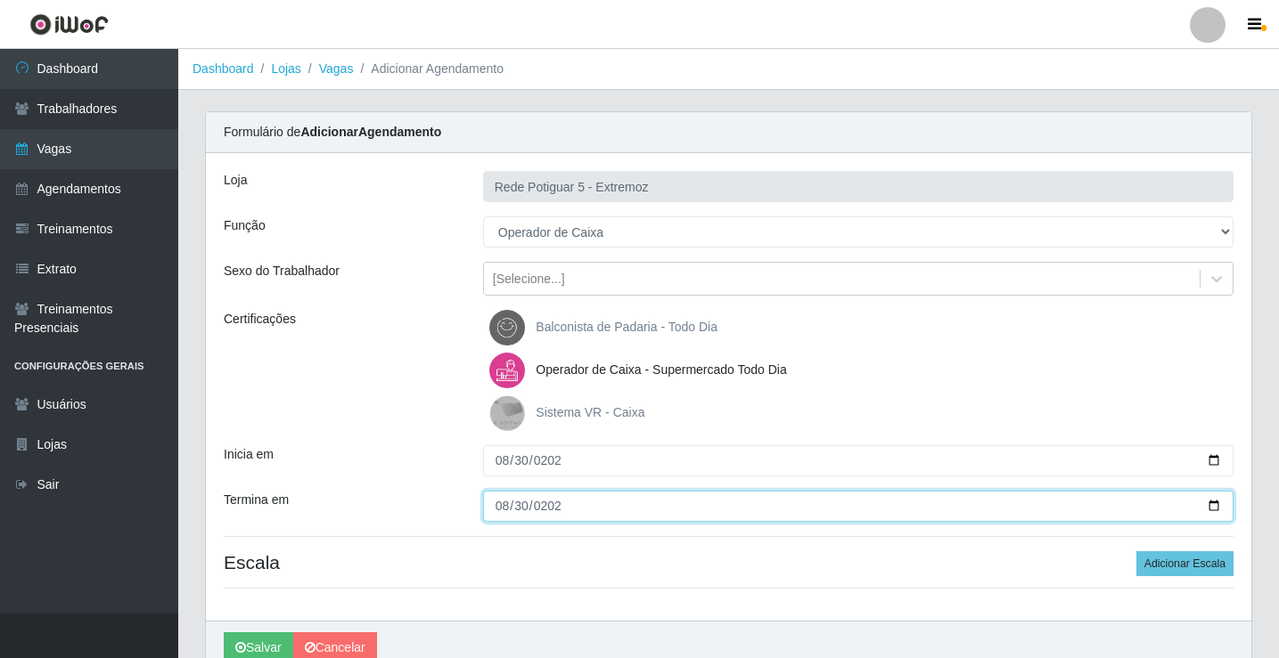
type input "[DATE]"
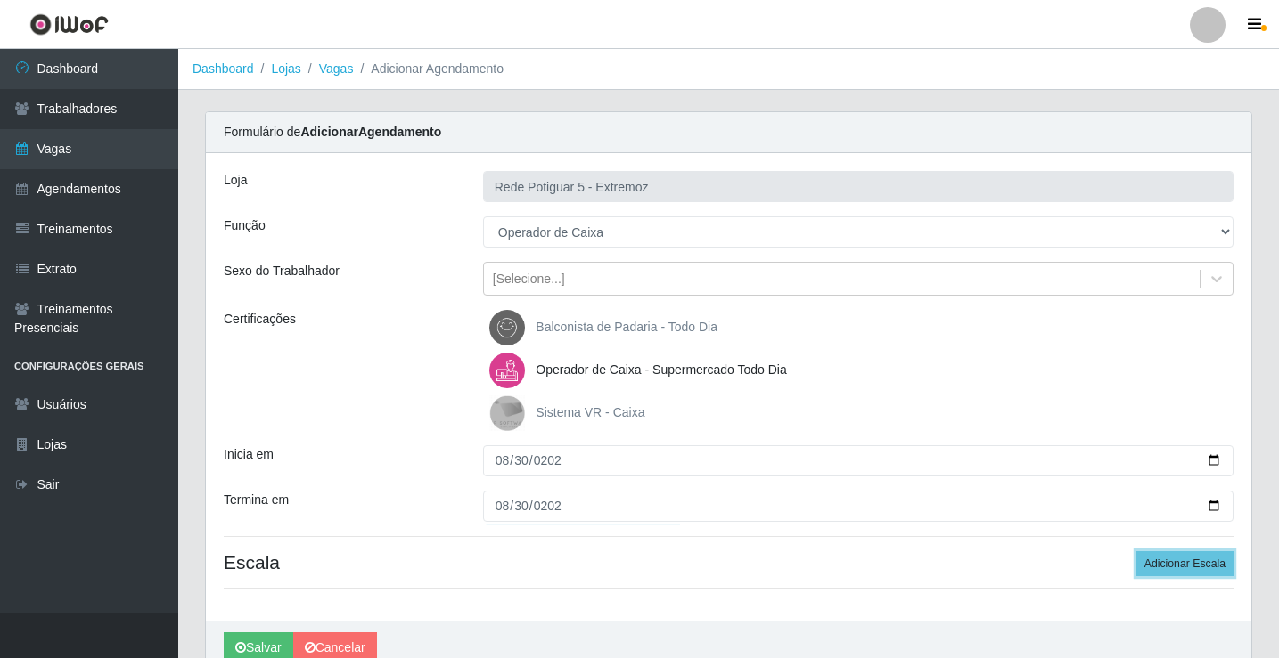
click at [1136, 551] on button "Adicionar Escala" at bounding box center [1184, 563] width 97 height 25
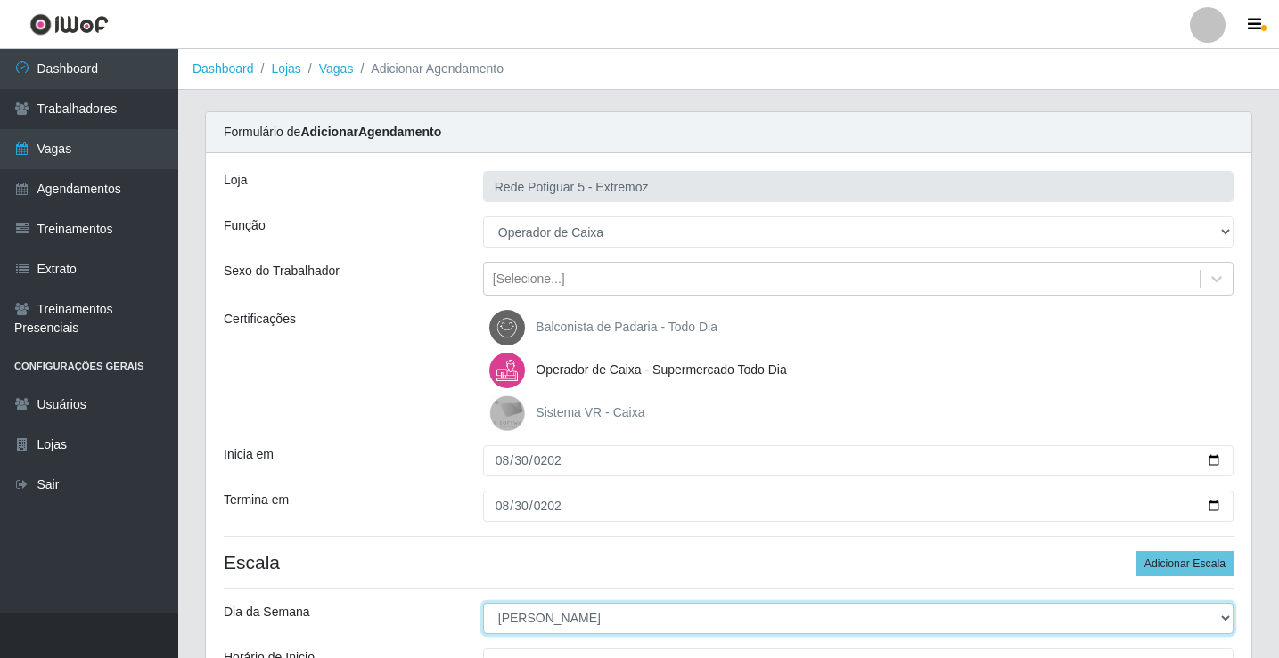
select select "6"
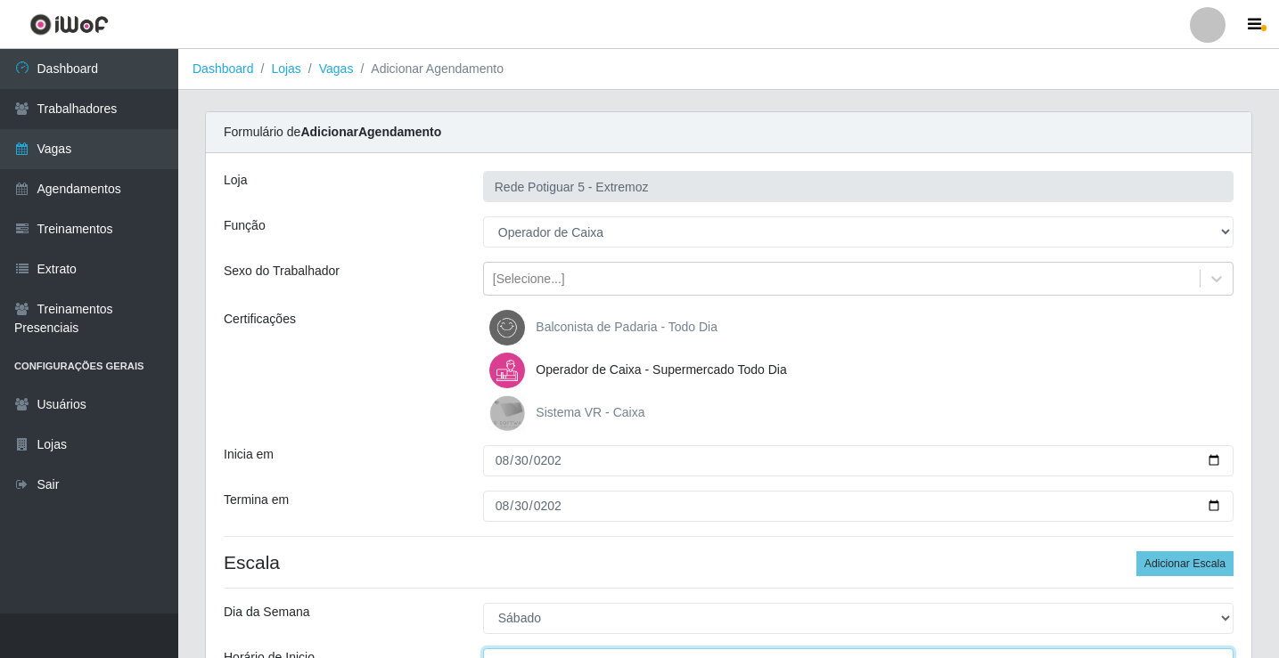
scroll to position [21, 0]
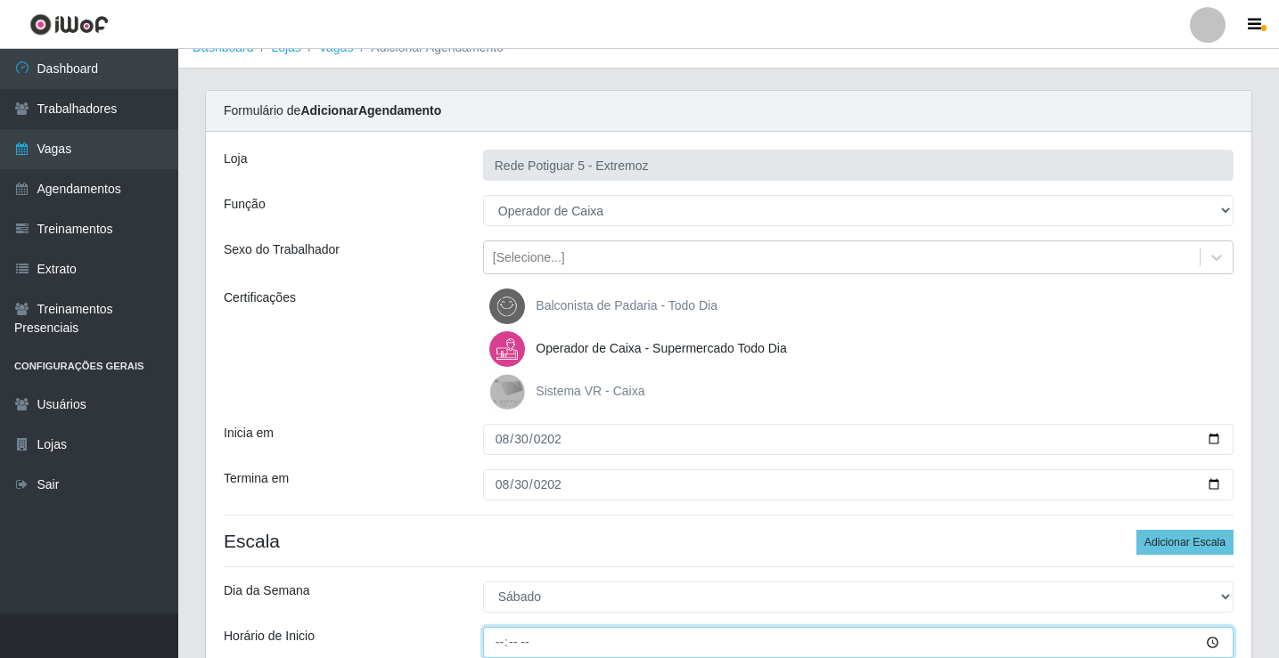
type input "15:00"
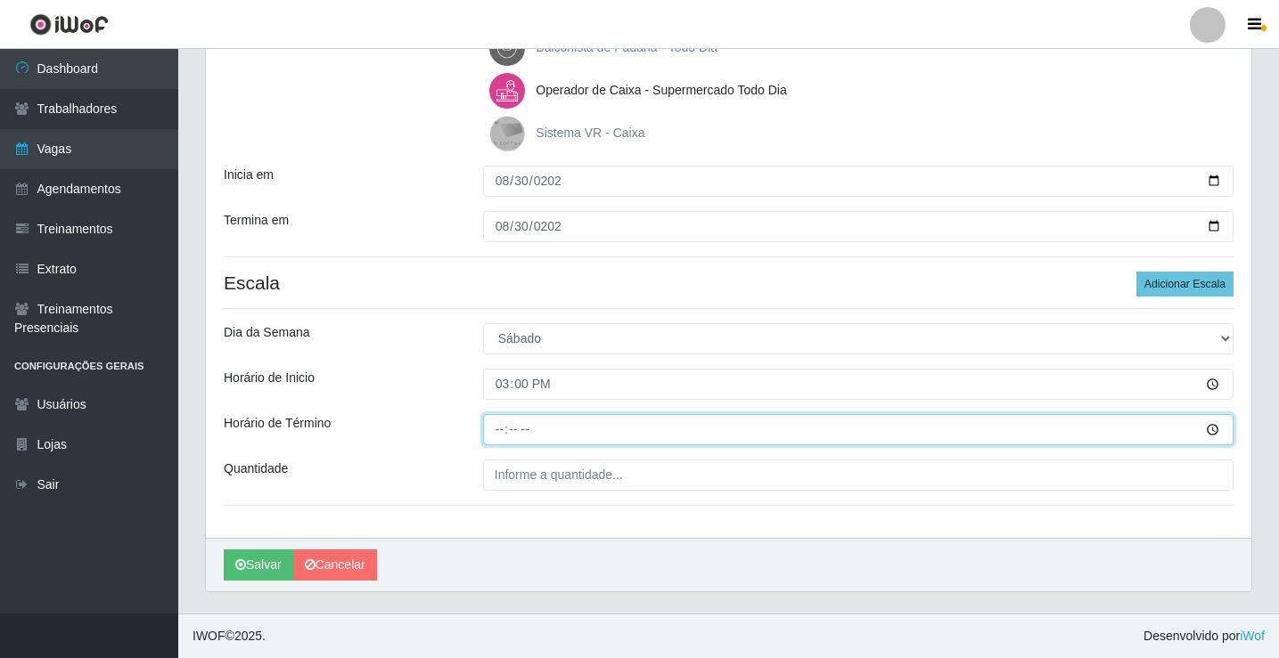
type input "20:00"
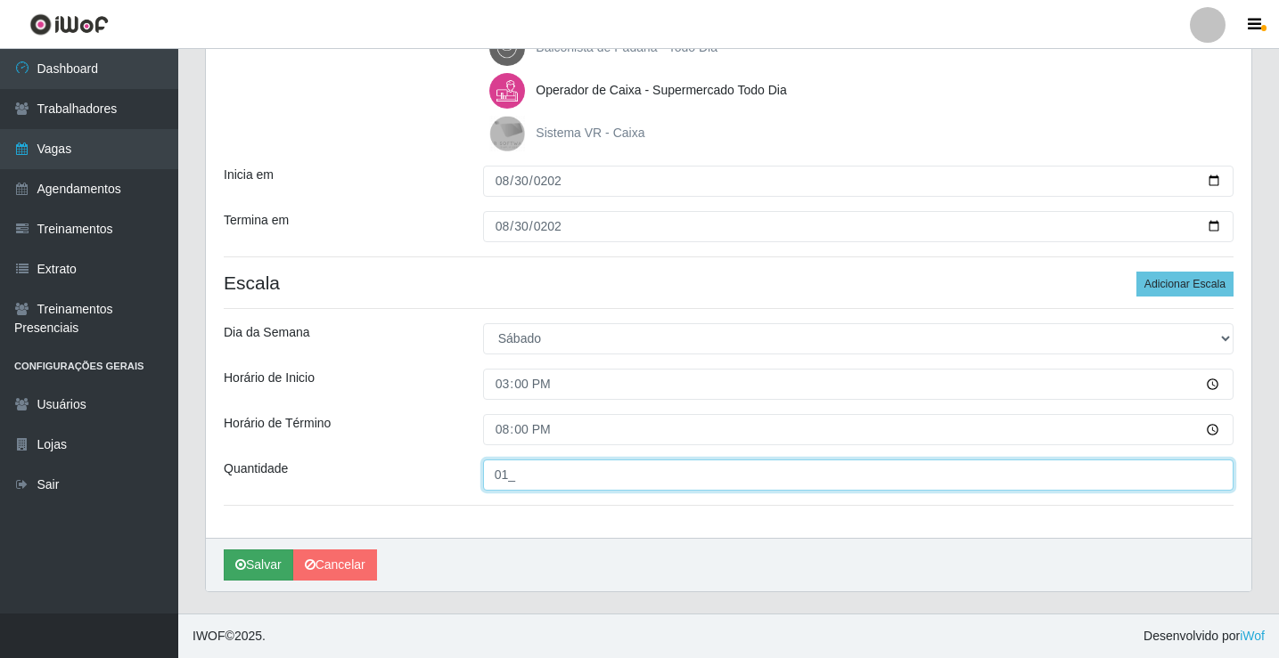
type input "01_"
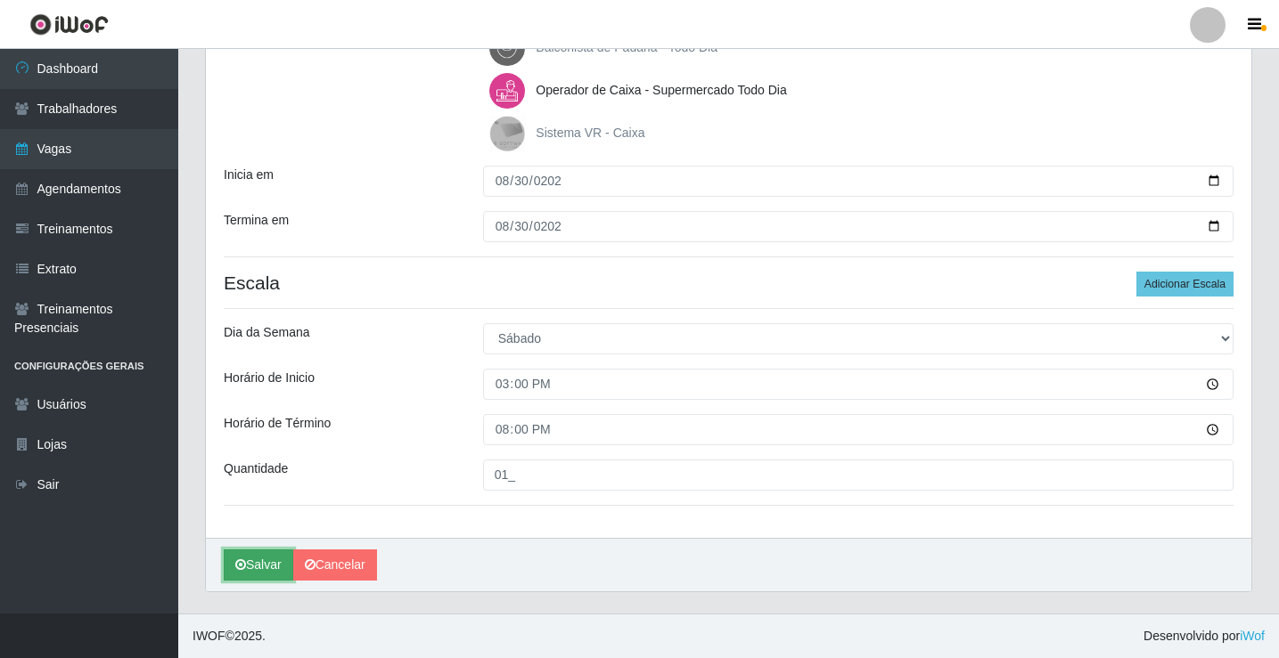
click at [266, 560] on button "Salvar" at bounding box center [258, 565] width 69 height 31
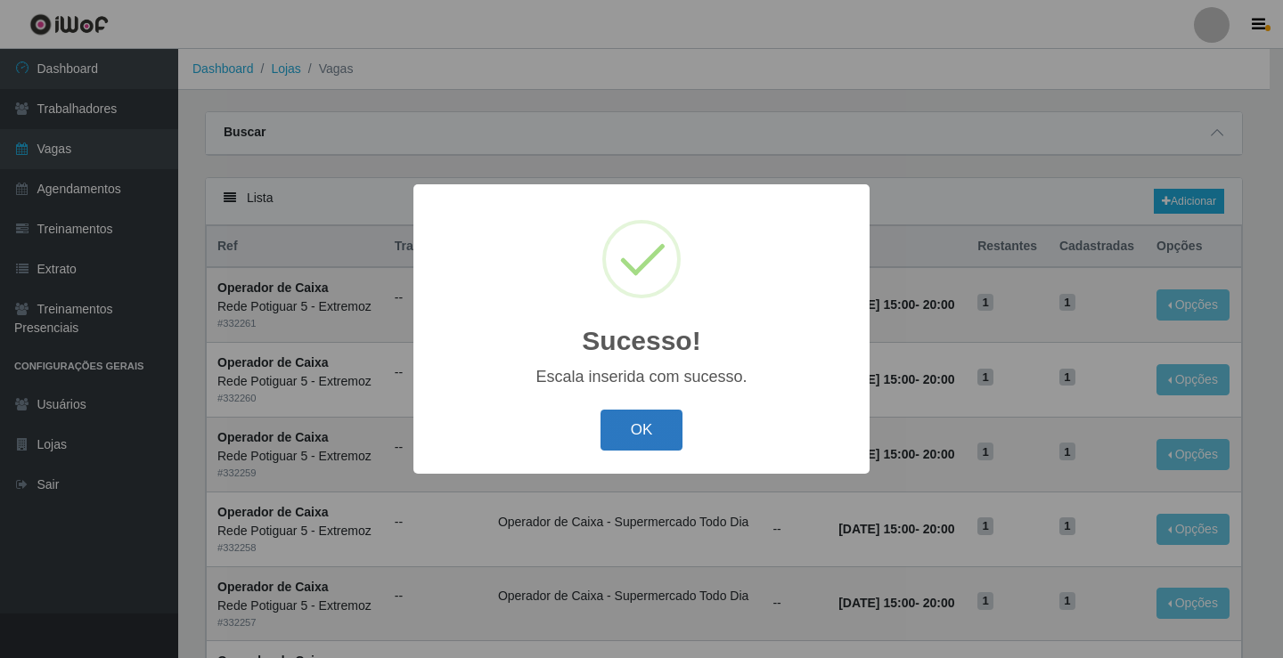
click at [619, 449] on button "OK" at bounding box center [641, 431] width 83 height 42
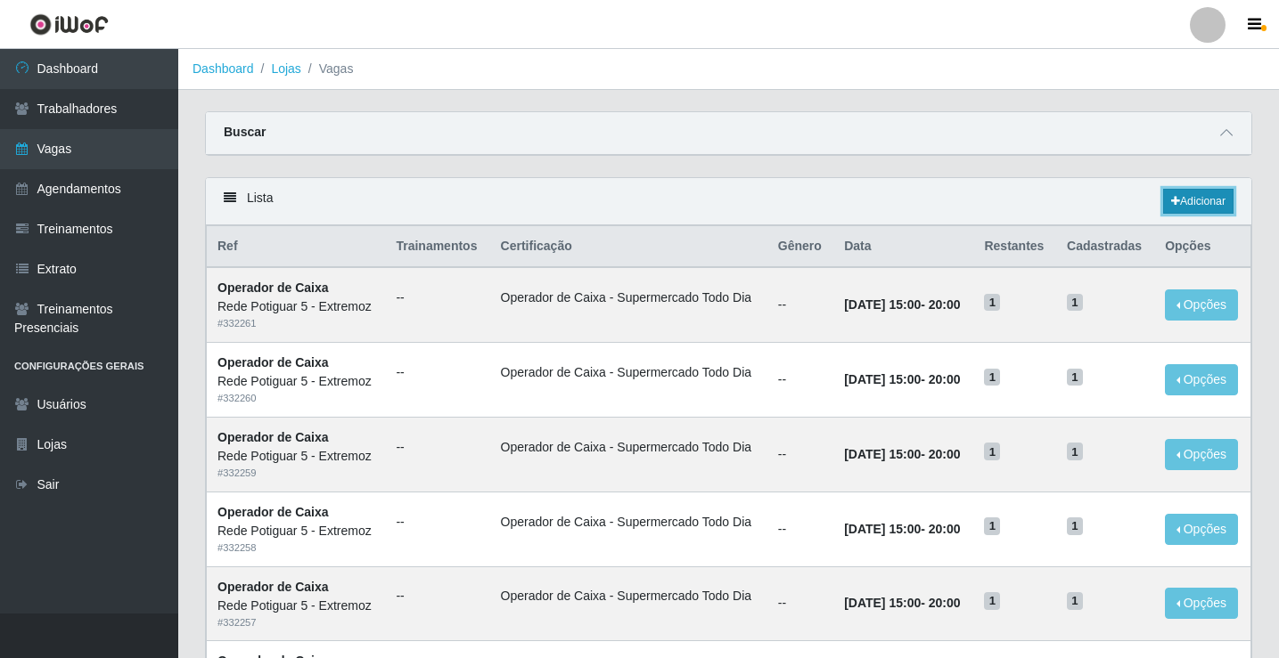
click at [1202, 196] on link "Adicionar" at bounding box center [1198, 201] width 70 height 25
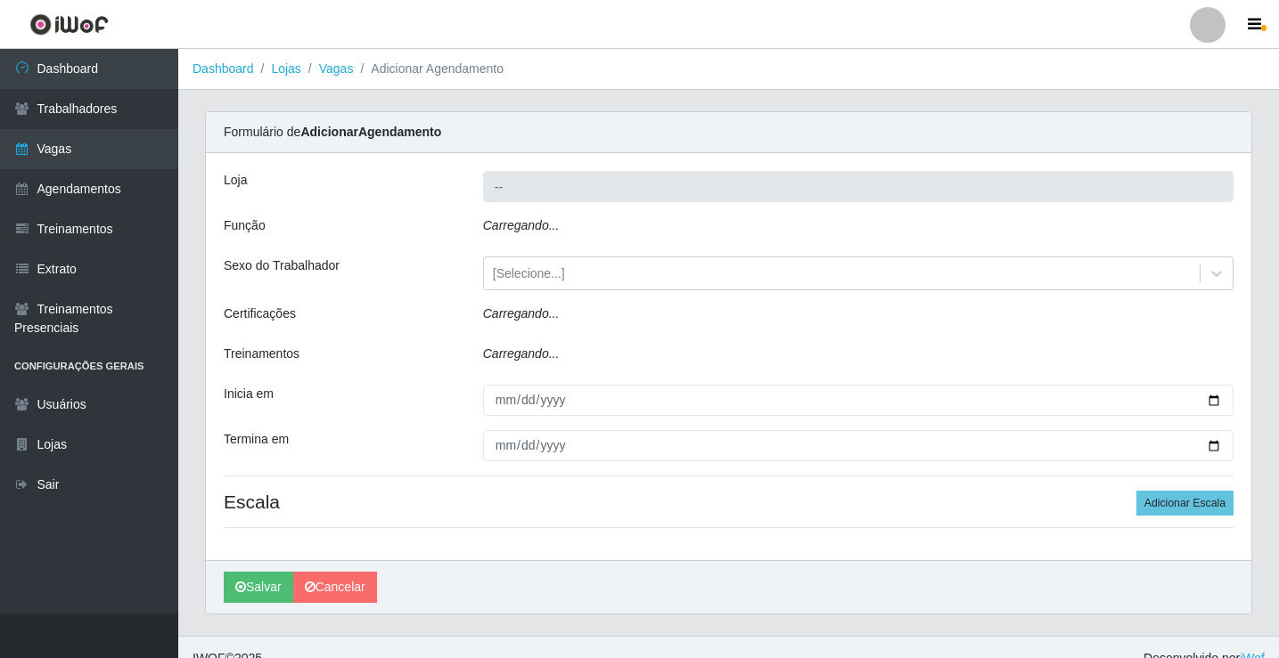
type input "Rede Potiguar 5 - Extremoz"
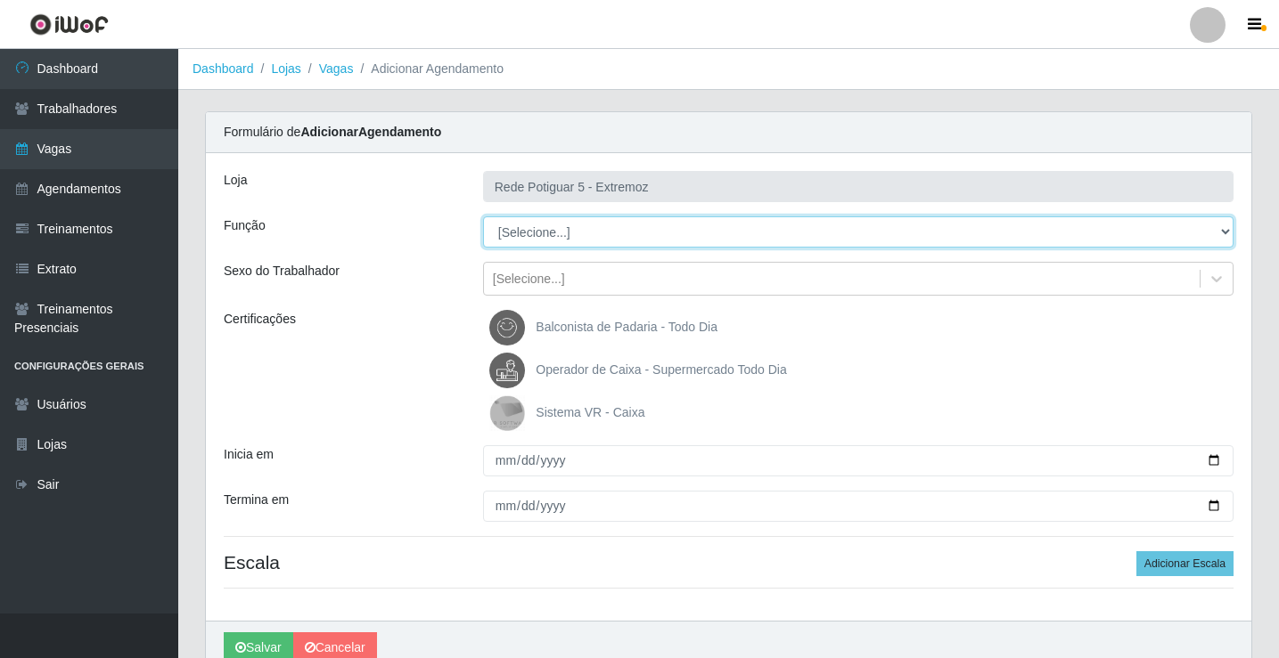
drag, startPoint x: 548, startPoint y: 248, endPoint x: 542, endPoint y: 228, distance: 20.6
click at [542, 228] on select "[Selecione...] ASG Balconista Embalador Operador de Caixa Operador de Loja Repo…" at bounding box center [858, 231] width 750 height 31
select select "22"
click at [483, 216] on select "[Selecione...] ASG Balconista Embalador Operador de Caixa Operador de Loja Repo…" at bounding box center [858, 231] width 750 height 31
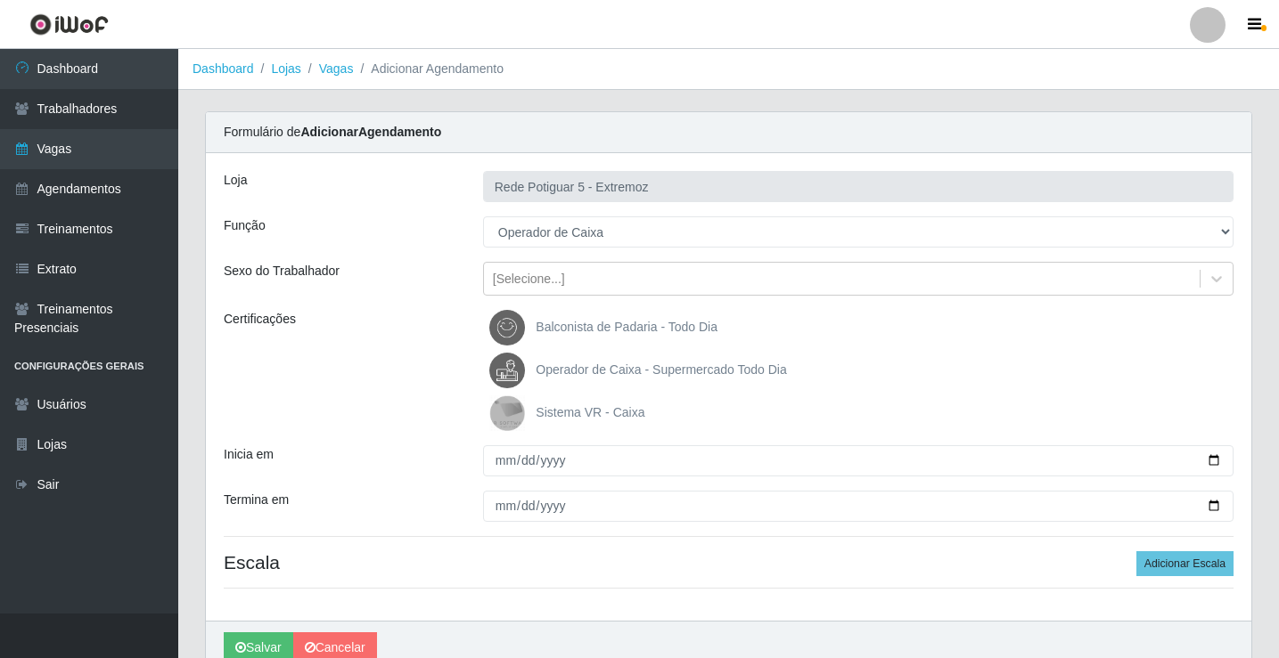
click at [590, 372] on span "Operador de Caixa - Supermercado Todo Dia" at bounding box center [660, 370] width 250 height 14
click at [0, 0] on input "Operador de Caixa - Supermercado Todo Dia" at bounding box center [0, 0] width 0 height 0
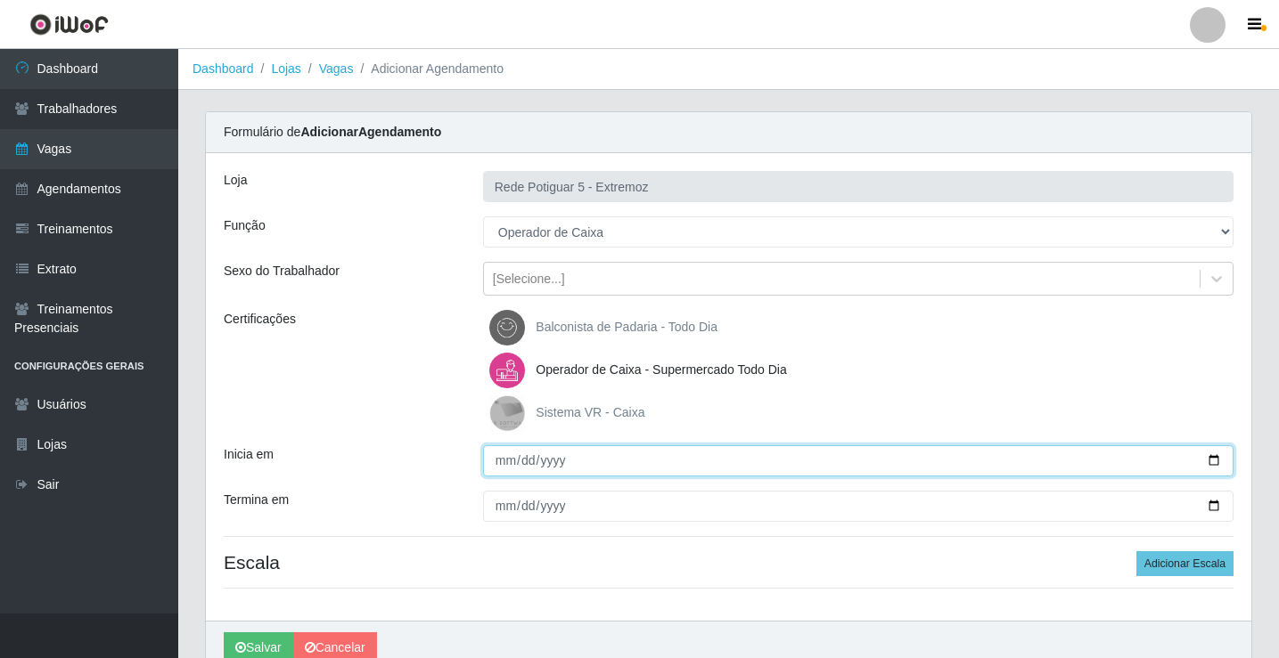
click at [507, 460] on input "Inicia em" at bounding box center [858, 460] width 750 height 31
type input "[DATE]"
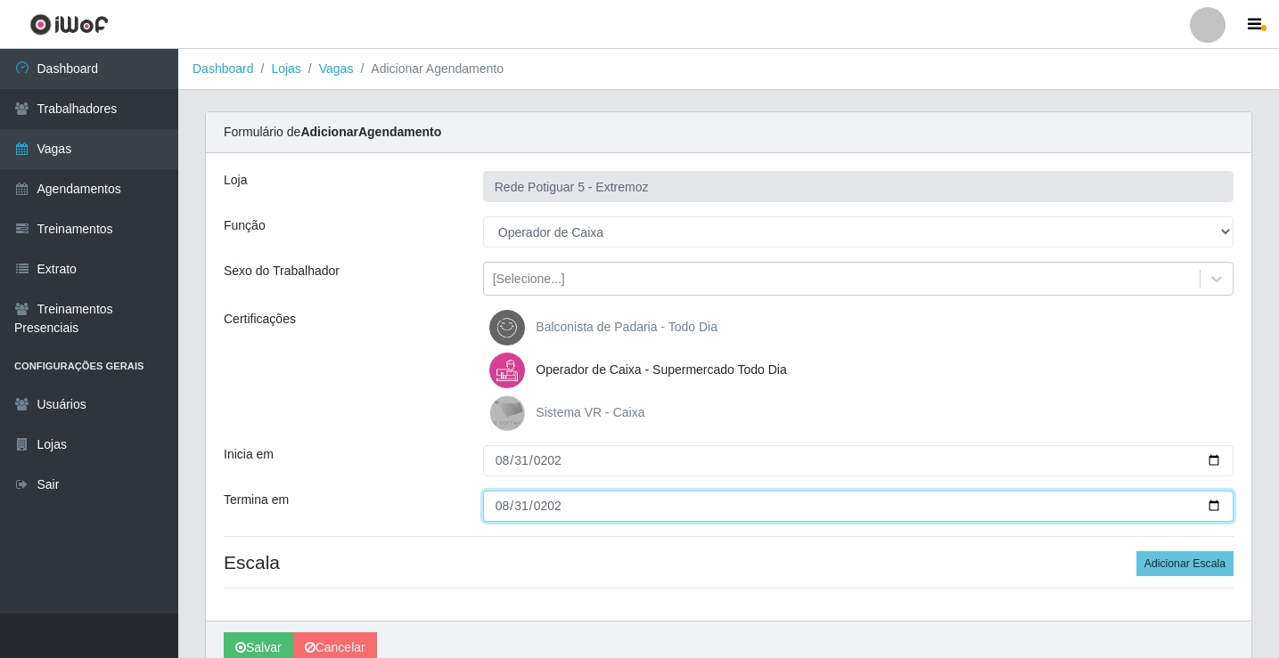
type input "[DATE]"
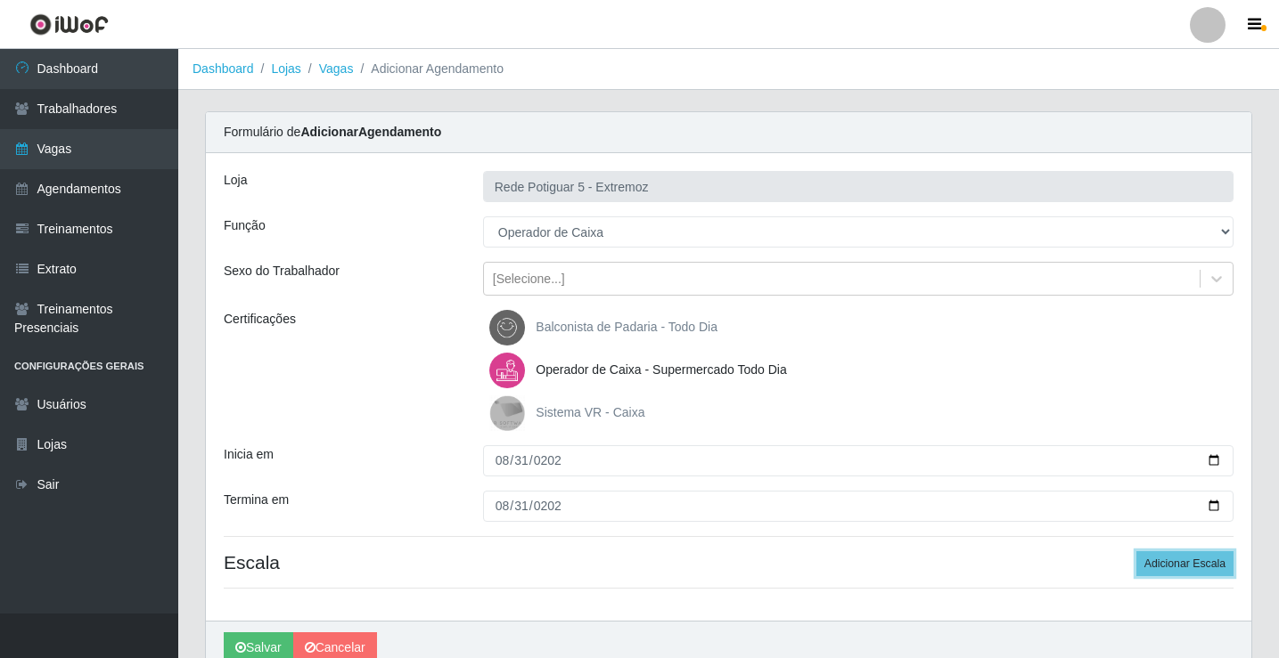
click at [1136, 551] on button "Adicionar Escala" at bounding box center [1184, 563] width 97 height 25
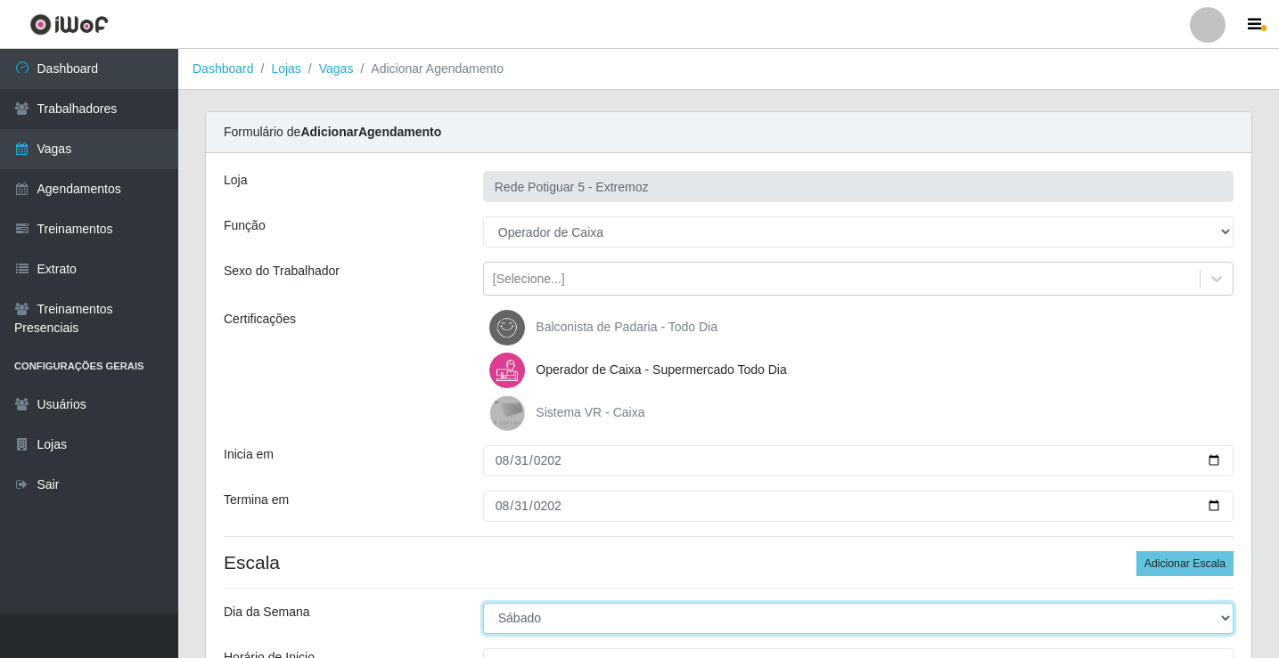
select select "0"
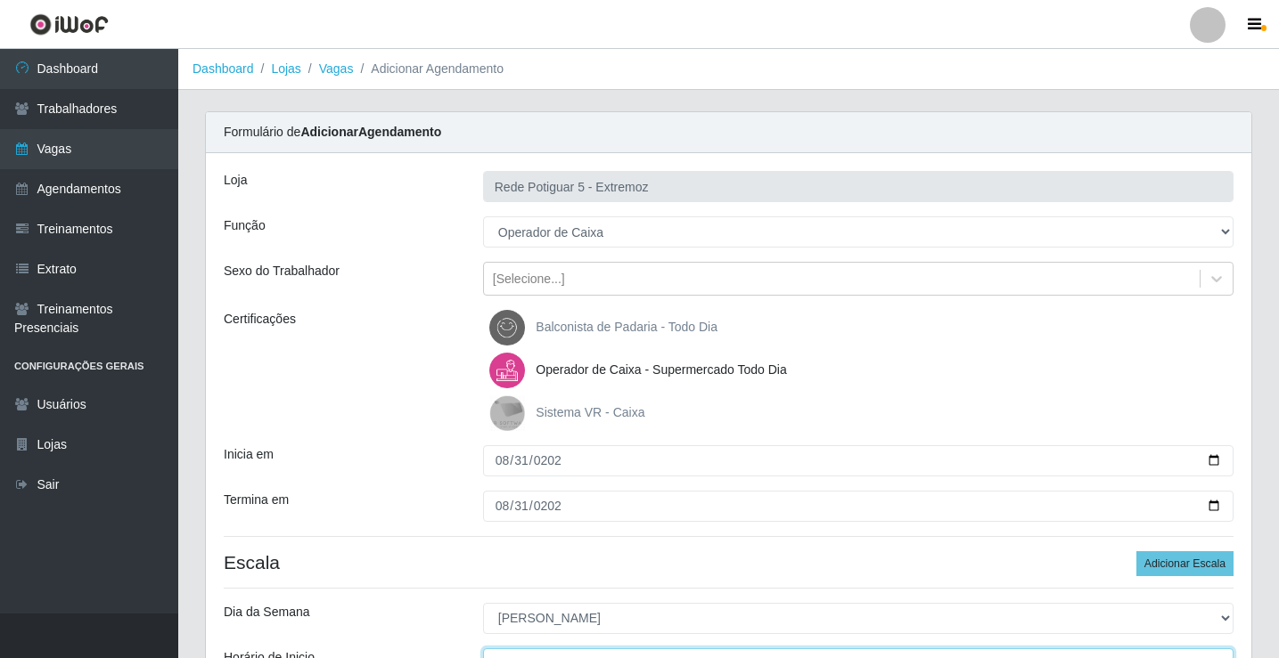
scroll to position [21, 0]
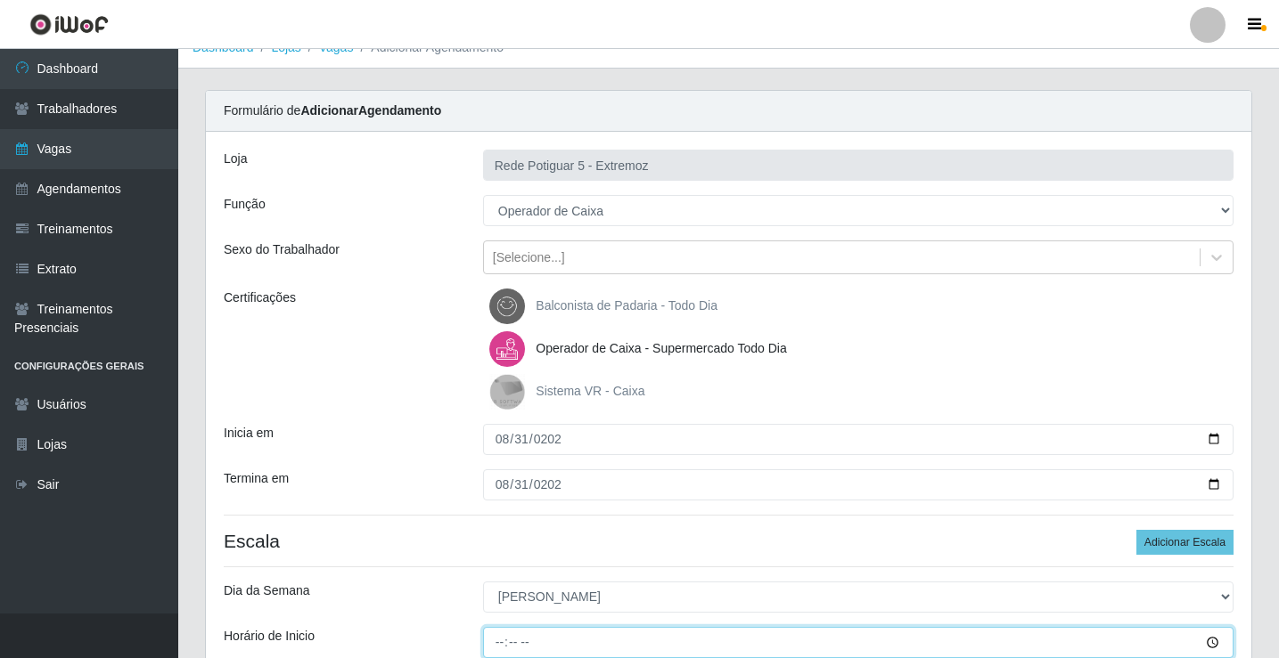
type input "07:00"
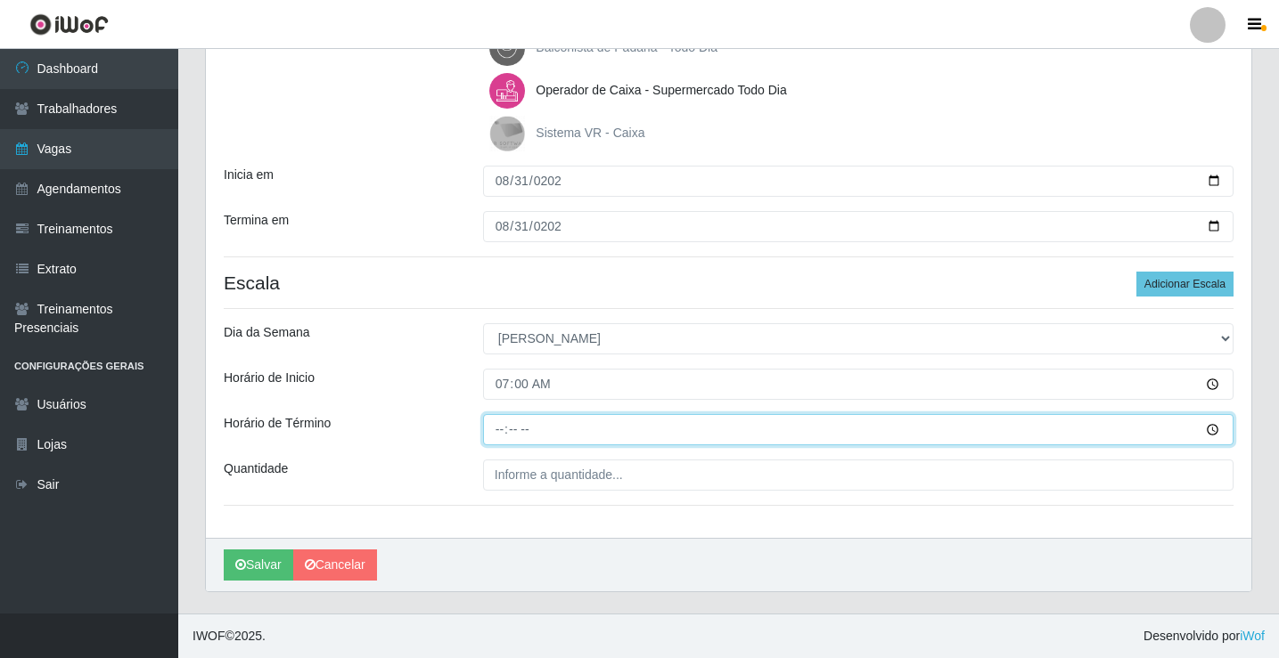
type input "13:00"
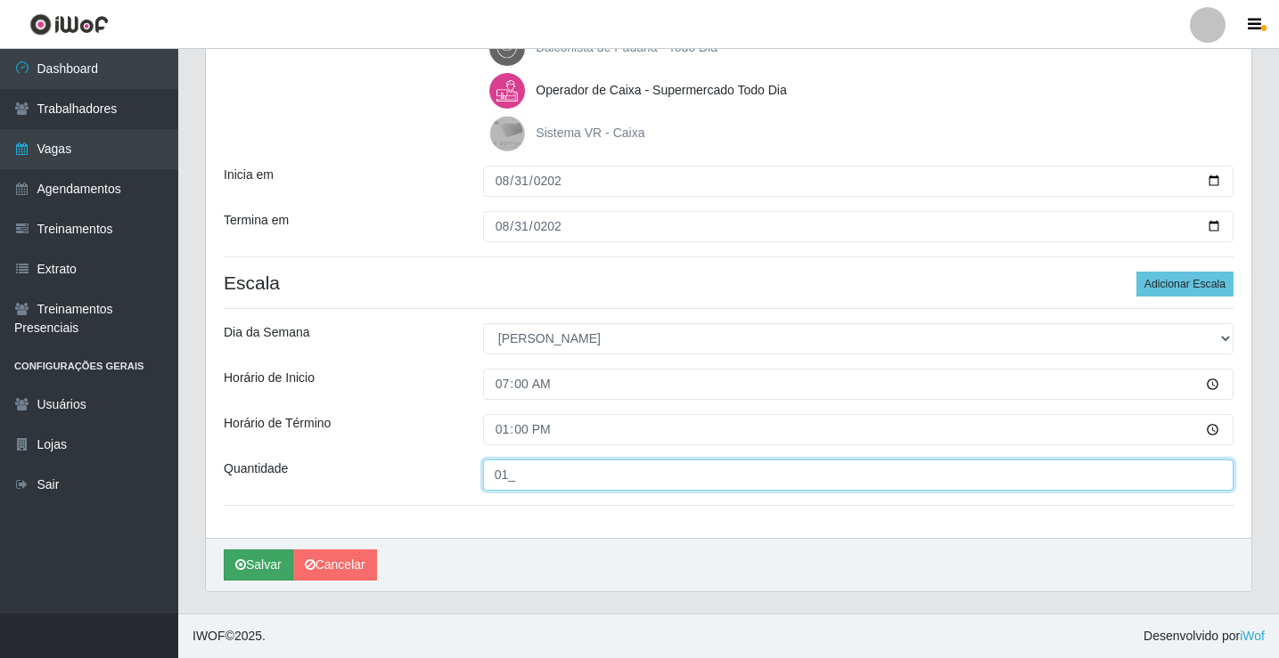
type input "01_"
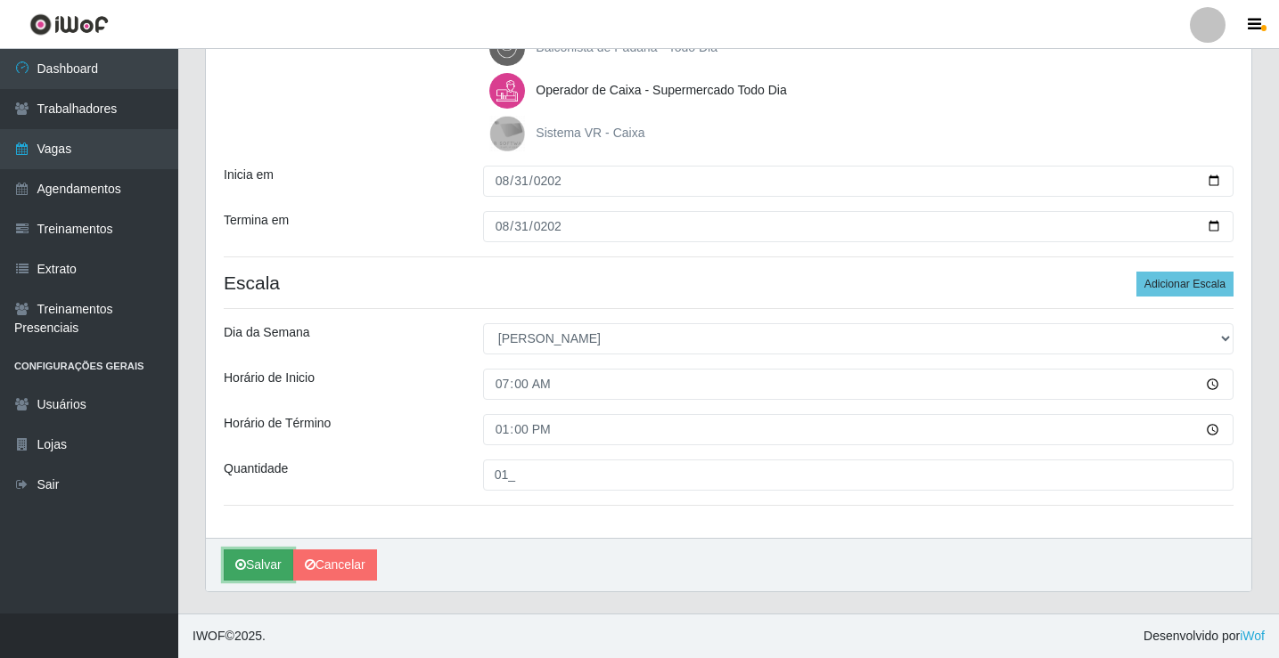
click at [257, 566] on button "Salvar" at bounding box center [258, 565] width 69 height 31
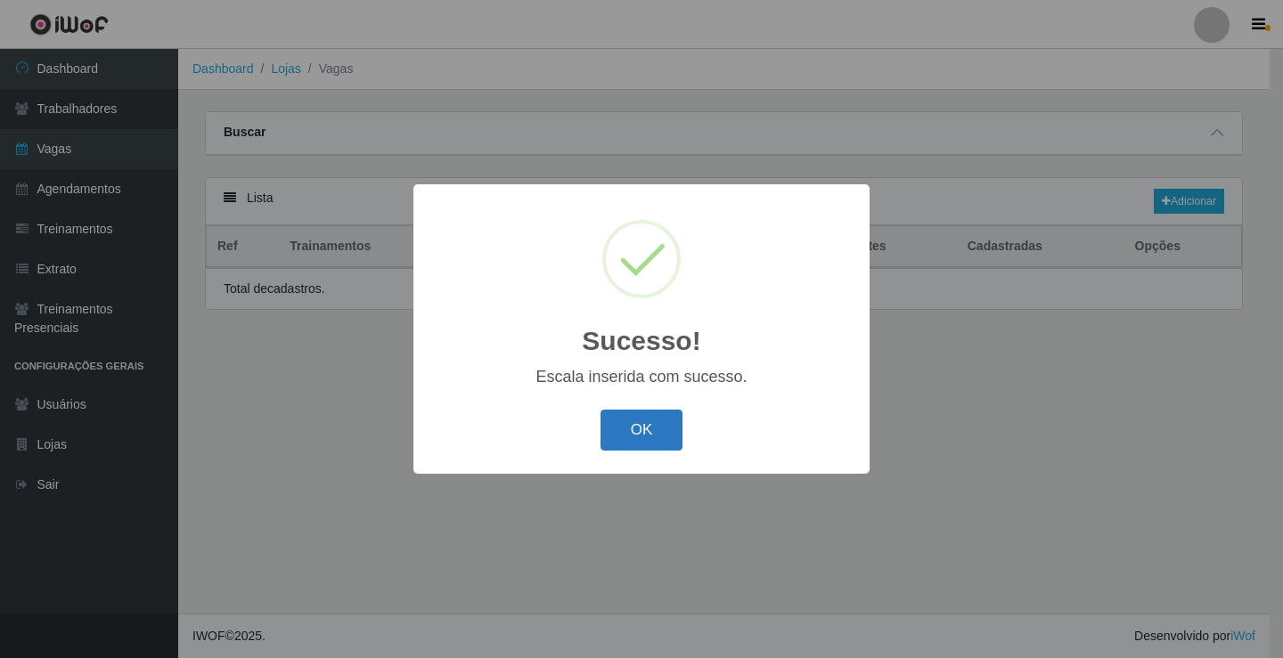
click at [653, 431] on button "OK" at bounding box center [641, 431] width 83 height 42
